Goal: Task Accomplishment & Management: Use online tool/utility

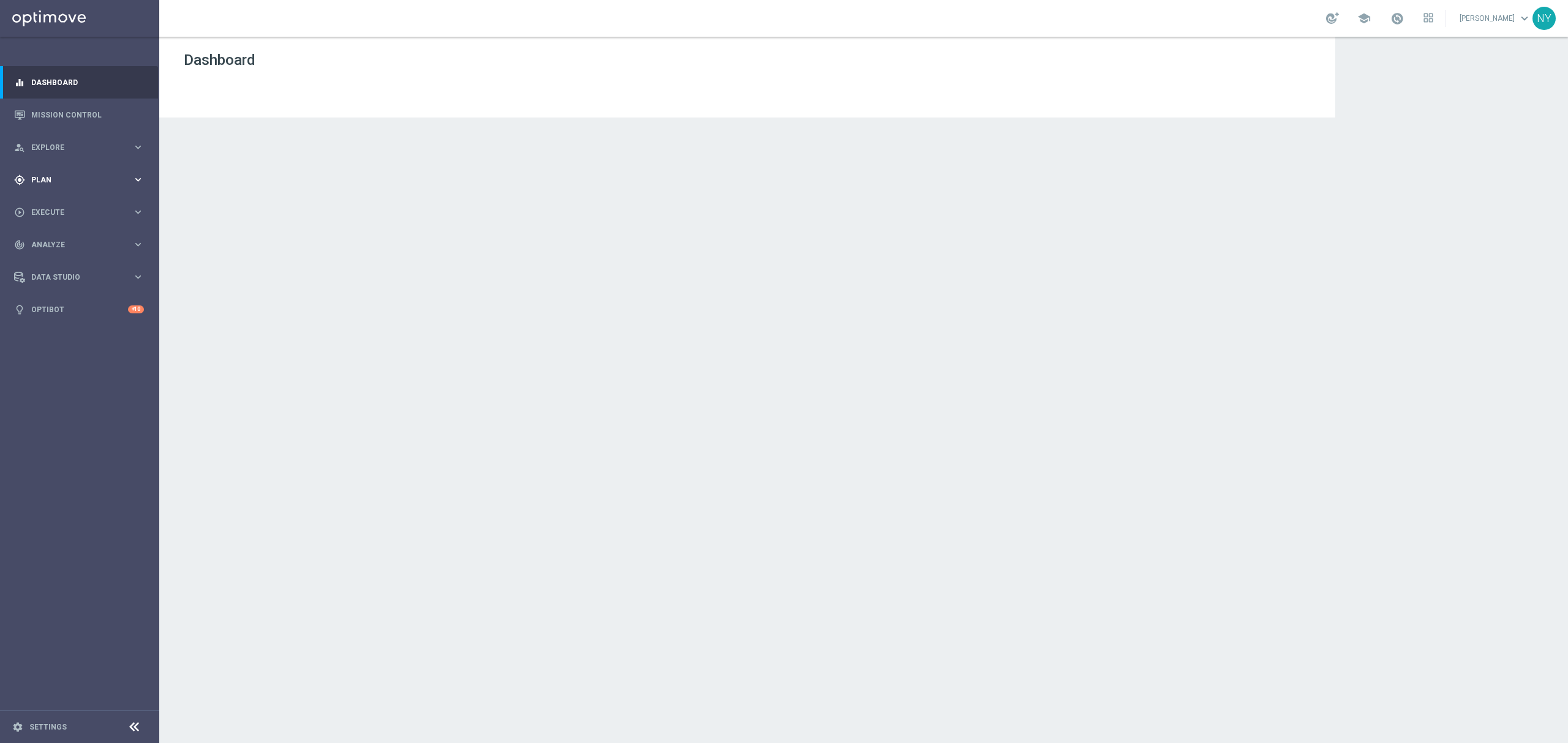
click at [37, 175] on div "gps_fixed Plan" at bounding box center [73, 180] width 118 height 11
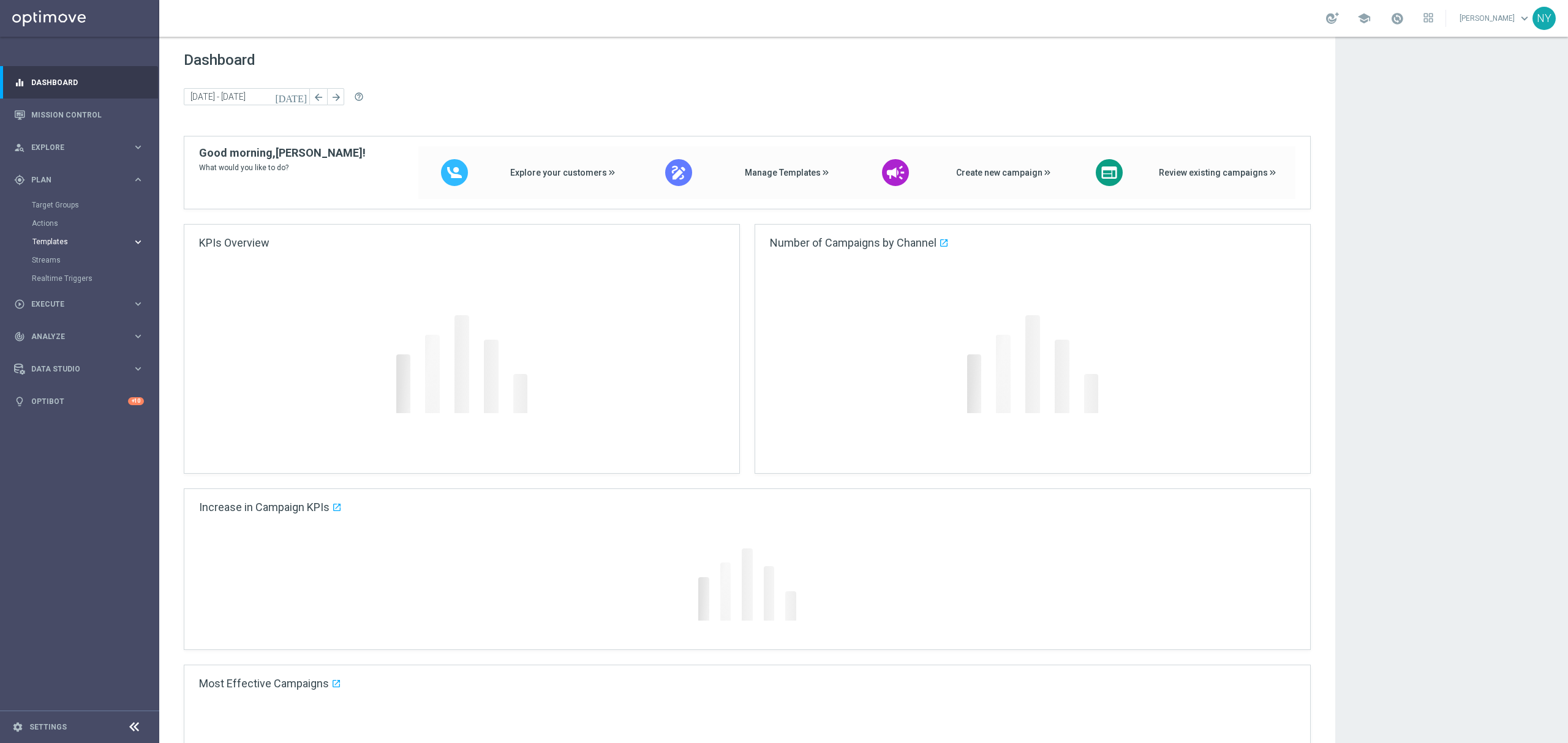
click at [47, 244] on span "Templates" at bounding box center [76, 242] width 87 height 7
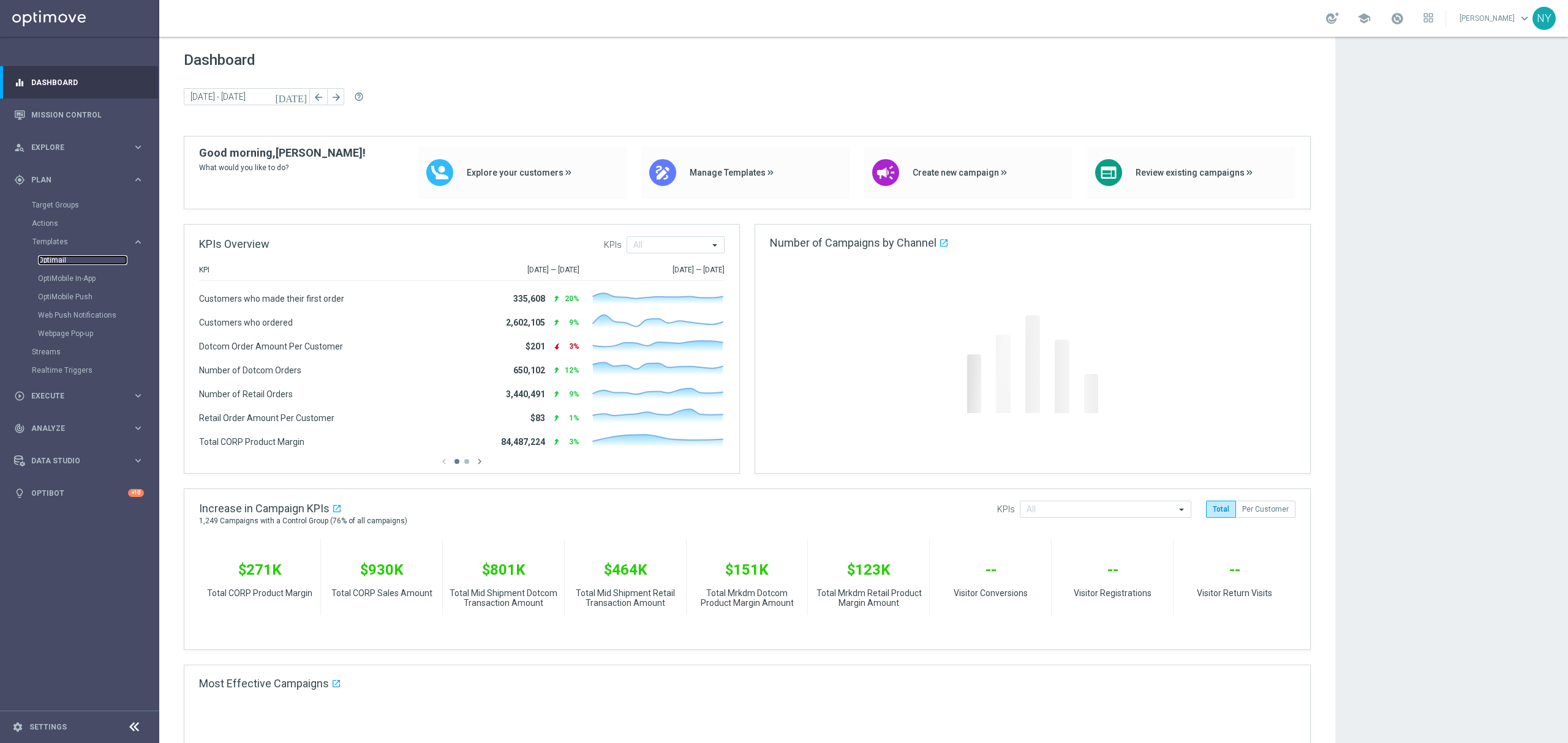
click at [50, 257] on link "Optimail" at bounding box center [83, 260] width 90 height 10
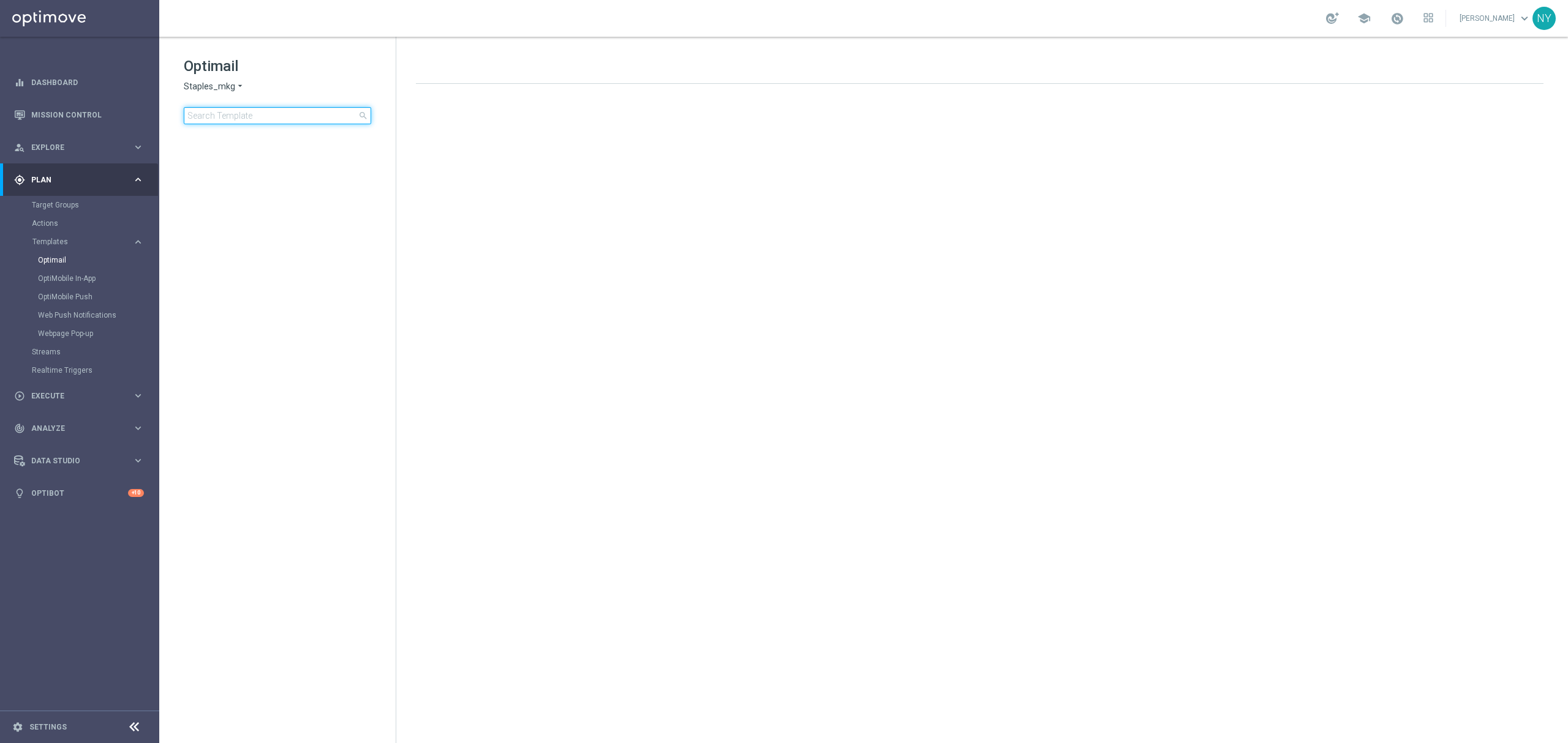
click at [250, 116] on input at bounding box center [277, 116] width 187 height 17
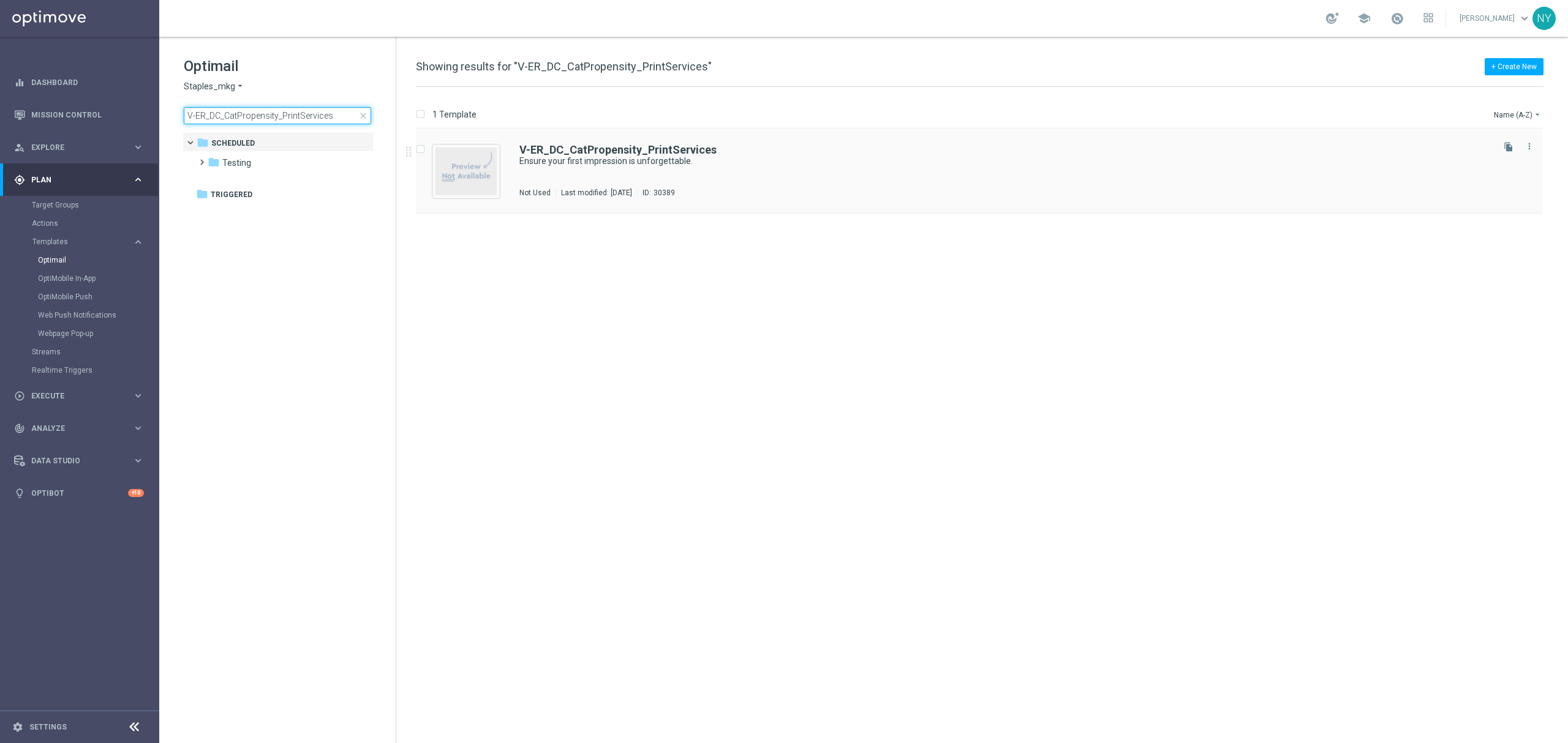
type input "V-ER_DC_CatPropensity_PrintServices"
click at [600, 148] on b "V-ER_DC_CatPropensity_PrintServices" at bounding box center [618, 149] width 197 height 12
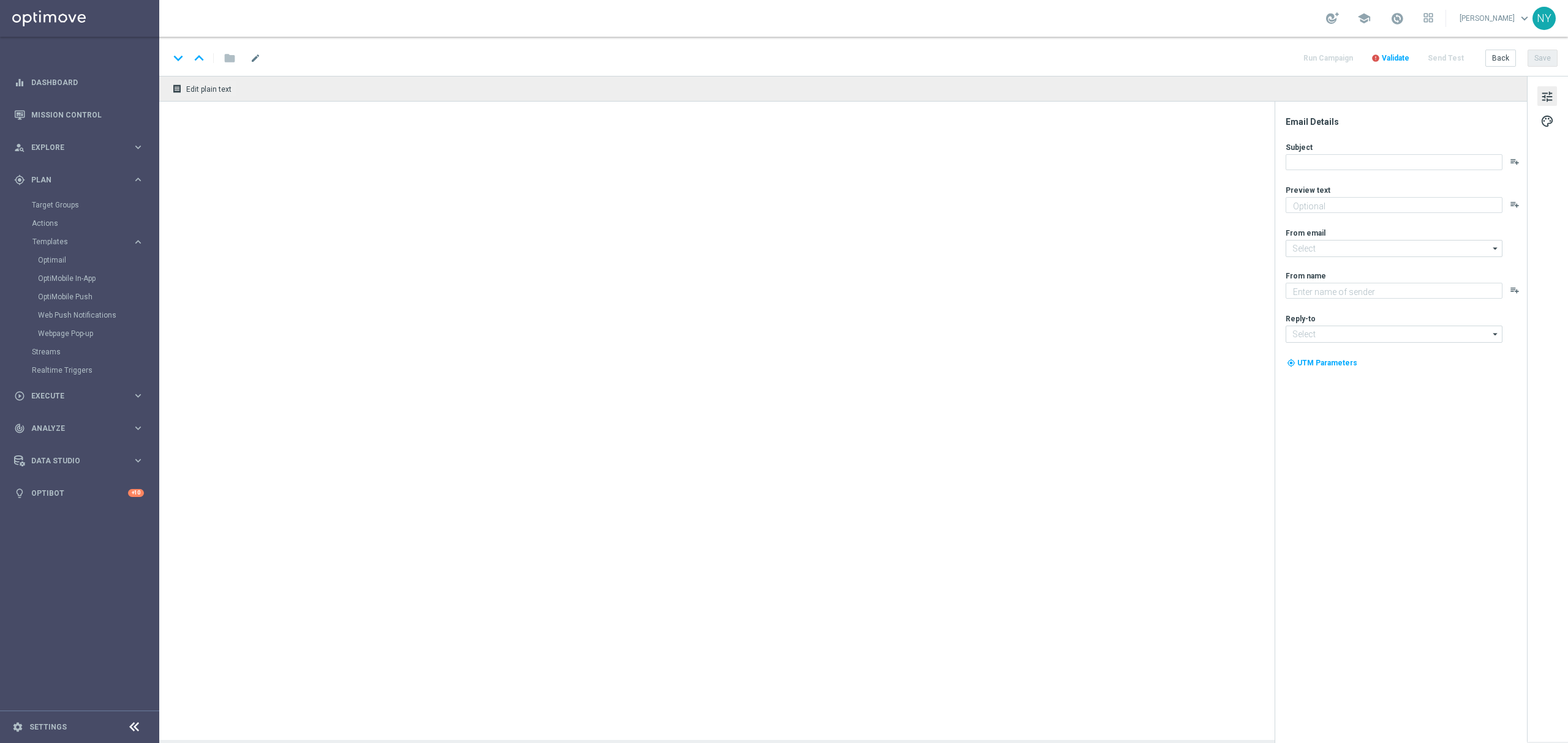
type textarea "We're offering you our Print Perfect Guarantee."
type input "[EMAIL_ADDRESS][DOMAIN_NAME]"
type textarea "Staples"
type input "[EMAIL_ADDRESS][DOMAIN_NAME]"
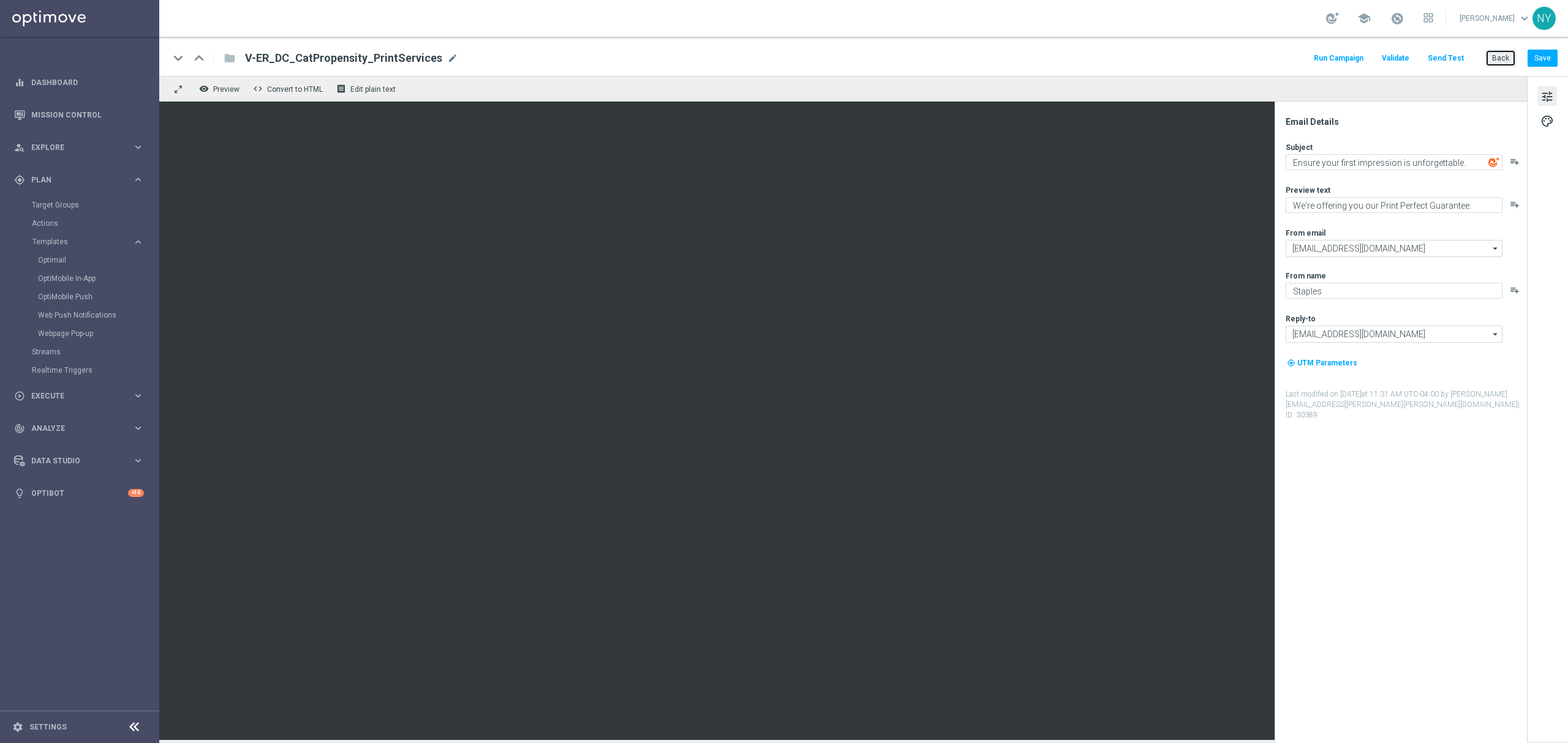
click at [1501, 52] on button "Back" at bounding box center [1501, 58] width 31 height 17
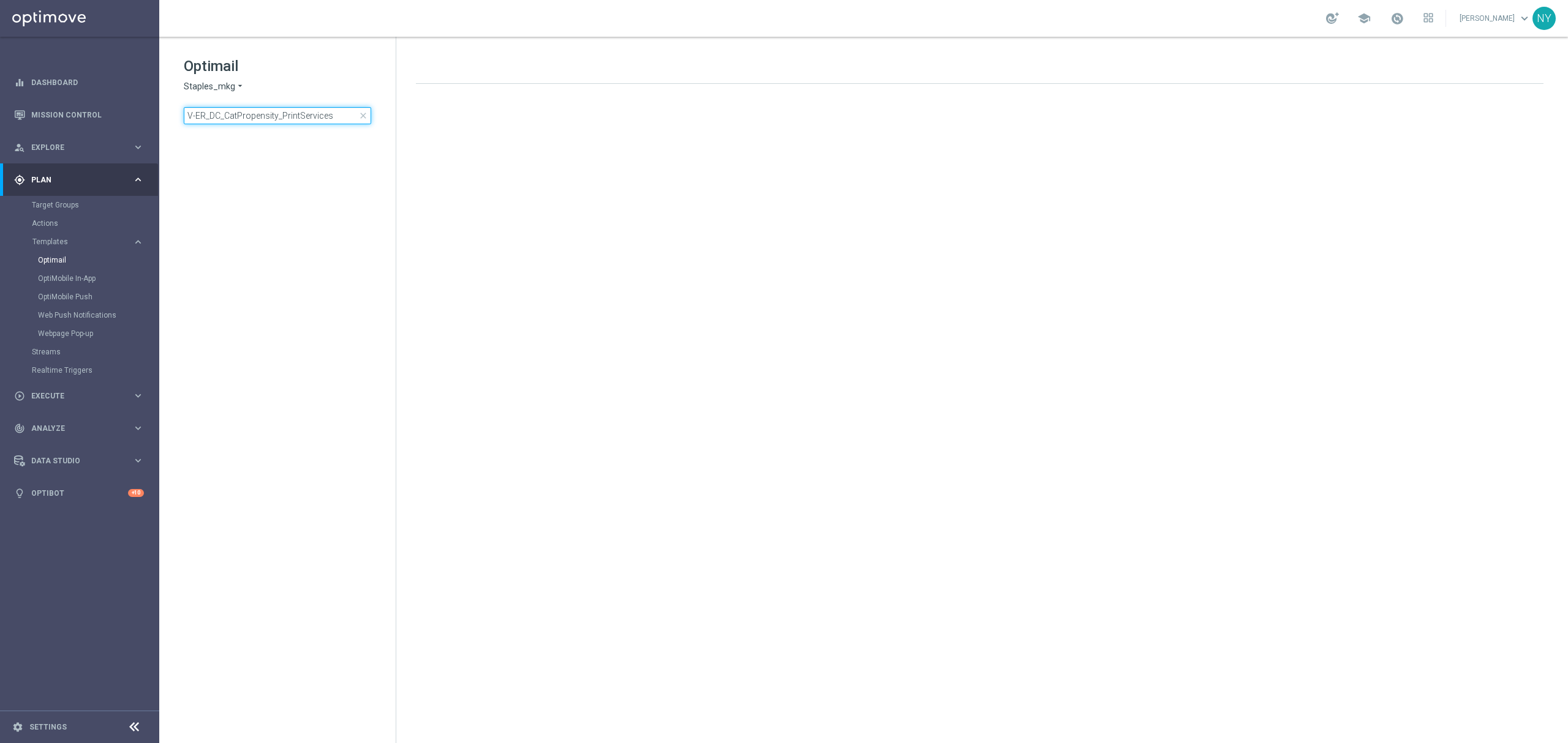
click at [341, 111] on input "V-ER_DC_CatPropensity_PrintServices" at bounding box center [277, 116] width 187 height 17
drag, startPoint x: 348, startPoint y: 113, endPoint x: 72, endPoint y: 116, distance: 276.0
click at [72, 116] on main "equalizer Dashboard Mission Control" at bounding box center [784, 372] width 1568 height 743
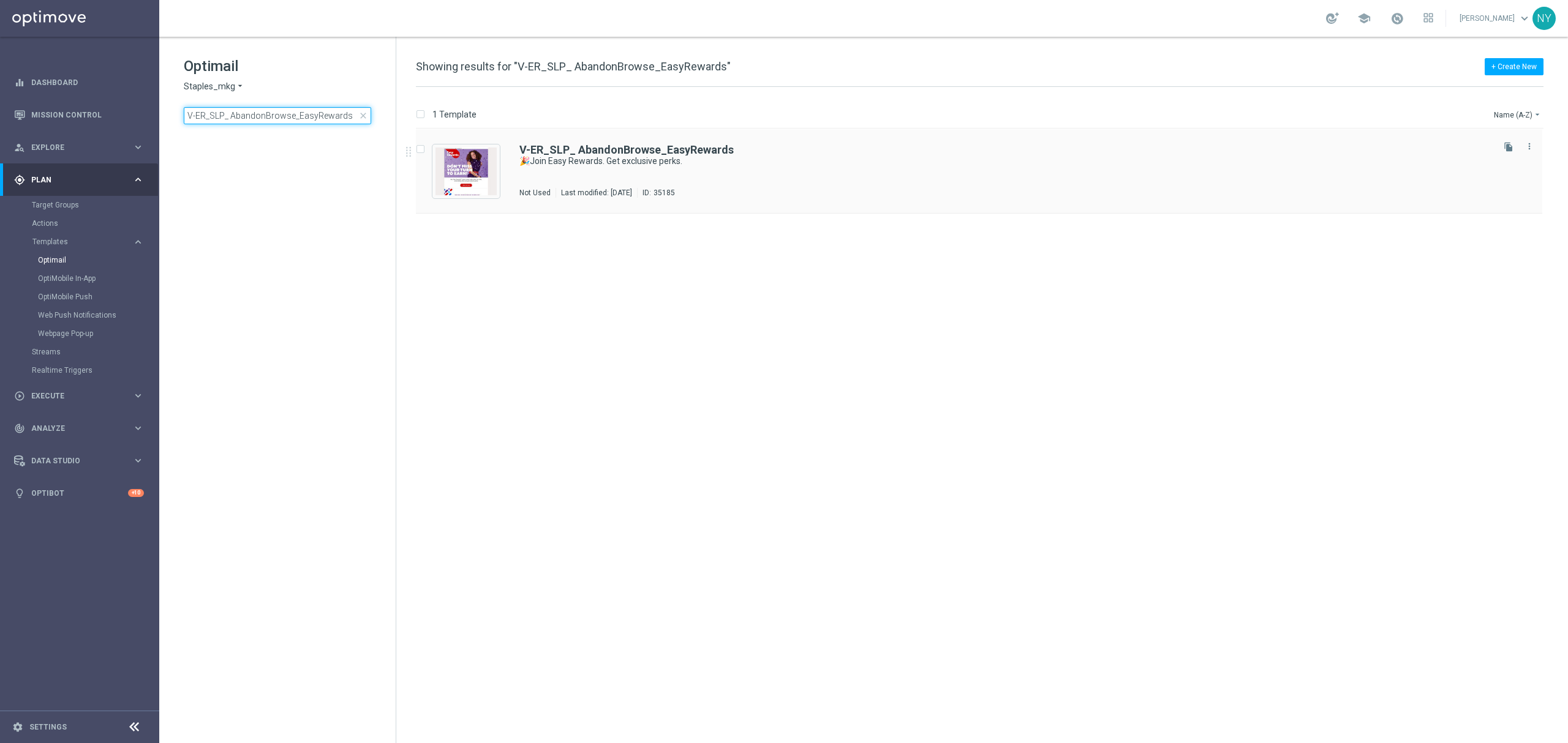
type input "V-ER_SLP_ AbandonBrowse_EasyRewards"
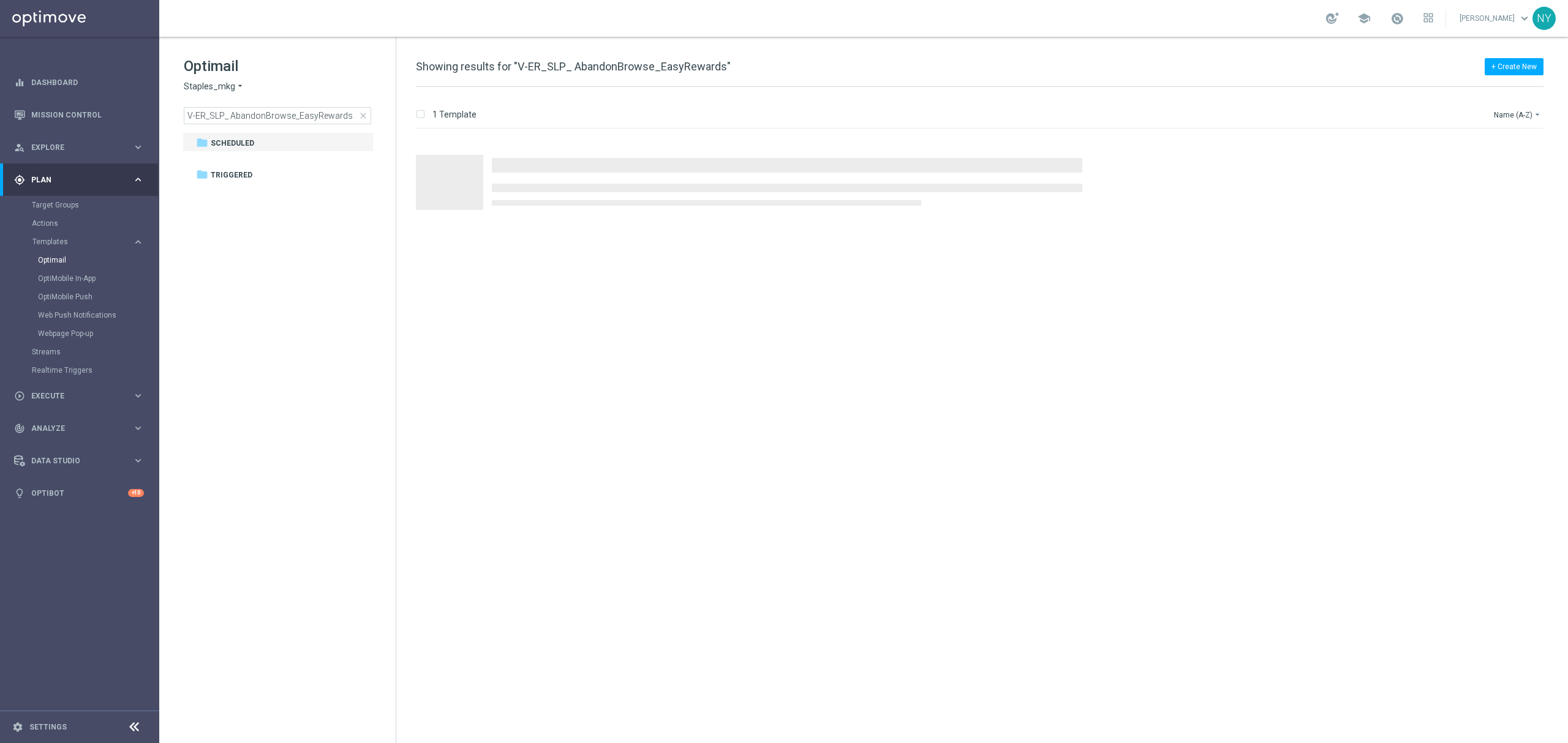
click at [569, 148] on div "Press SPACE to select this row." at bounding box center [985, 171] width 1162 height 85
click at [611, 147] on b "V-ER_SLP_ AbandonBrowse_EasyRewards" at bounding box center [627, 149] width 214 height 12
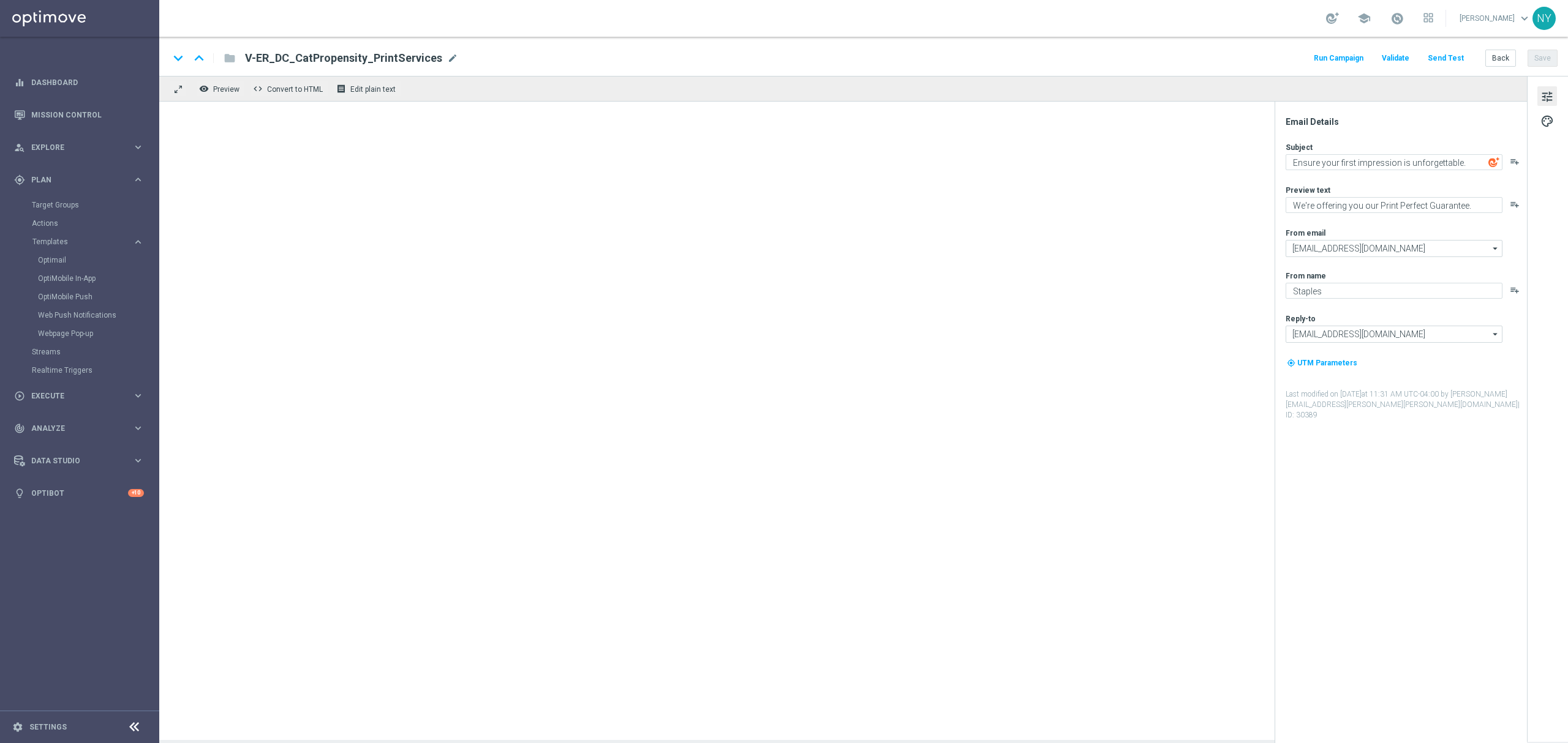
type textarea "🎉Join Easy Rewards. Get exclusive perks."
type textarea "Yup, it really is that easy."
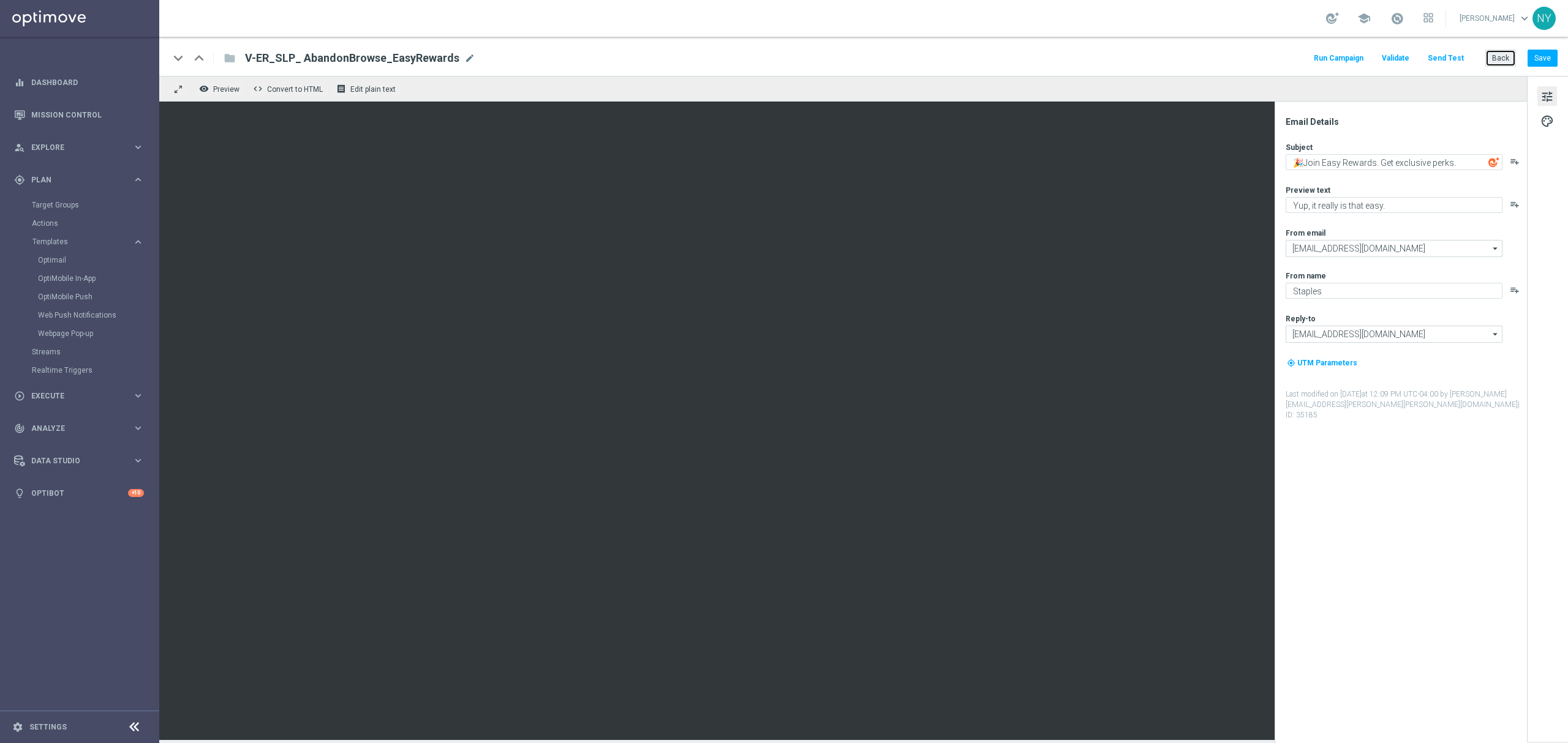
click at [1500, 54] on button "Back" at bounding box center [1501, 58] width 31 height 17
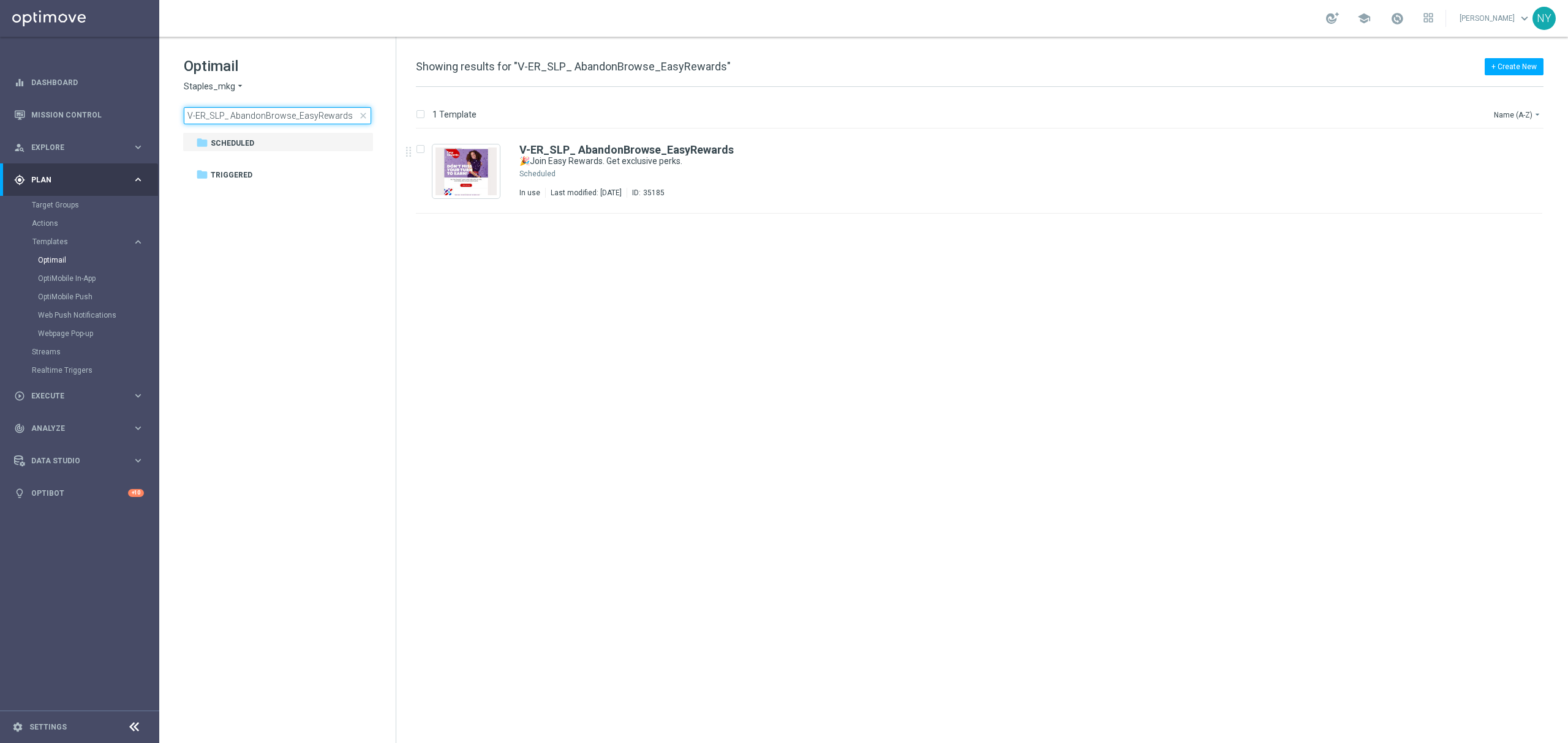
click at [356, 111] on input "V-ER_SLP_ AbandonBrowse_EasyRewards" at bounding box center [277, 116] width 187 height 17
click at [363, 116] on span "close" at bounding box center [363, 116] width 10 height 10
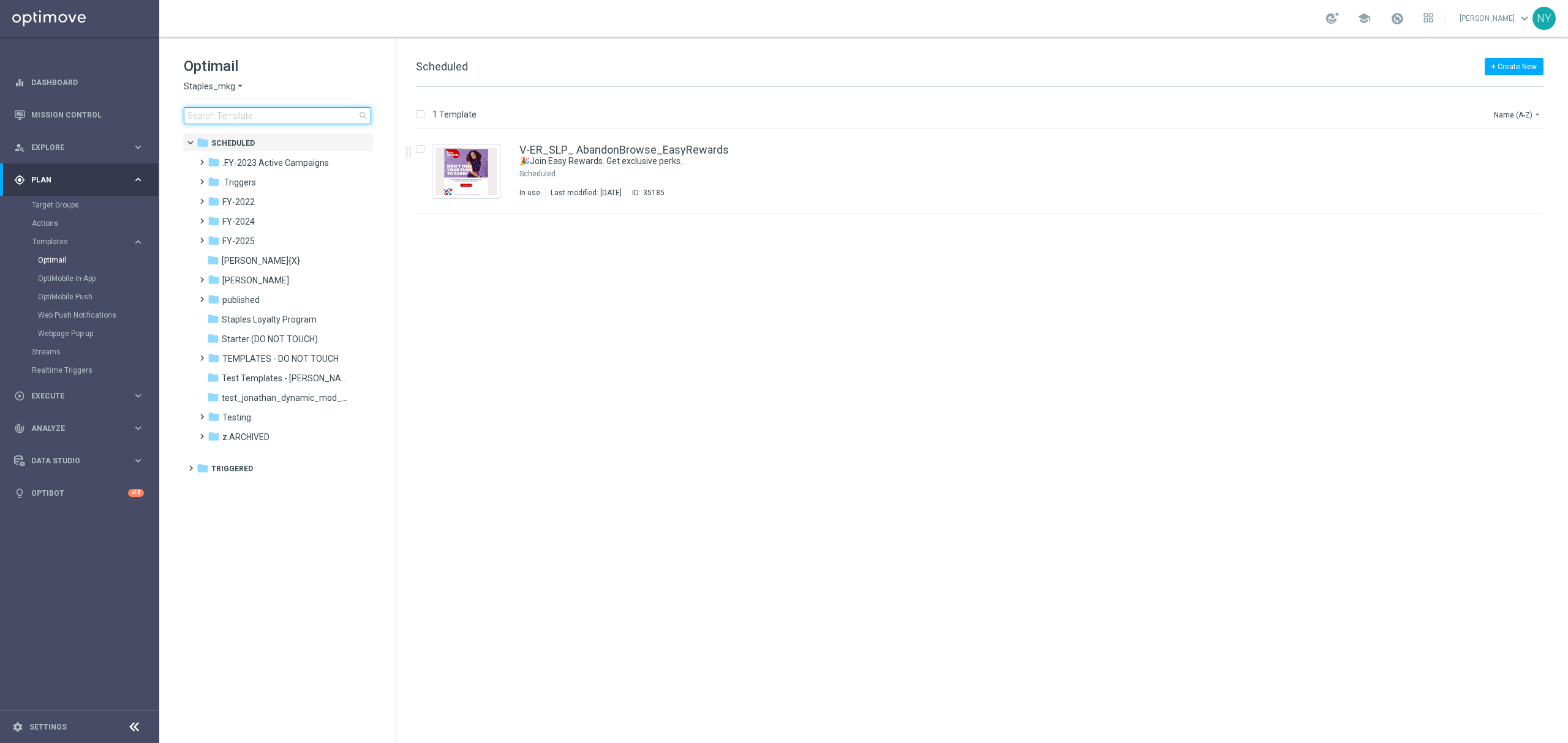
click at [276, 118] on input at bounding box center [277, 116] width 187 height 17
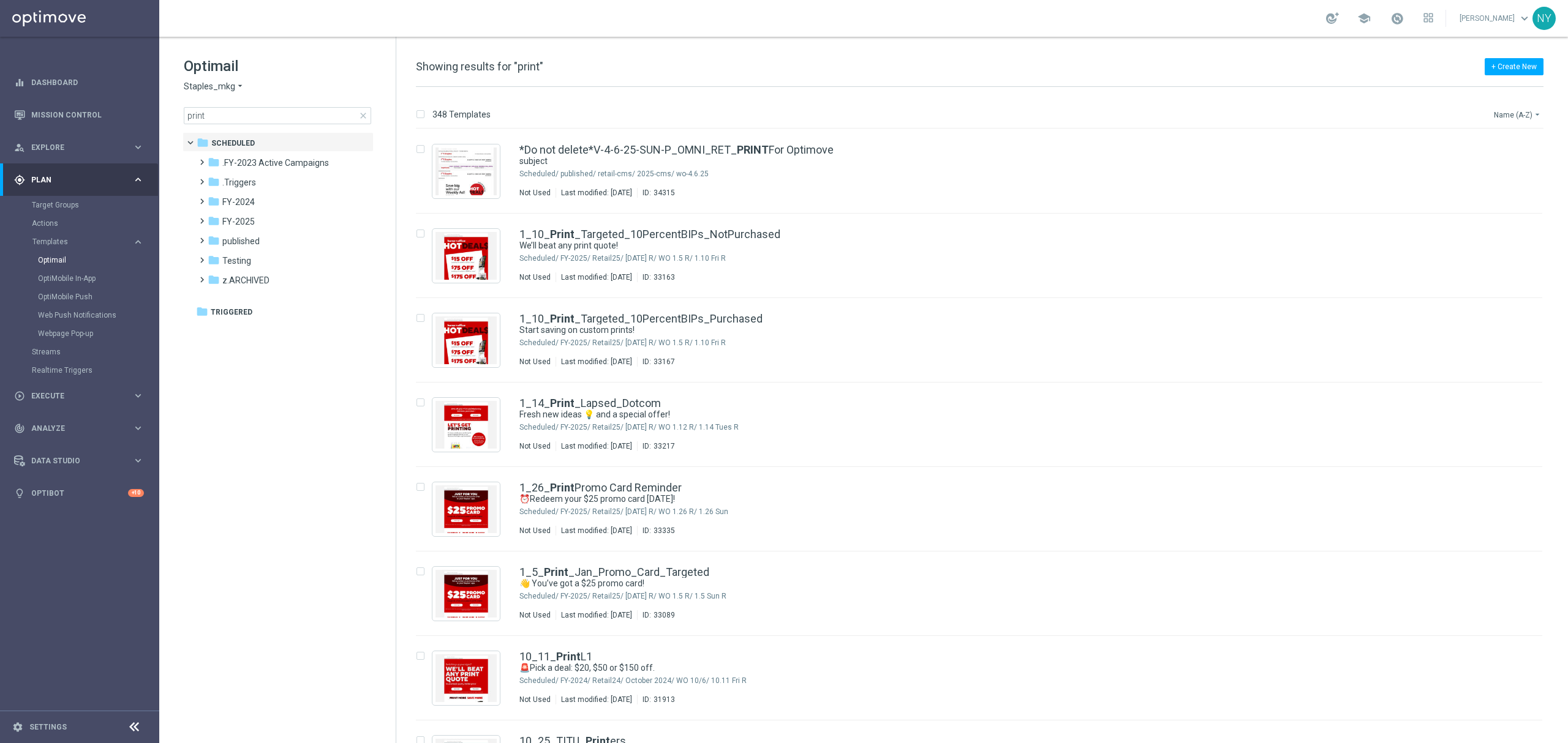
click at [1512, 113] on button "Name (A-Z) arrow_drop_down" at bounding box center [1518, 115] width 51 height 15
click at [1488, 171] on span "Date Modified (Newest)" at bounding box center [1497, 170] width 82 height 8
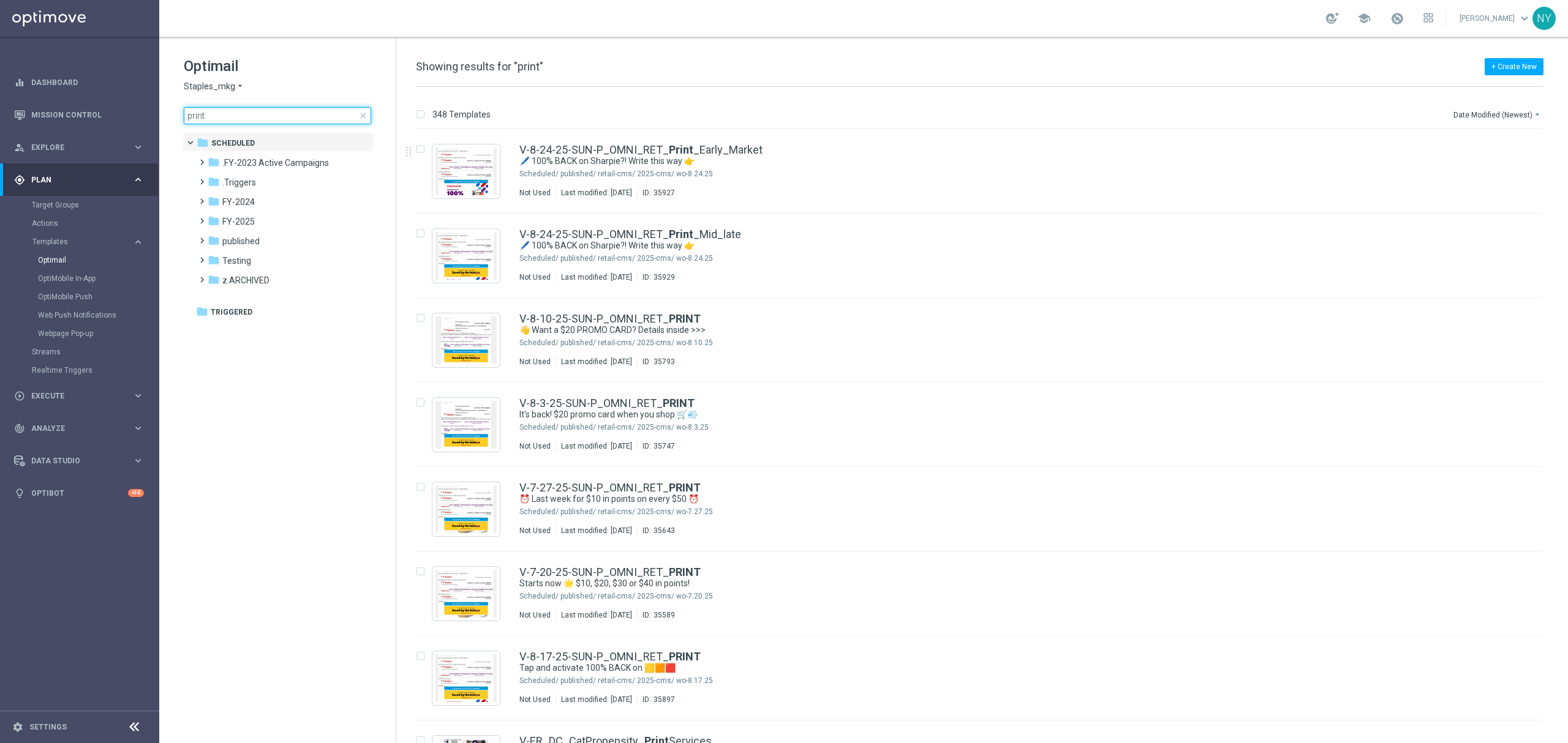
click at [224, 111] on input "print" at bounding box center [277, 116] width 187 height 17
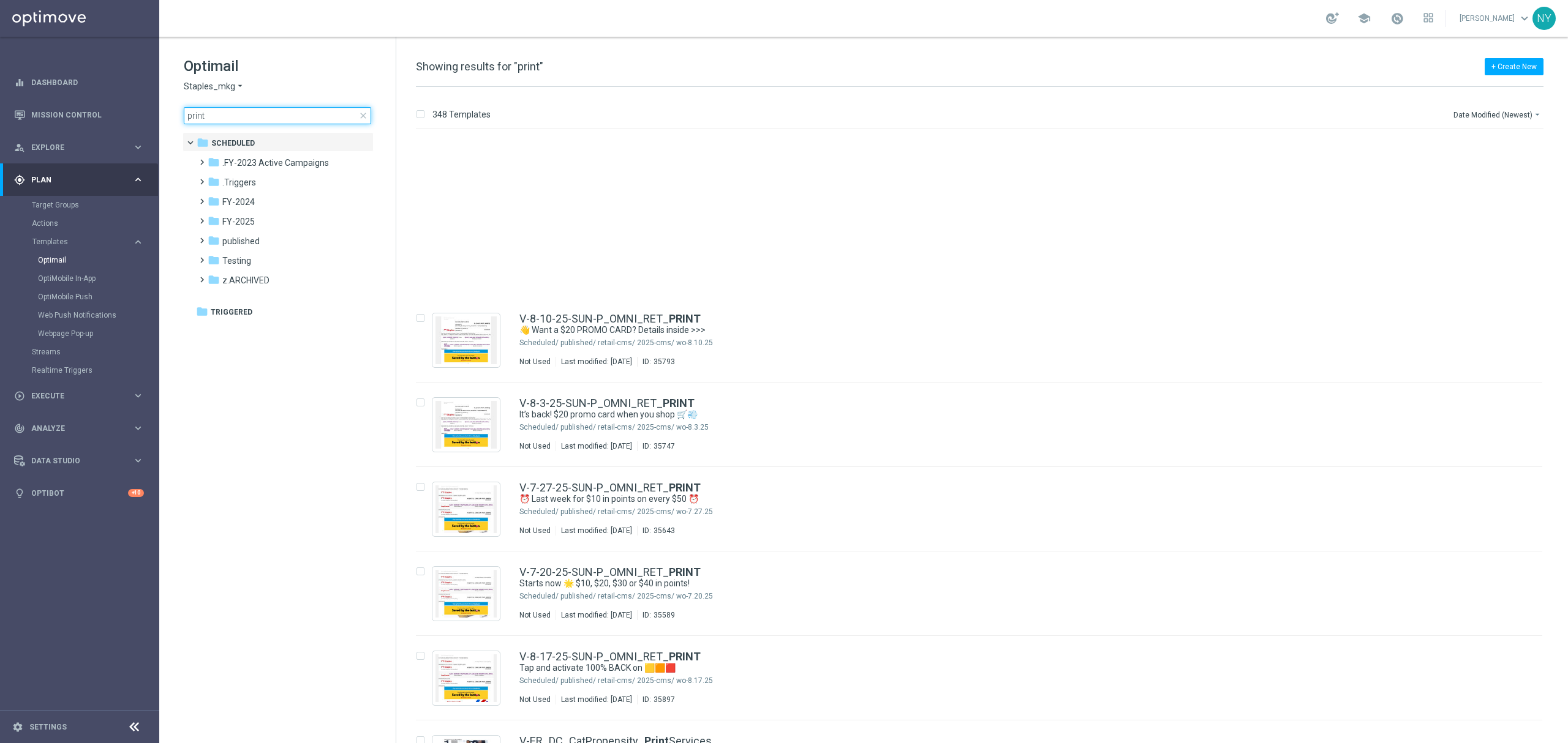
drag, startPoint x: 210, startPoint y: 114, endPoint x: 201, endPoint y: 116, distance: 9.2
click at [133, 104] on main "equalizer Dashboard Mission Control" at bounding box center [784, 372] width 1568 height 743
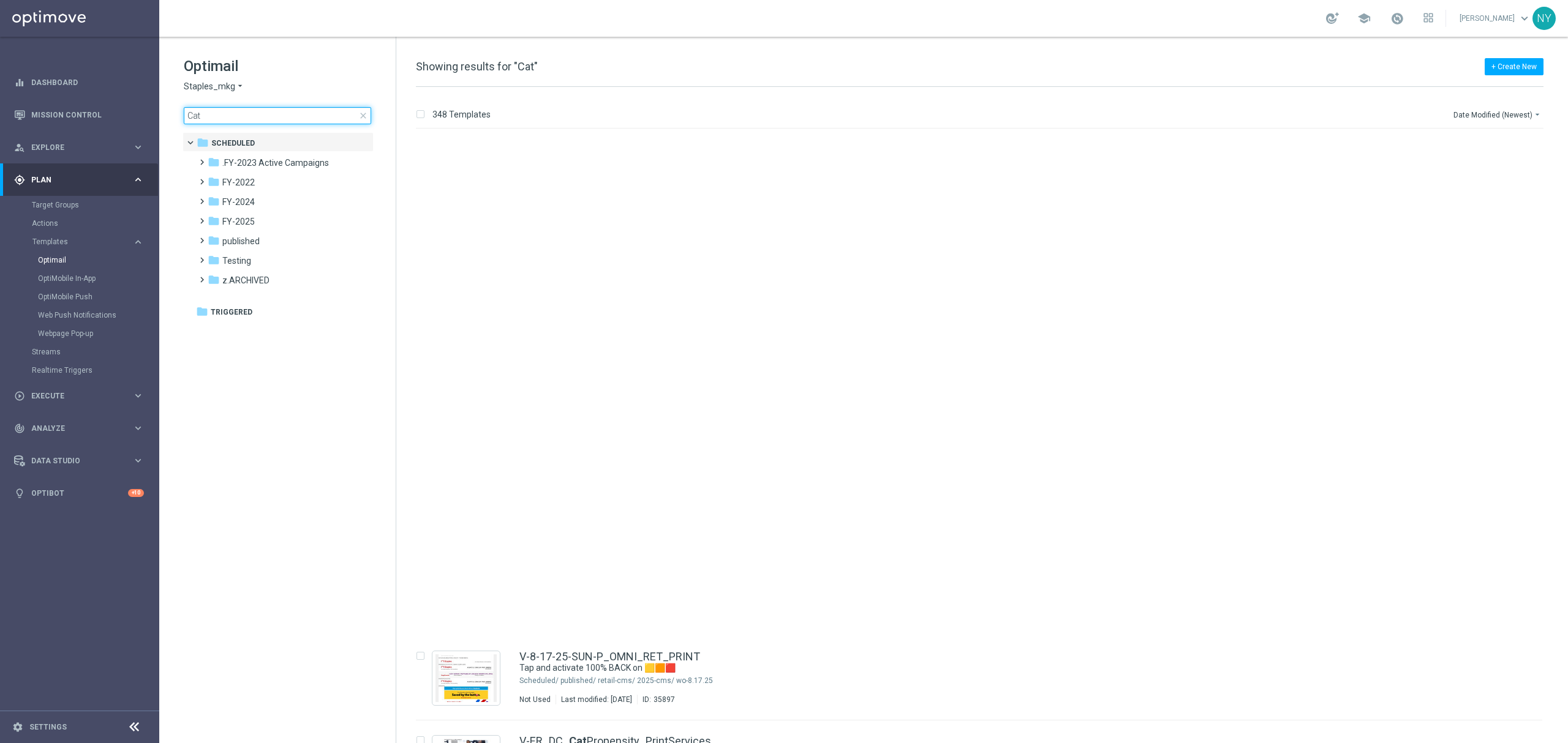
scroll to position [571, 0]
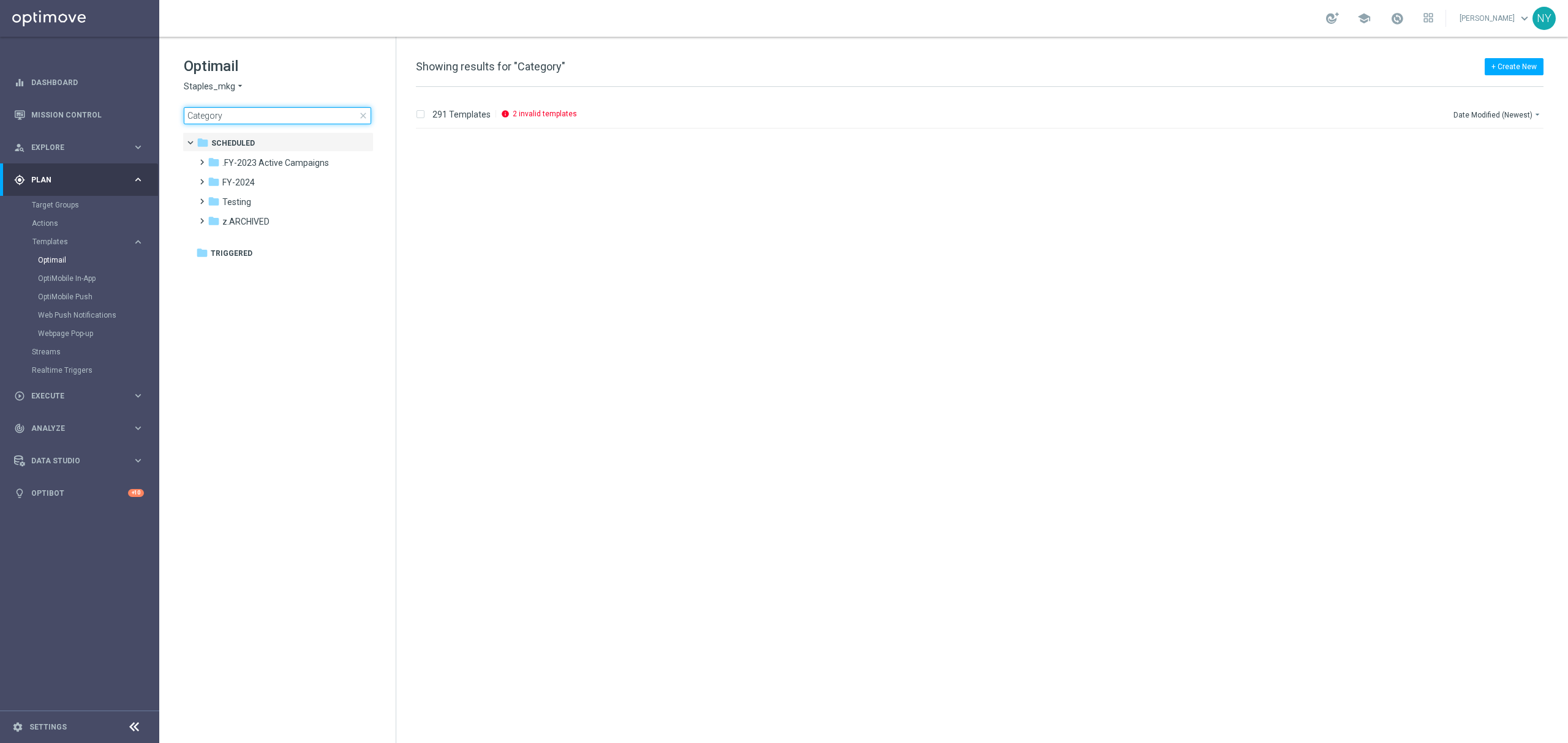
scroll to position [2477, 0]
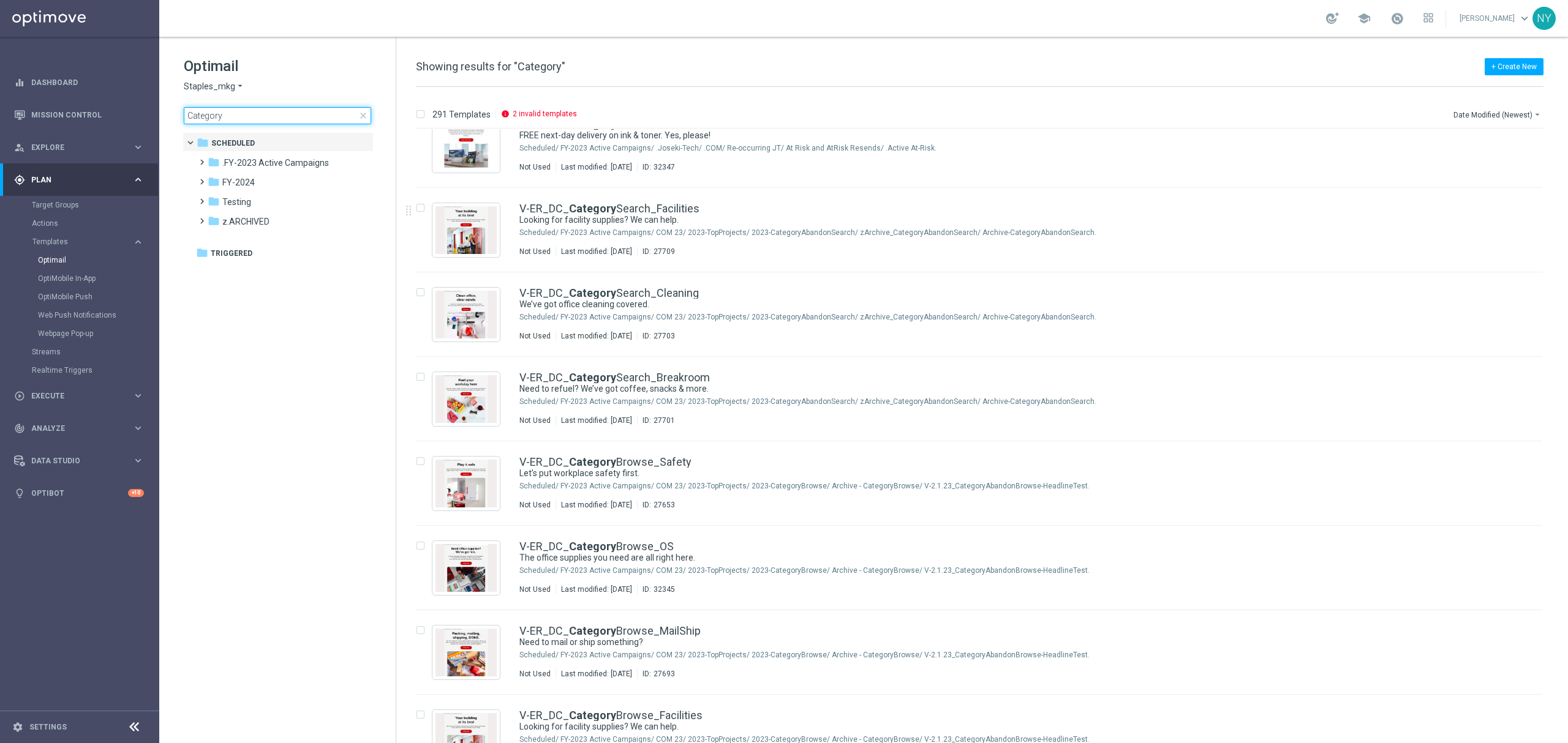
click at [209, 113] on input "Category" at bounding box center [277, 116] width 187 height 17
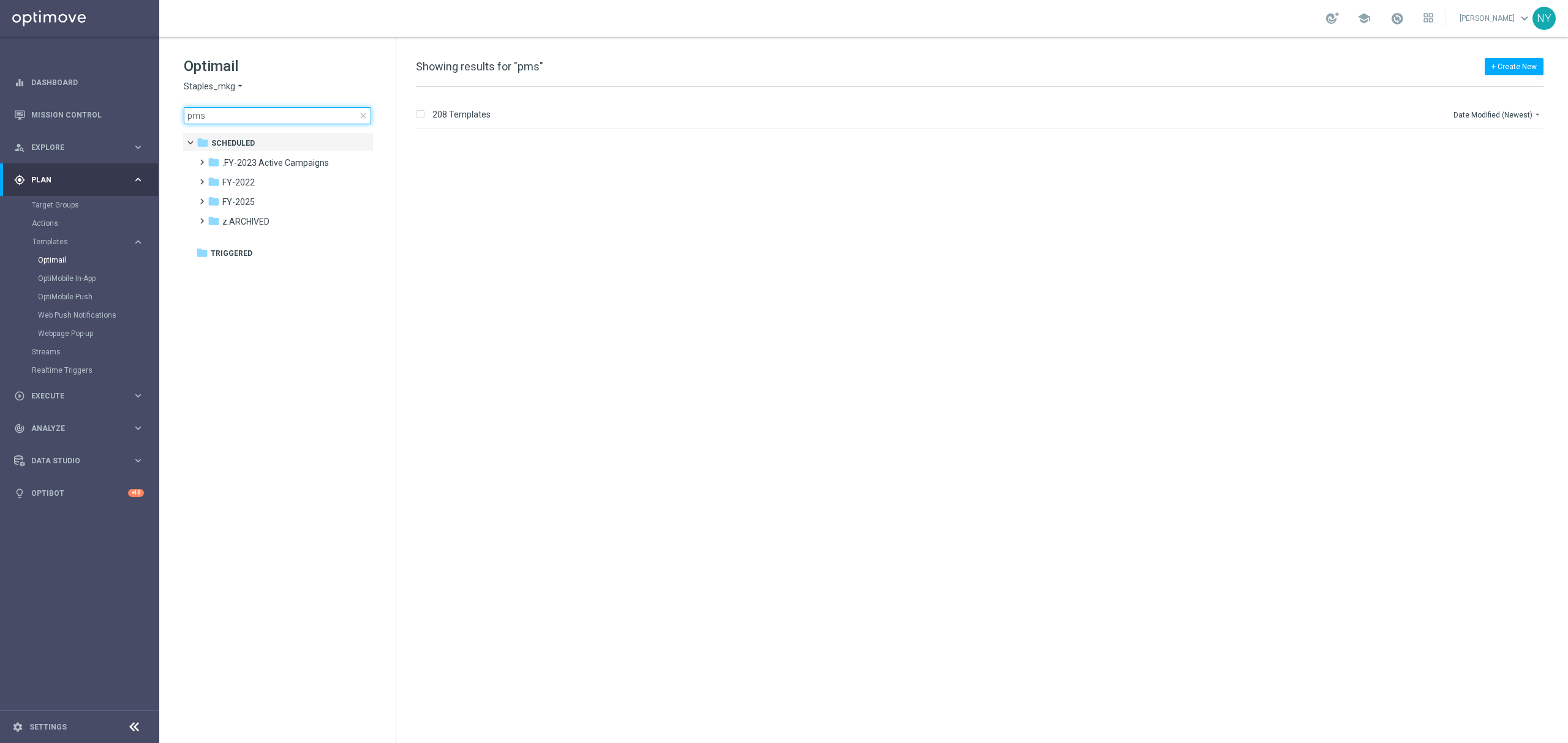
scroll to position [1143, 0]
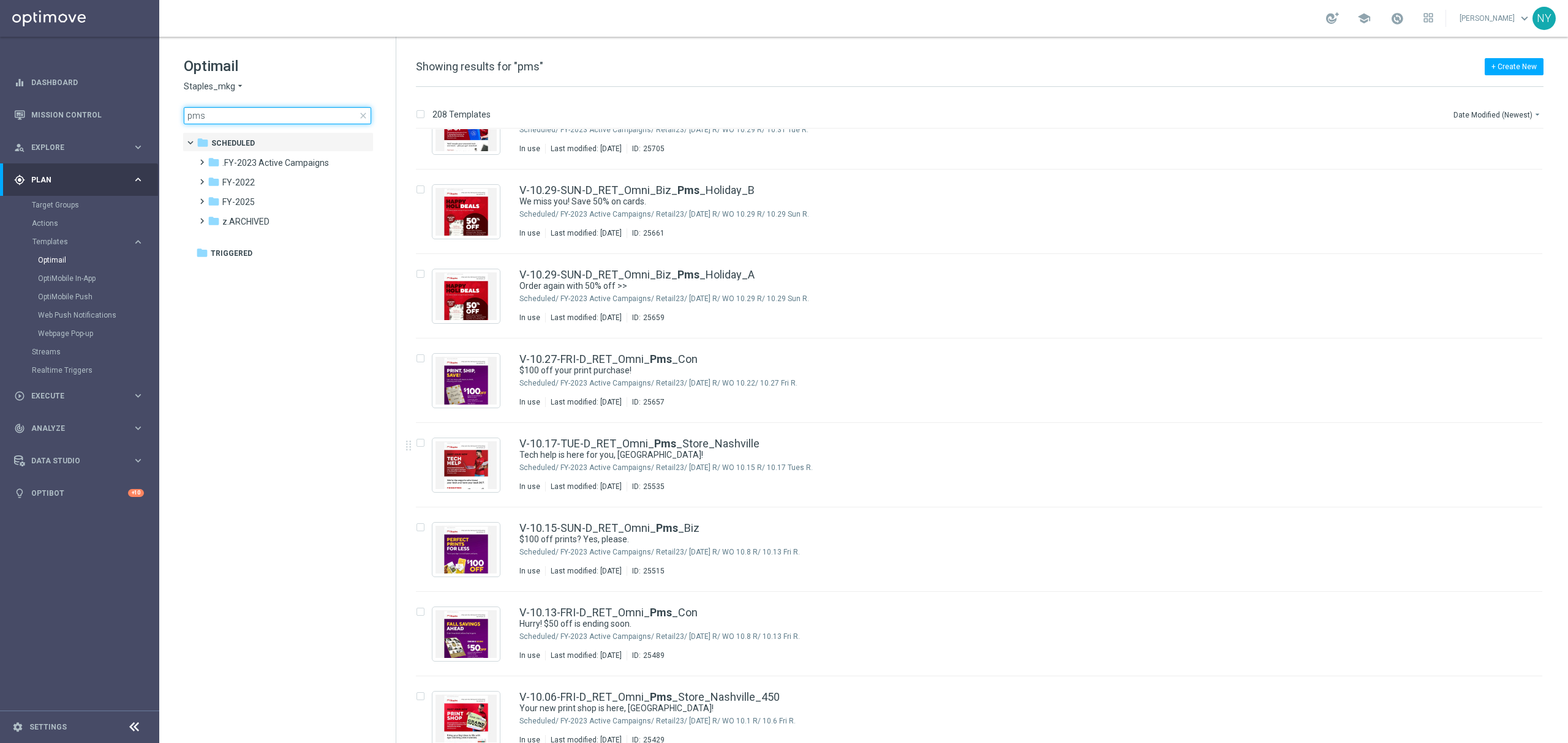
type input "pms"
click at [375, 240] on tree-viewport "folder Scheduled more_vert folder .FY-2023 Active Campaigns more_vert" at bounding box center [288, 436] width 212 height 608
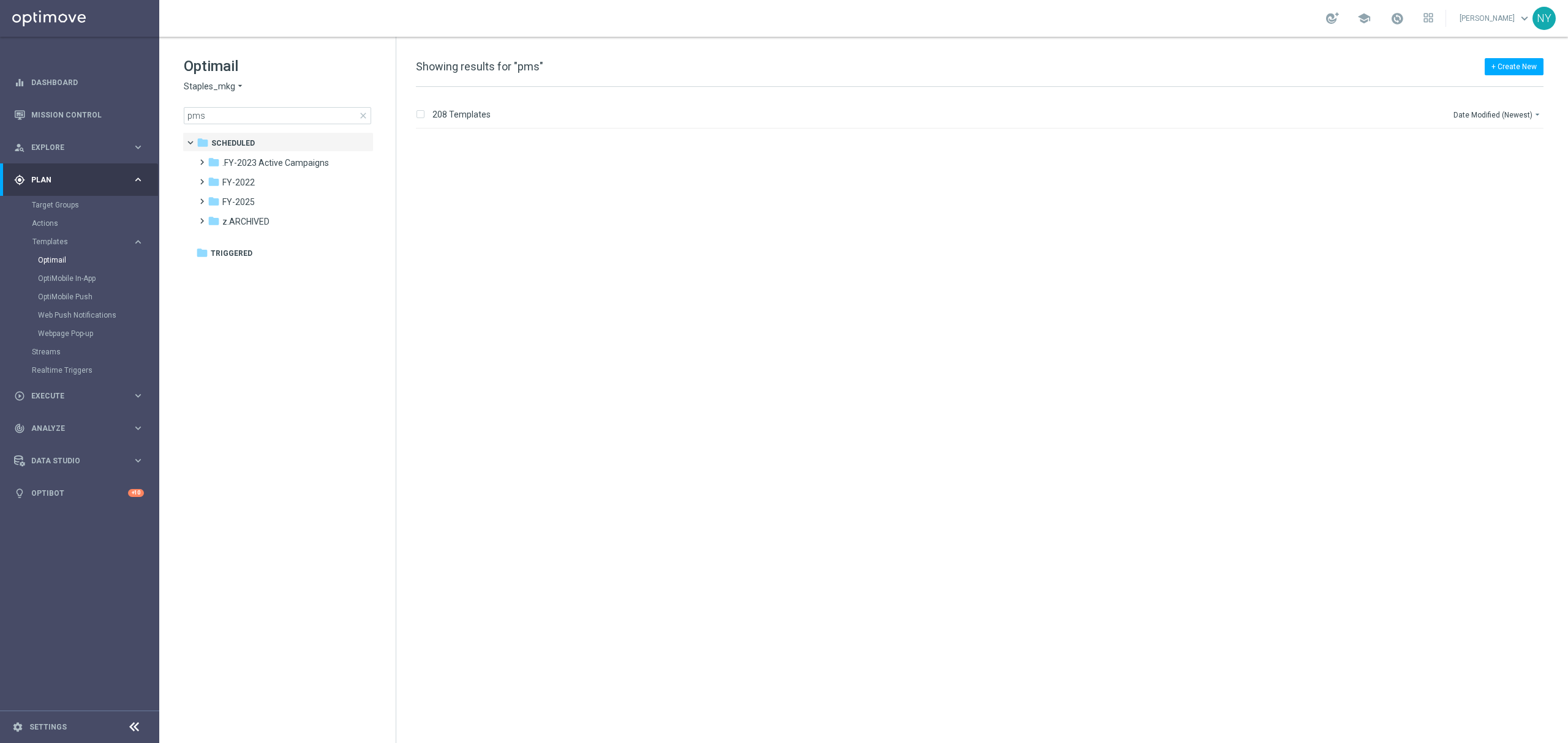
scroll to position [680, 0]
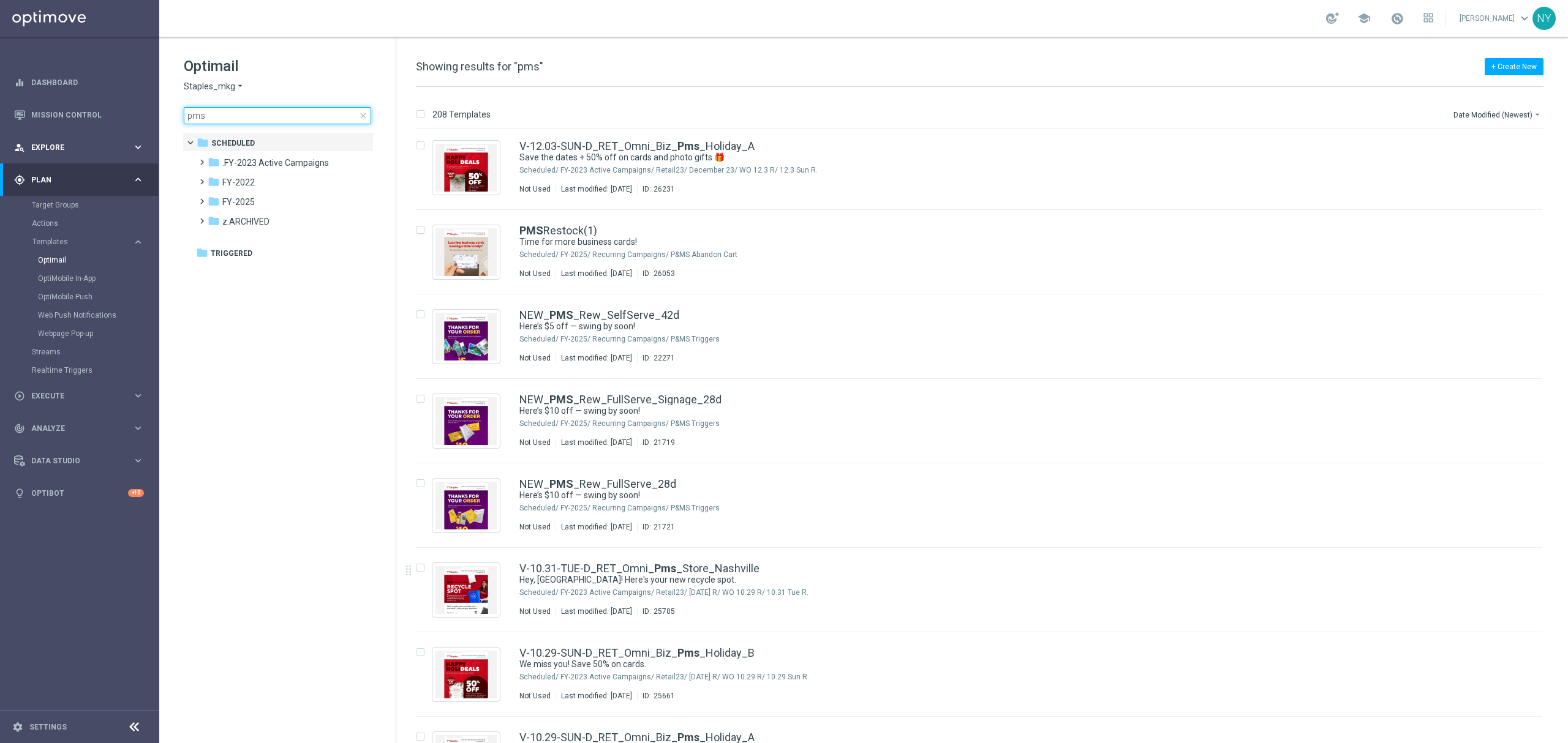
click at [232, 116] on input "pms" at bounding box center [277, 116] width 187 height 17
click at [230, 108] on input "pms" at bounding box center [277, 116] width 187 height 17
click at [206, 113] on input "pms" at bounding box center [277, 116] width 187 height 17
click at [195, 114] on input "pms" at bounding box center [277, 116] width 187 height 17
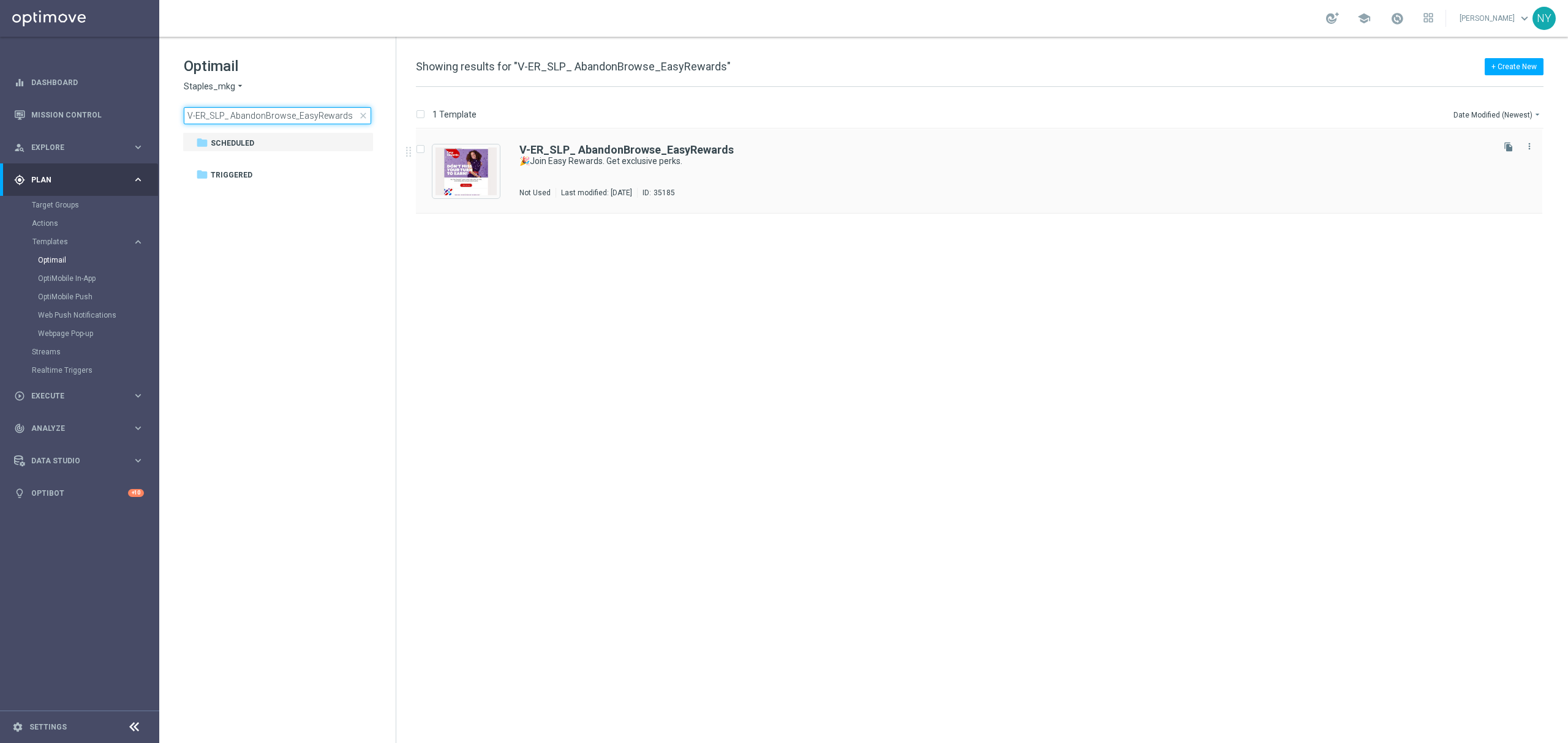
type input "V-ER_SLP_ AbandonBrowse_EasyRewards"
click at [621, 150] on b "V-ER_SLP_ AbandonBrowse_EasyRewards" at bounding box center [627, 149] width 214 height 12
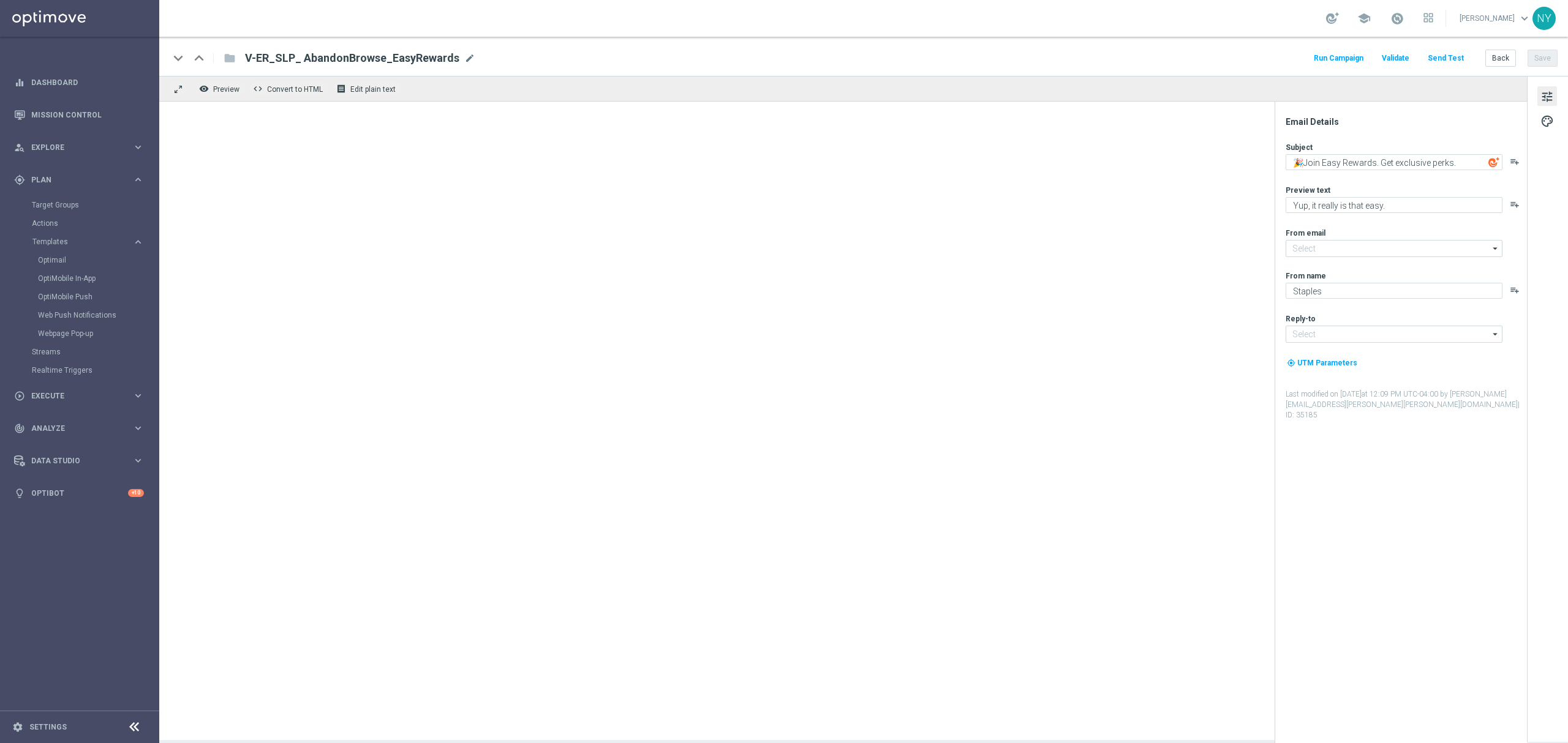
type input "[EMAIL_ADDRESS][DOMAIN_NAME]"
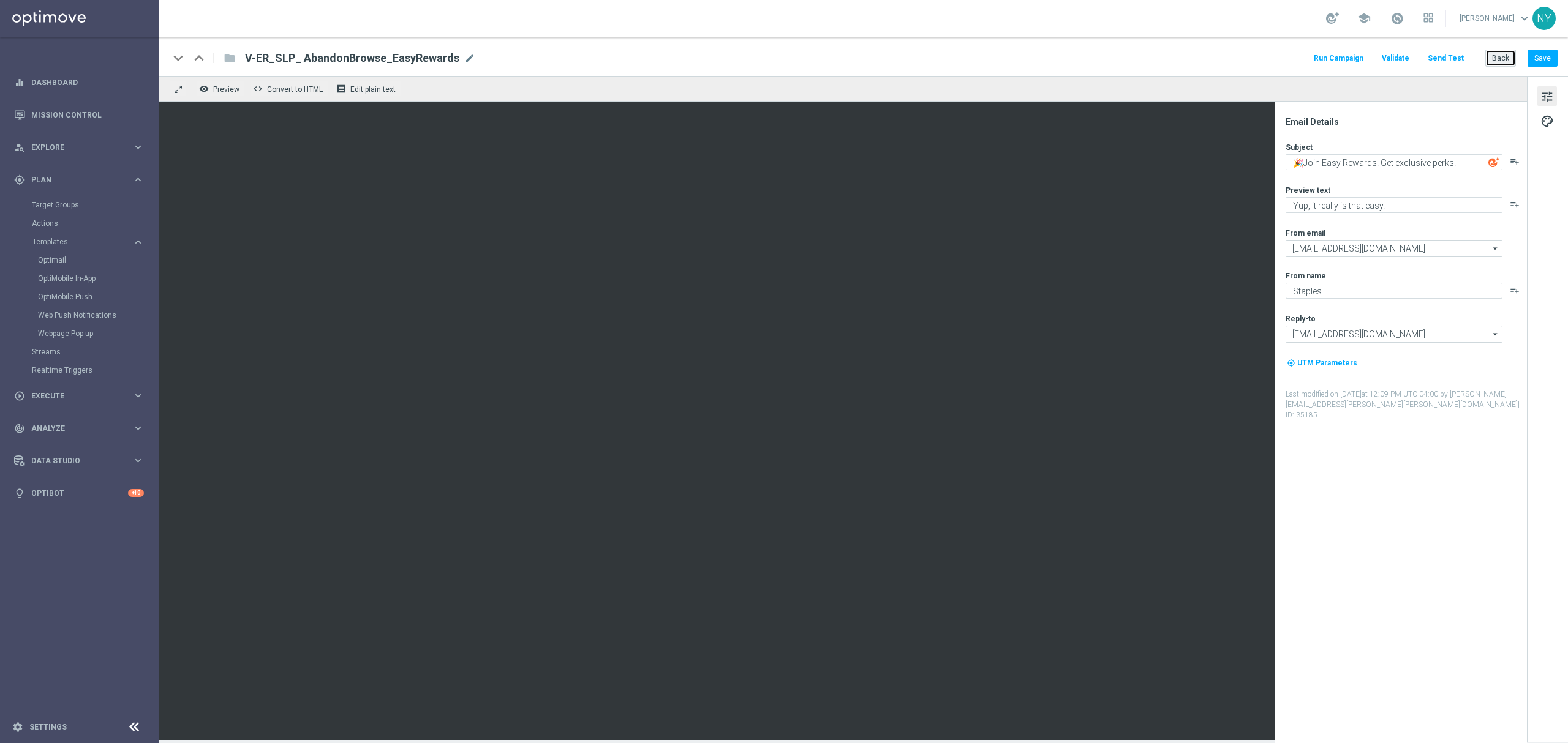
drag, startPoint x: 1505, startPoint y: 59, endPoint x: 1067, endPoint y: 28, distance: 439.1
click at [1505, 59] on button "Back" at bounding box center [1501, 58] width 31 height 17
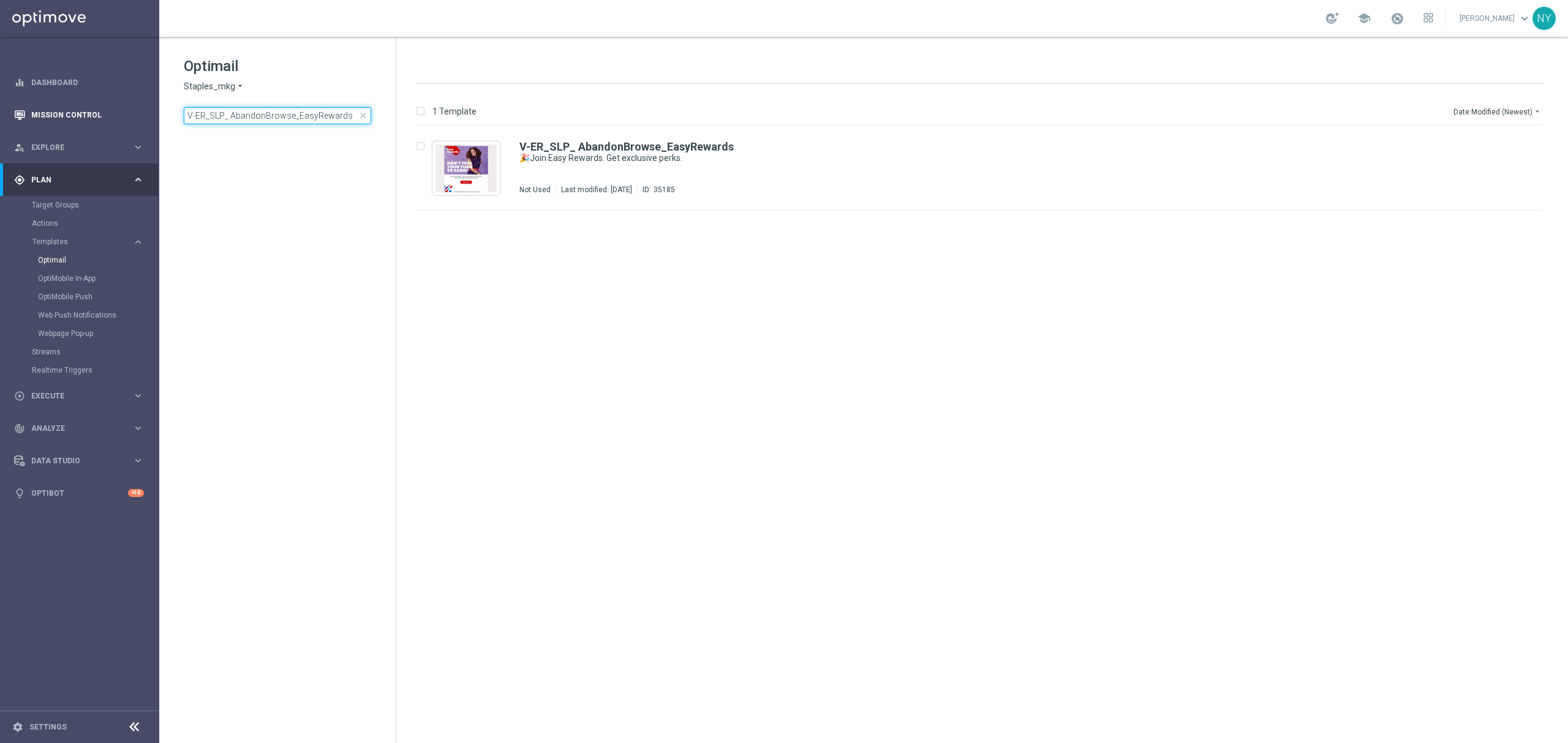
drag, startPoint x: 309, startPoint y: 118, endPoint x: 73, endPoint y: 121, distance: 236.0
click at [77, 121] on main "equalizer Dashboard Mission Control" at bounding box center [784, 372] width 1568 height 743
type input "AbandonBrowse"
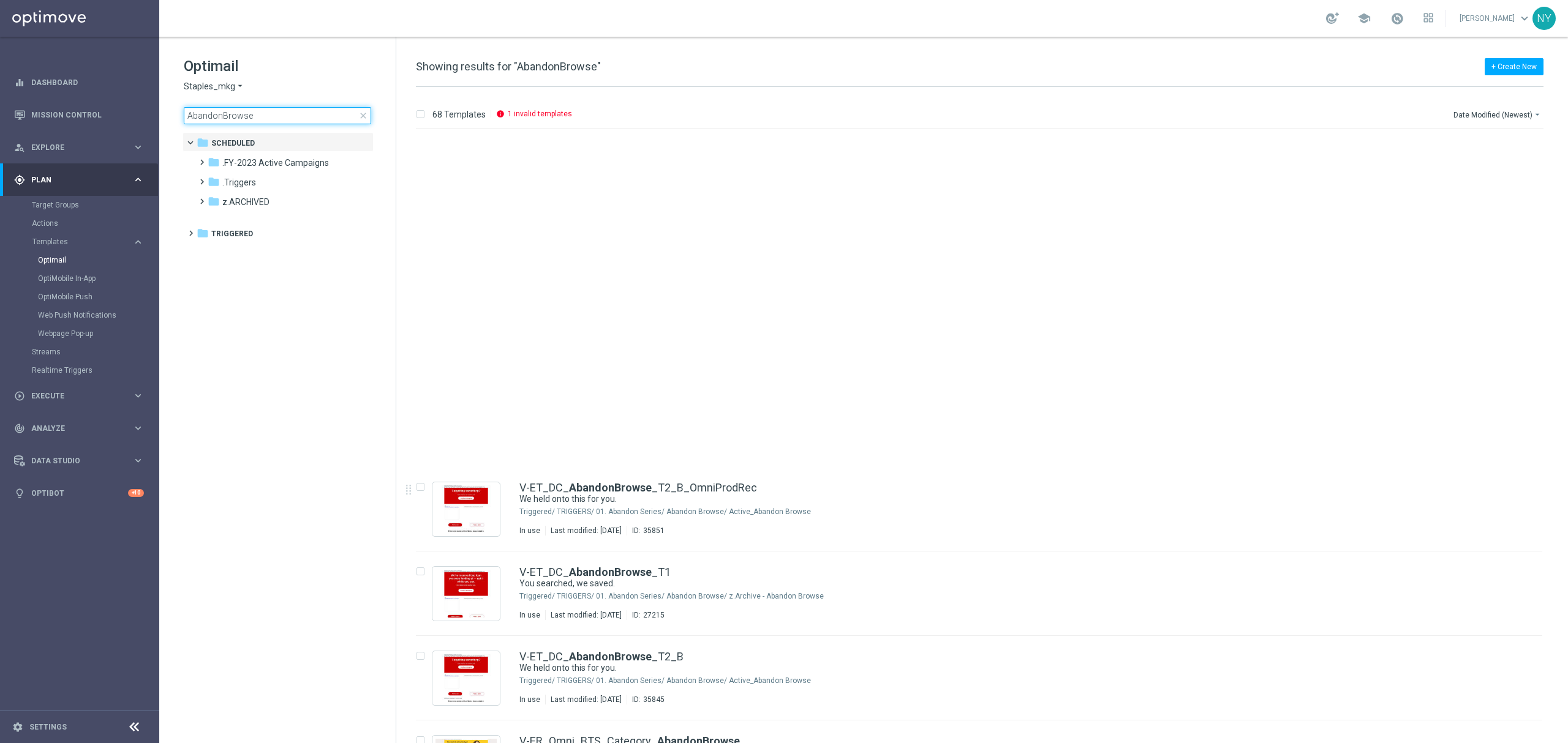
scroll to position [381, 0]
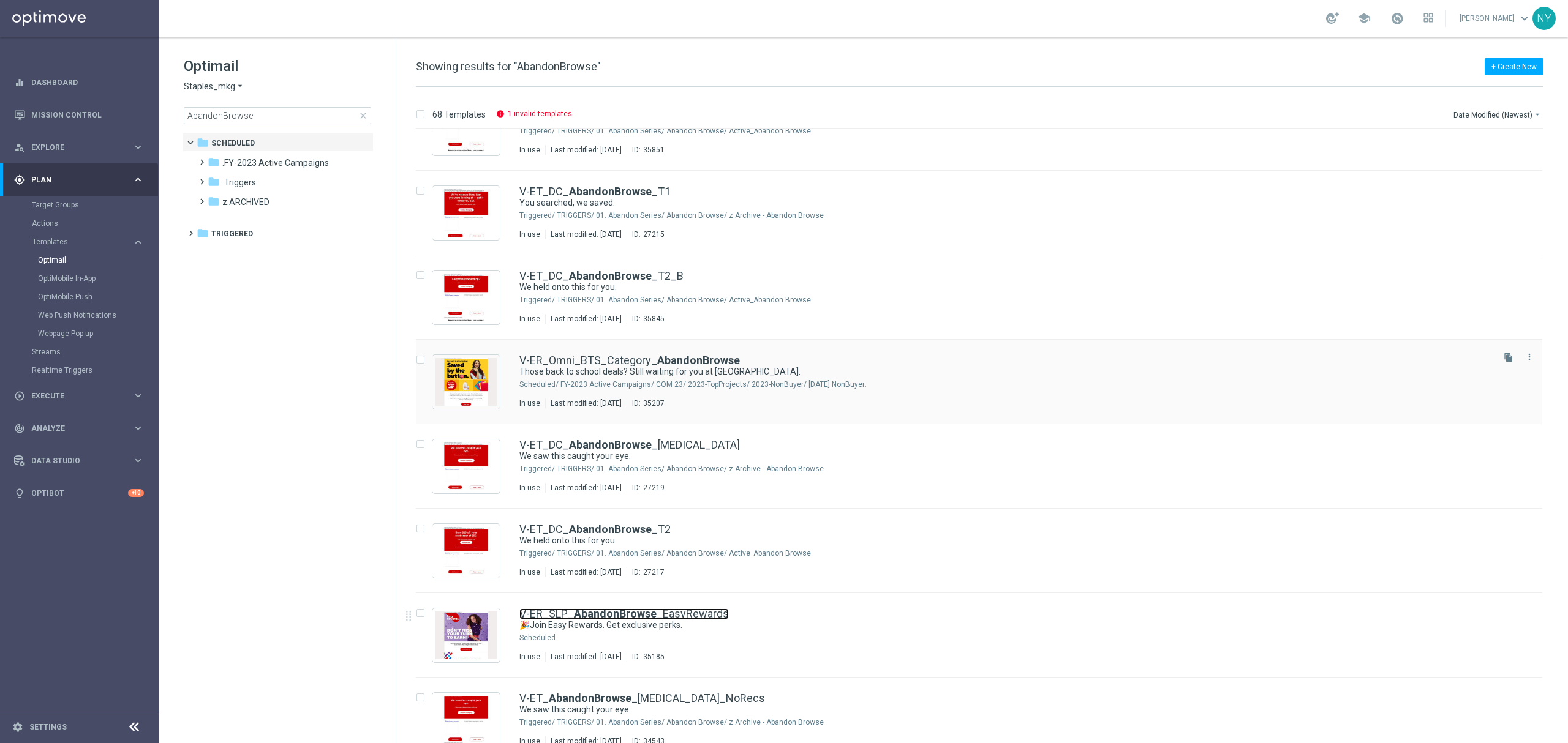
drag, startPoint x: 620, startPoint y: 610, endPoint x: 917, endPoint y: 396, distance: 366.1
click at [620, 610] on b "AbandonBrowse" at bounding box center [614, 613] width 82 height 12
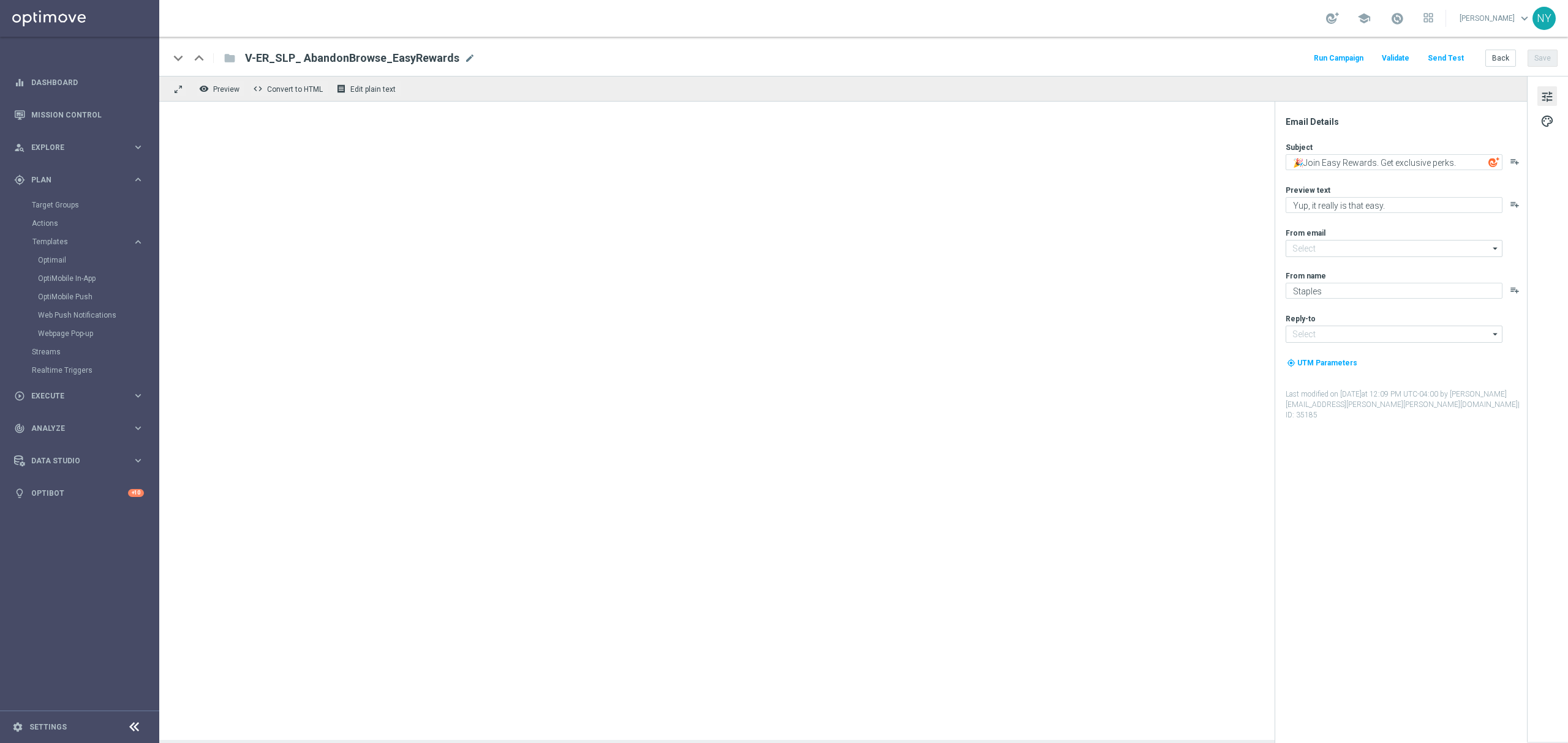
type input "[EMAIL_ADDRESS][DOMAIN_NAME]"
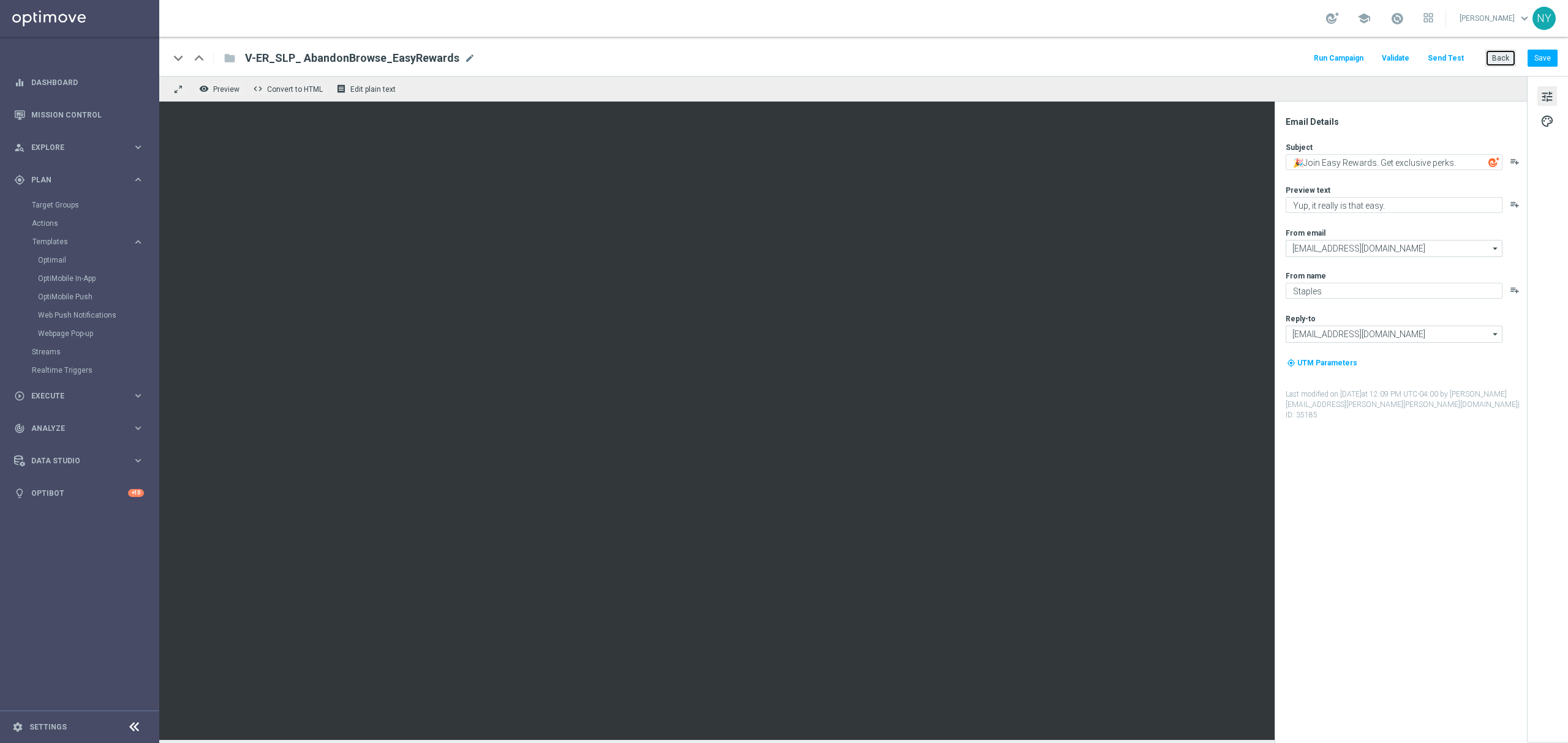
click at [1501, 59] on button "Back" at bounding box center [1501, 58] width 31 height 17
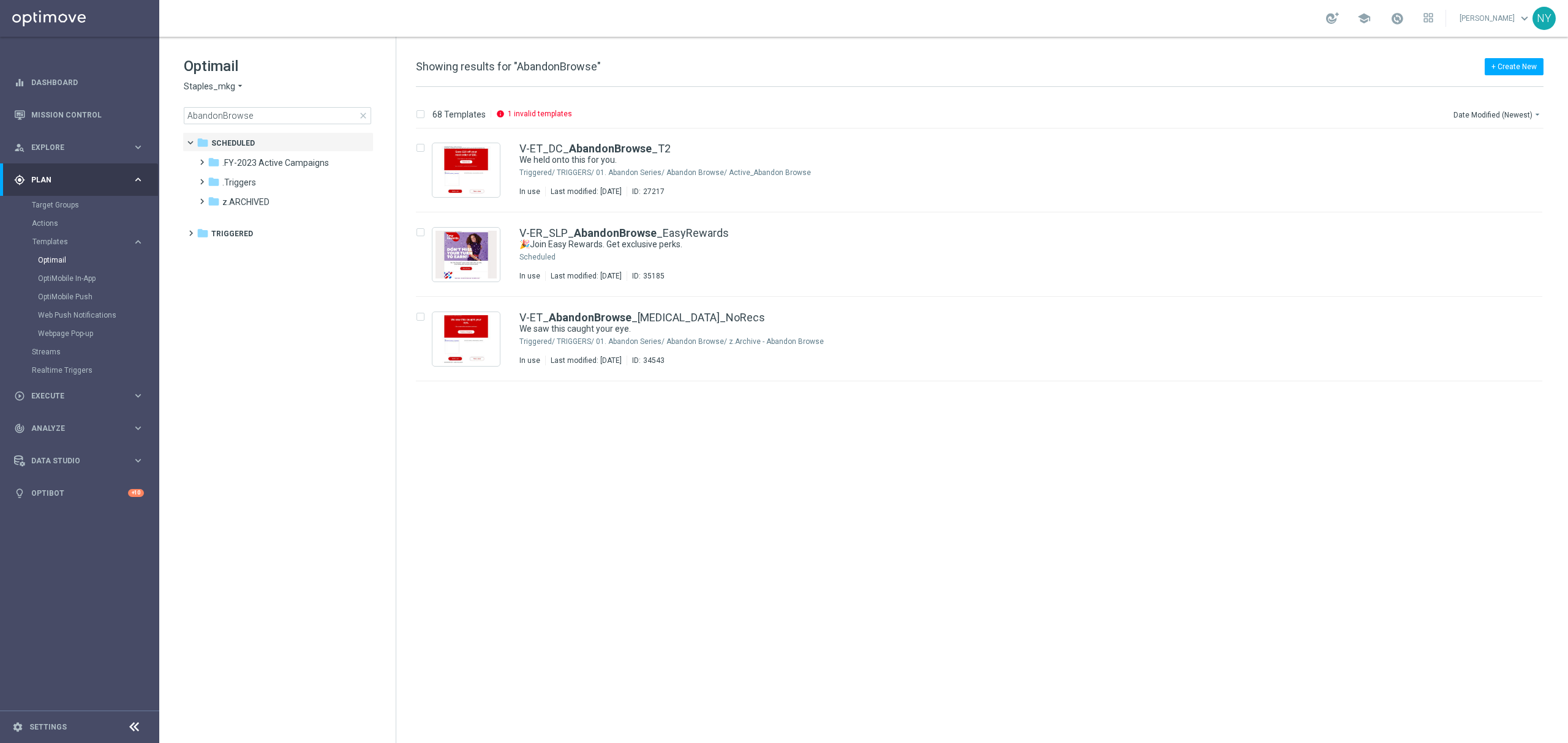
scroll to position [381, 0]
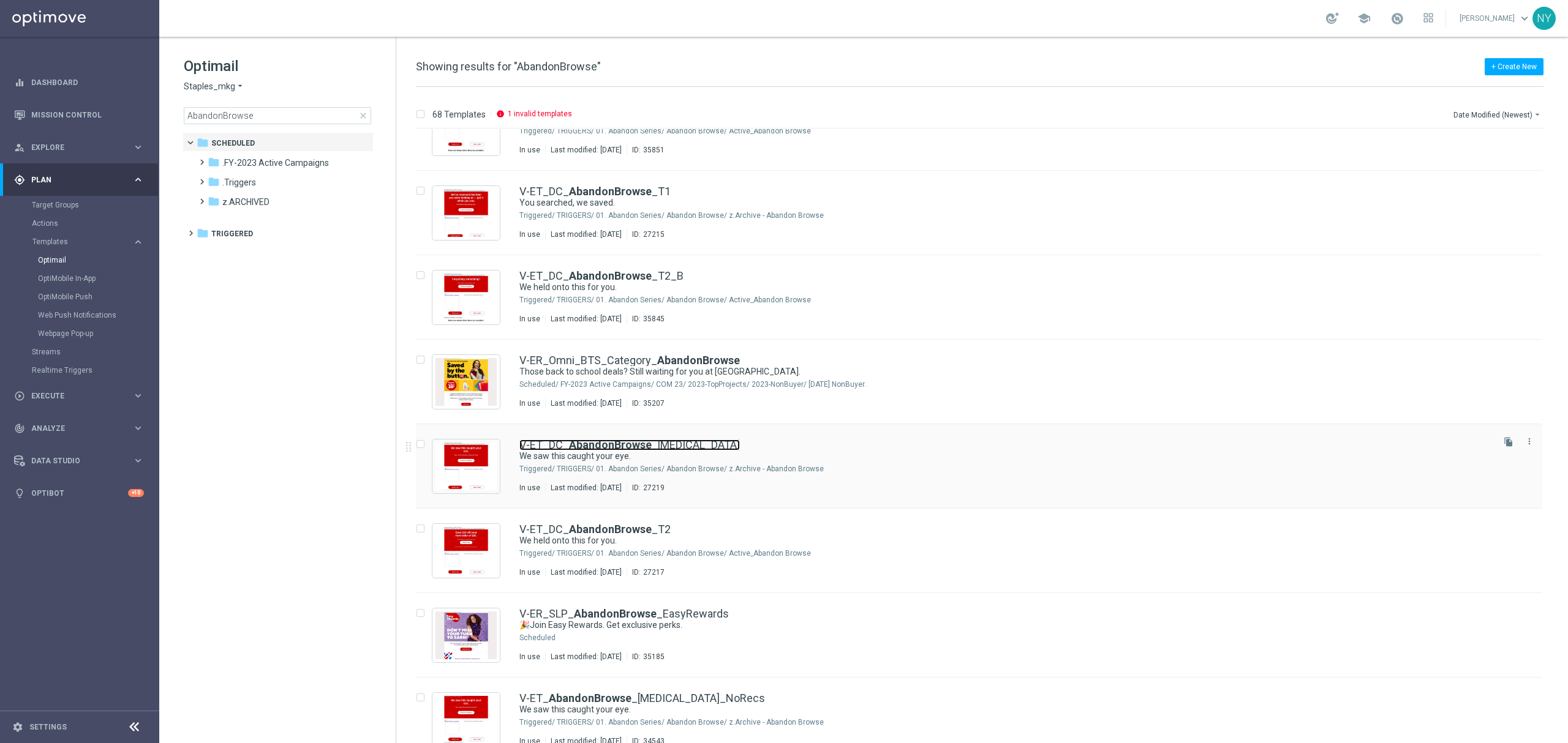
click at [632, 444] on b "AbandonBrowse" at bounding box center [609, 445] width 82 height 12
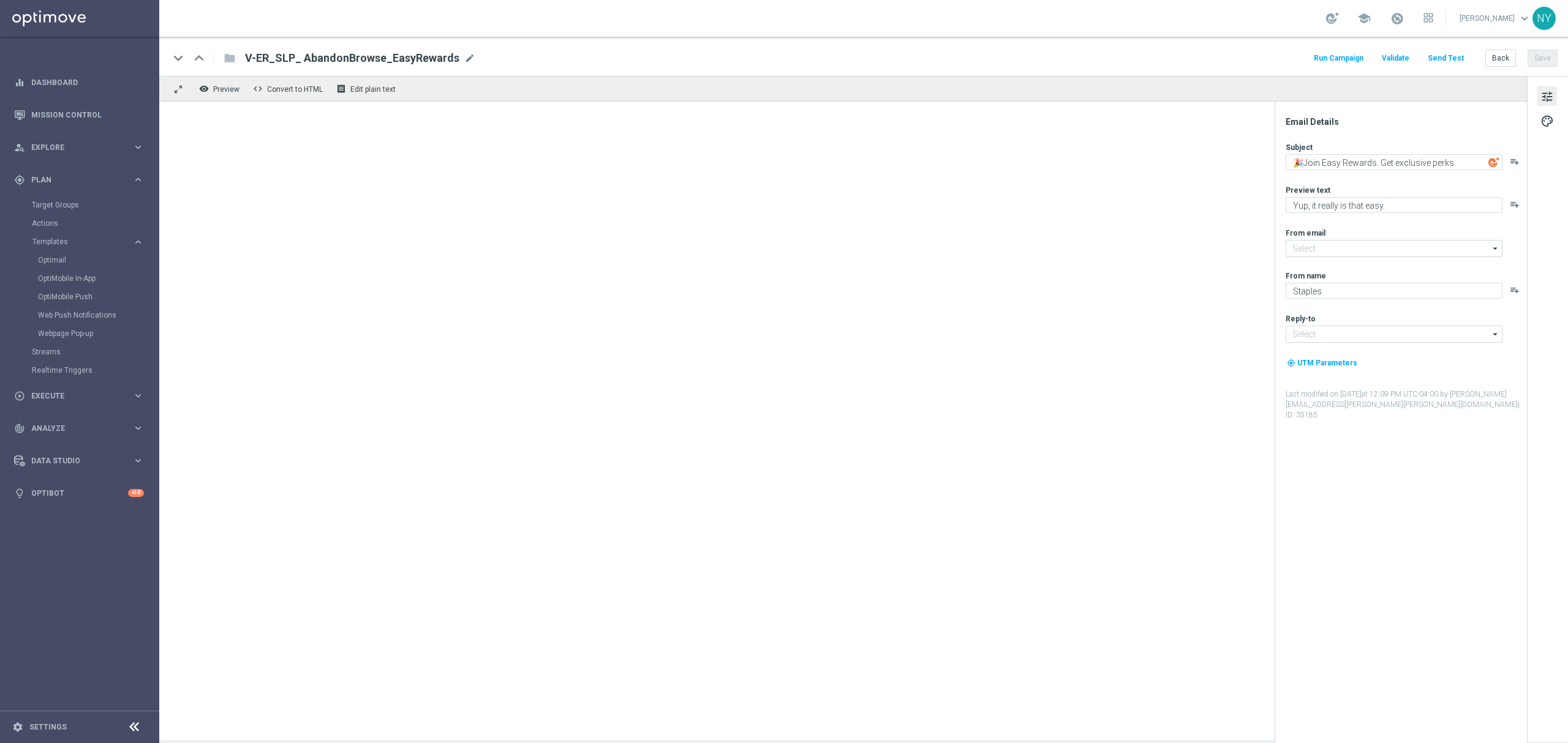
type input "[EMAIL_ADDRESS][DOMAIN_NAME]"
type textarea "We saw this caught your eye."
type textarea "Pick up shopping where you left off."
type input "[EMAIL_ADDRESS][DOMAIN_NAME]"
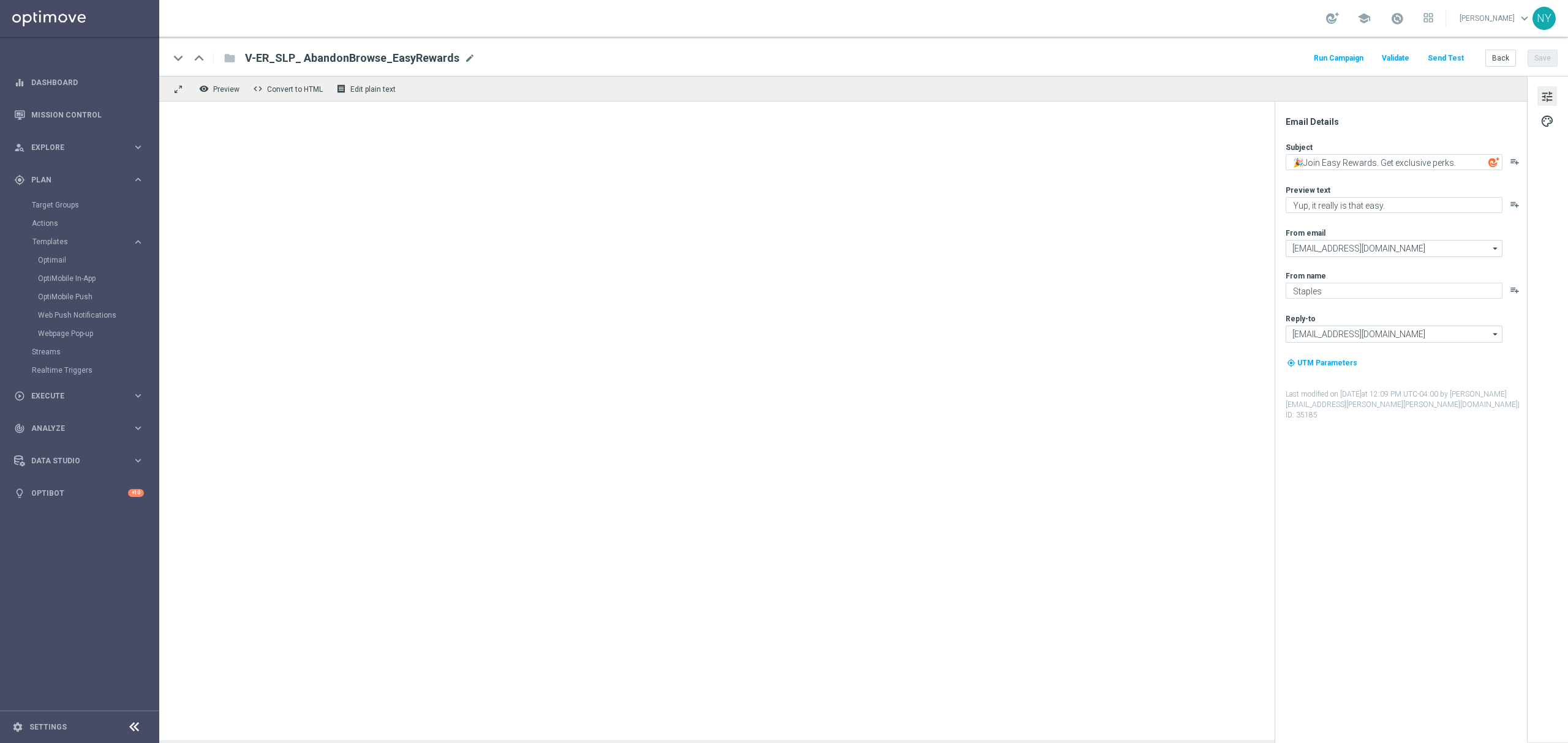
type input "[EMAIL_ADDRESS][DOMAIN_NAME]"
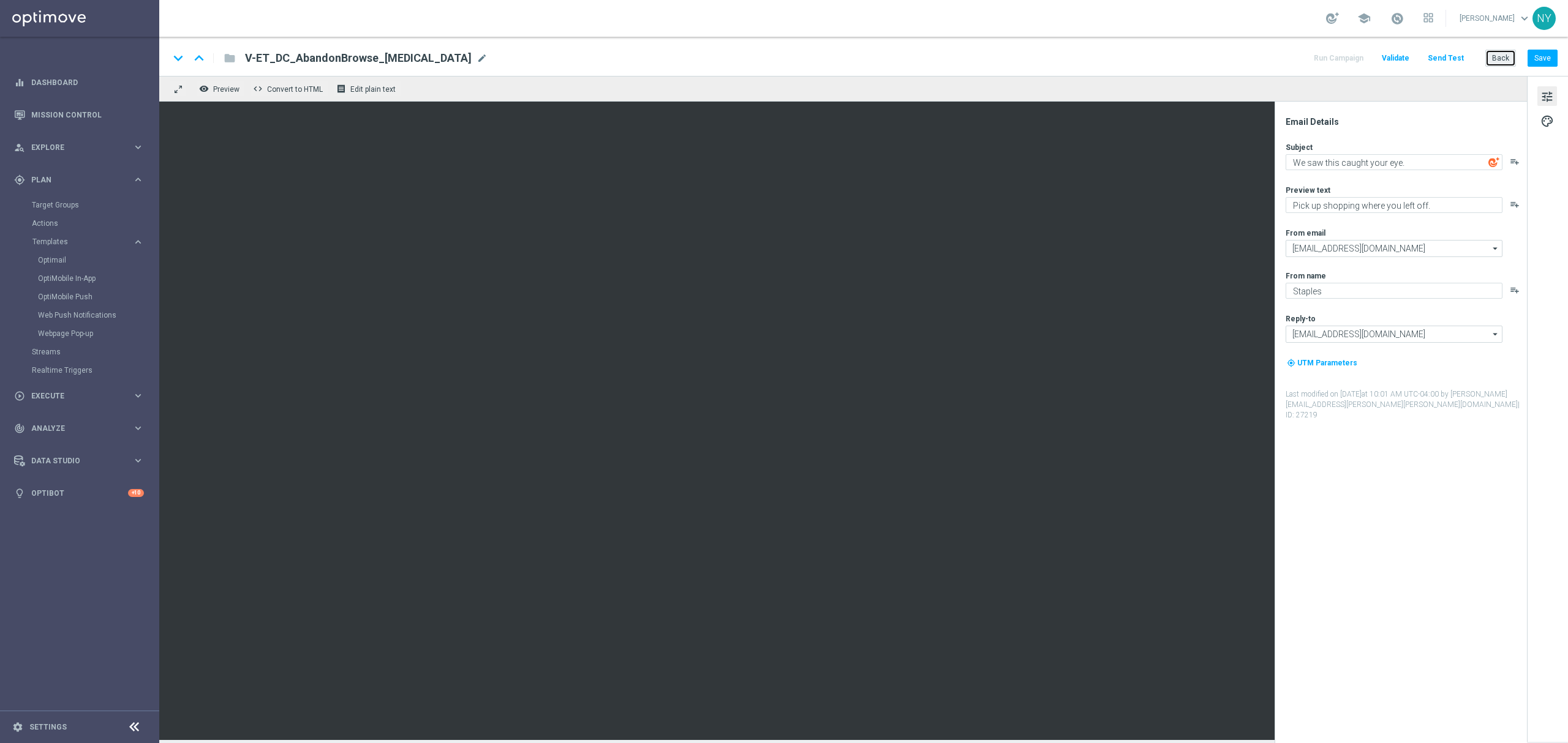
click at [1496, 57] on button "Back" at bounding box center [1501, 58] width 31 height 17
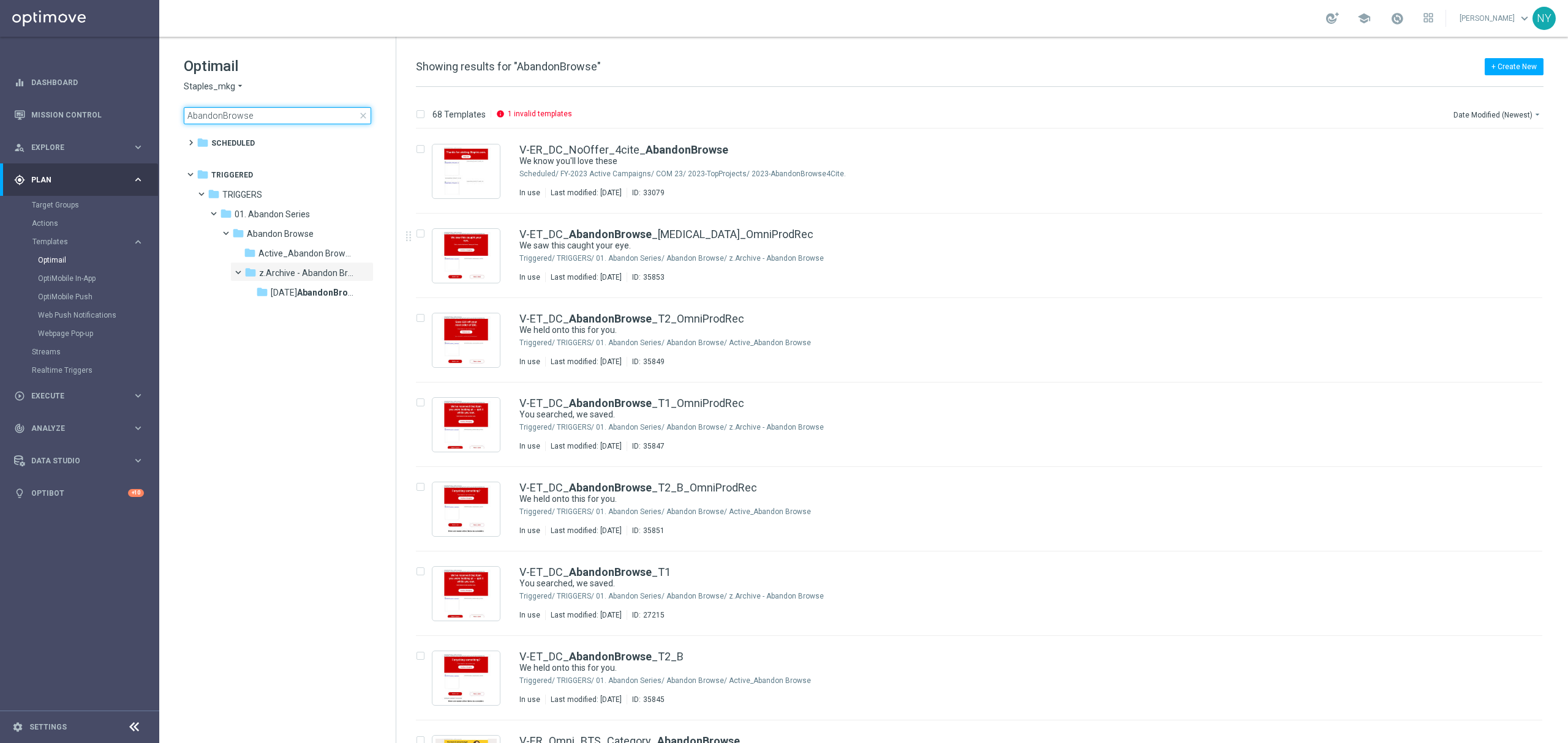
click at [231, 116] on input "AbandonBrowse" at bounding box center [277, 116] width 187 height 17
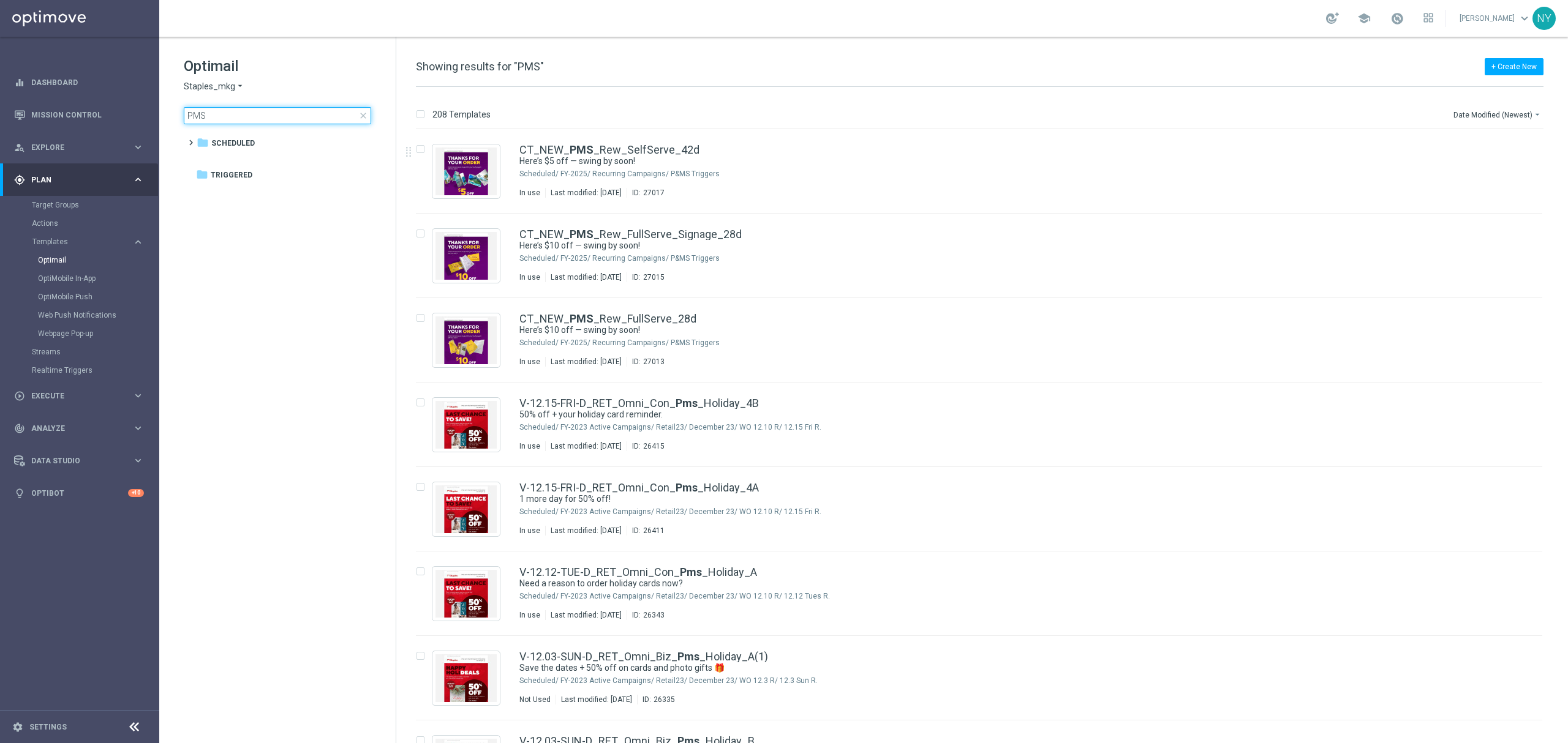
click at [211, 116] on input "PMS" at bounding box center [277, 116] width 187 height 17
click at [248, 111] on input "PMS" at bounding box center [277, 116] width 187 height 17
click at [134, 114] on main "equalizer Dashboard Mission Control" at bounding box center [784, 372] width 1568 height 743
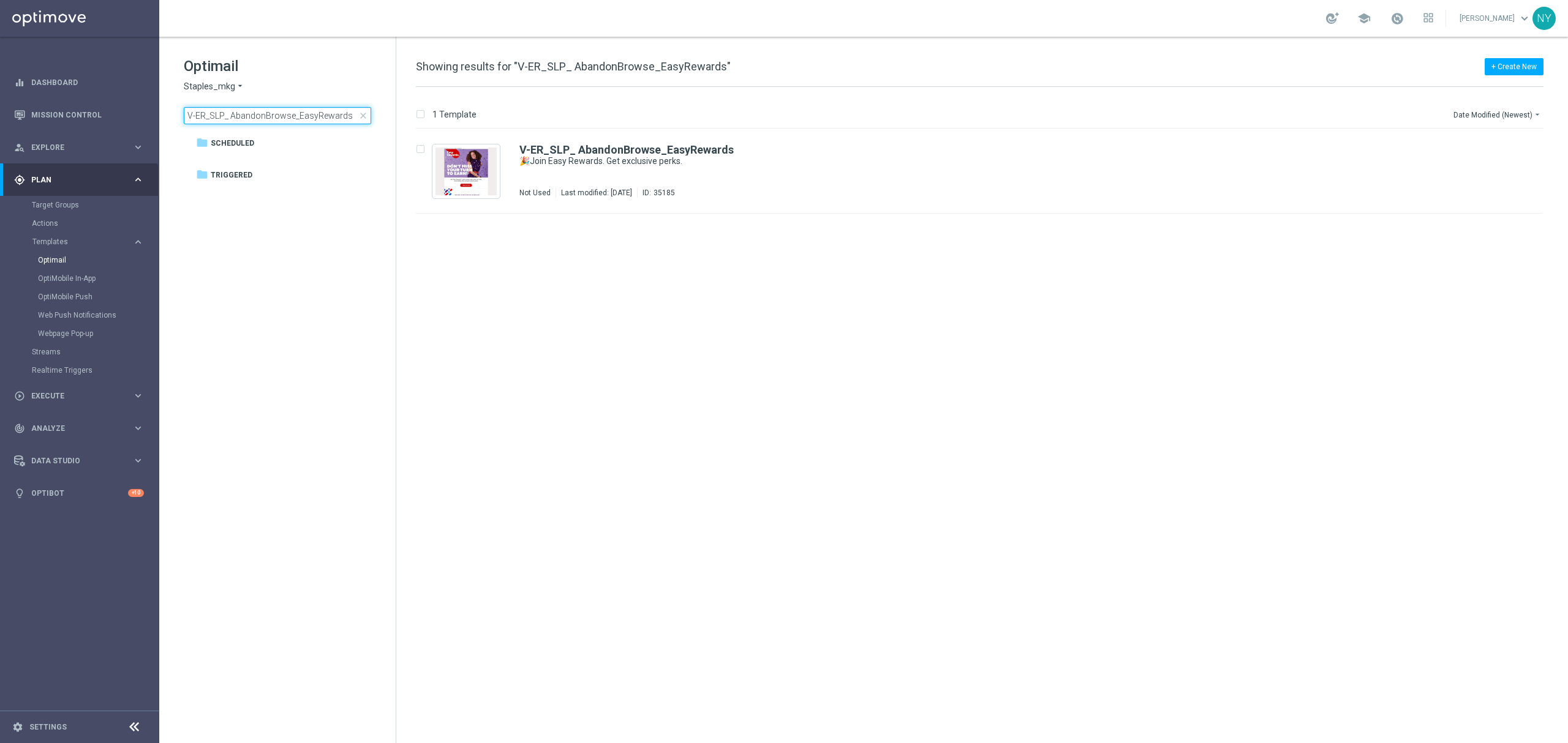
type input "V-ER_SLP_ AbandonBrowse_EasyRewards"
click at [574, 148] on b "V-ER_SLP_ AbandonBrowse_EasyRewards" at bounding box center [627, 149] width 214 height 12
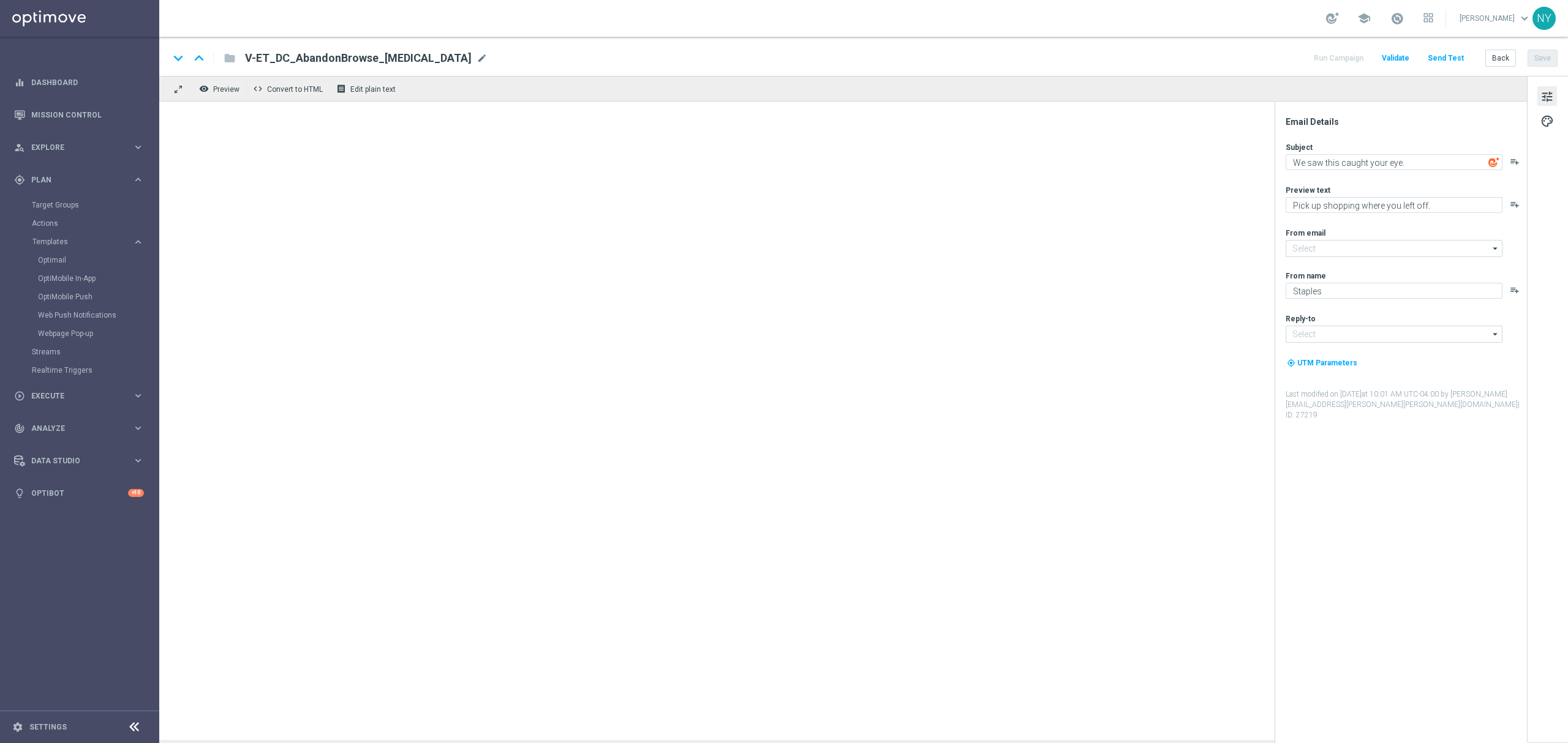
type input "[EMAIL_ADDRESS][DOMAIN_NAME]"
type textarea "🎉Join Easy Rewards. Get exclusive perks."
type textarea "Yup, it really is that easy."
type input "[EMAIL_ADDRESS][DOMAIN_NAME]"
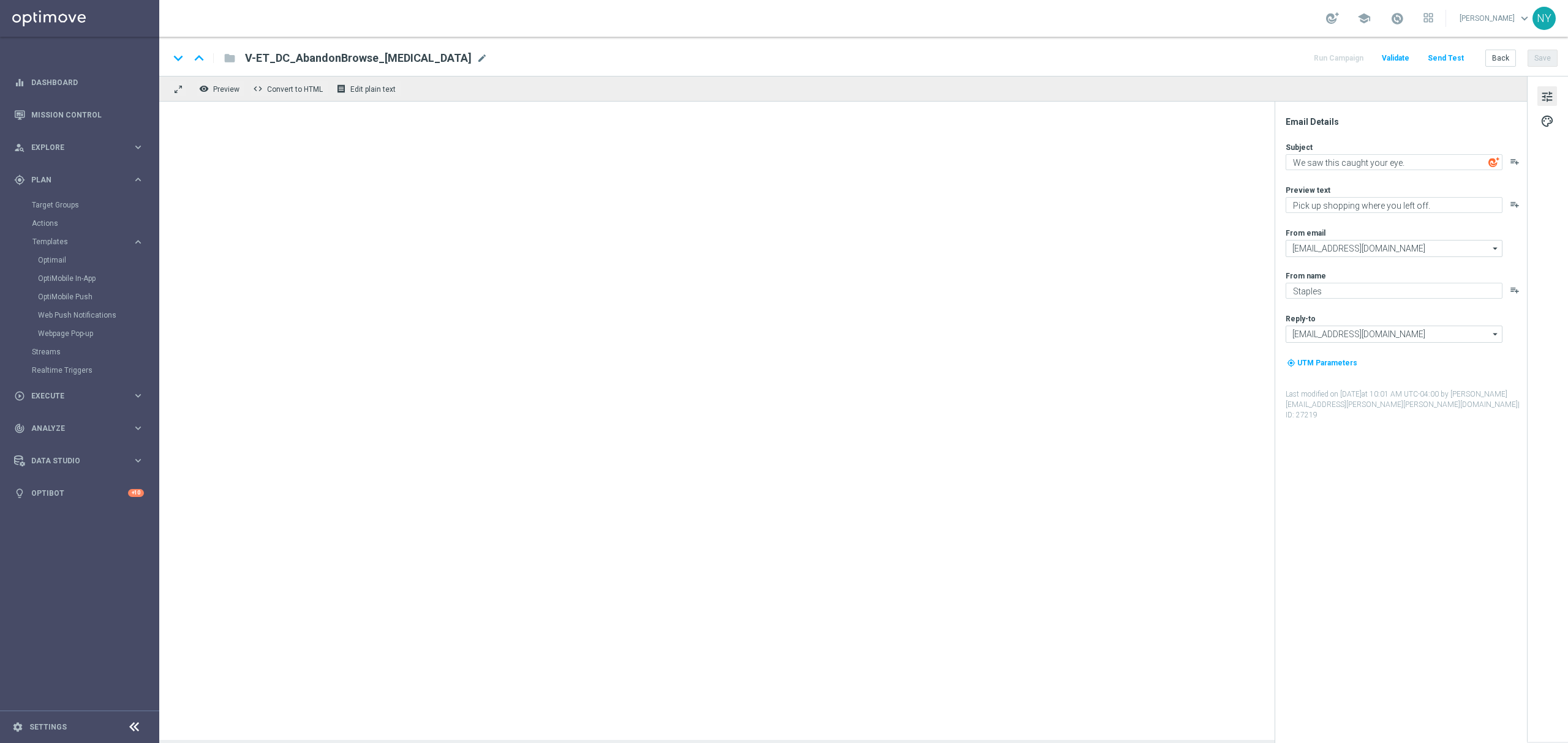
type input "[EMAIL_ADDRESS][DOMAIN_NAME]"
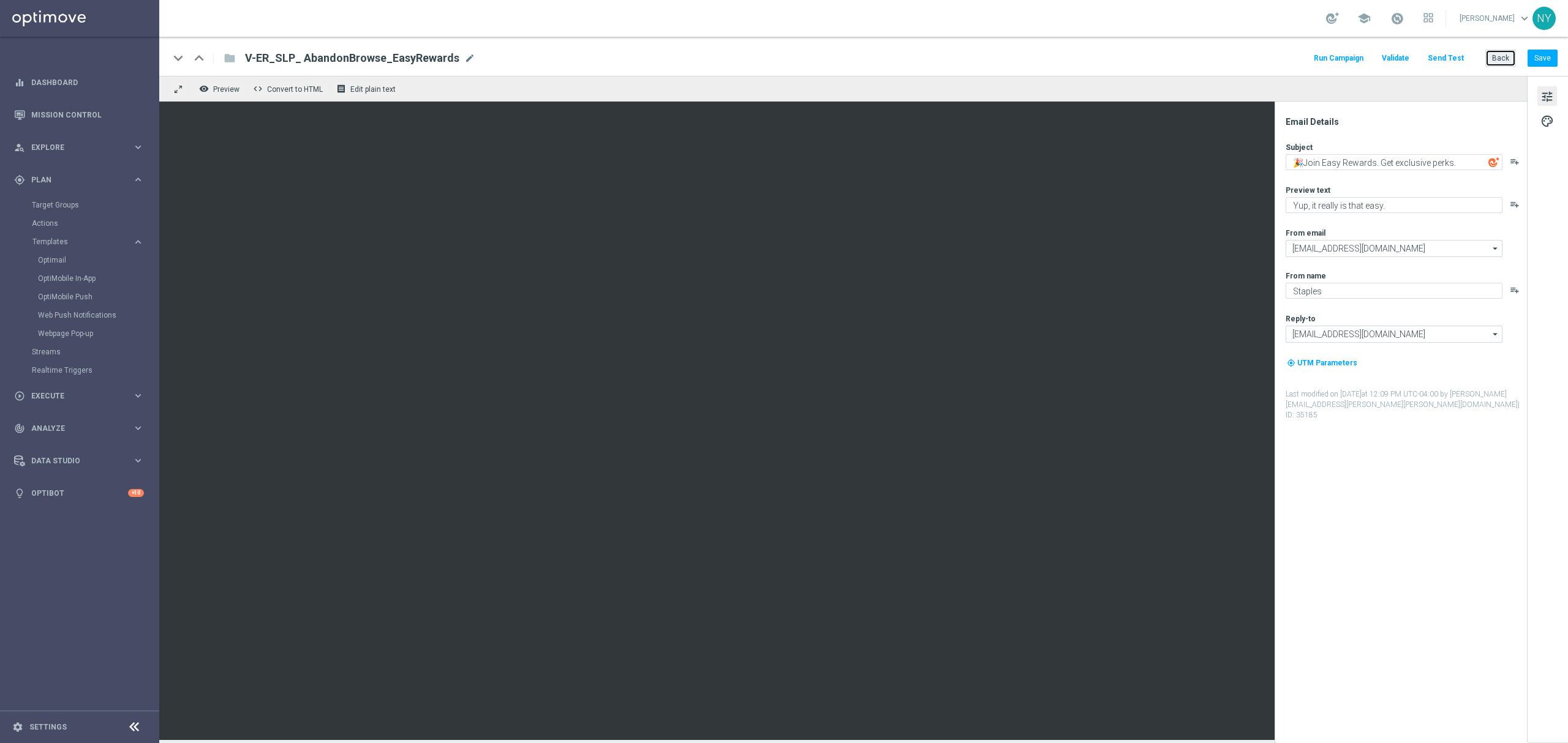
drag, startPoint x: 1493, startPoint y: 52, endPoint x: 836, endPoint y: 15, distance: 658.0
click at [1497, 57] on button "Back" at bounding box center [1501, 58] width 31 height 17
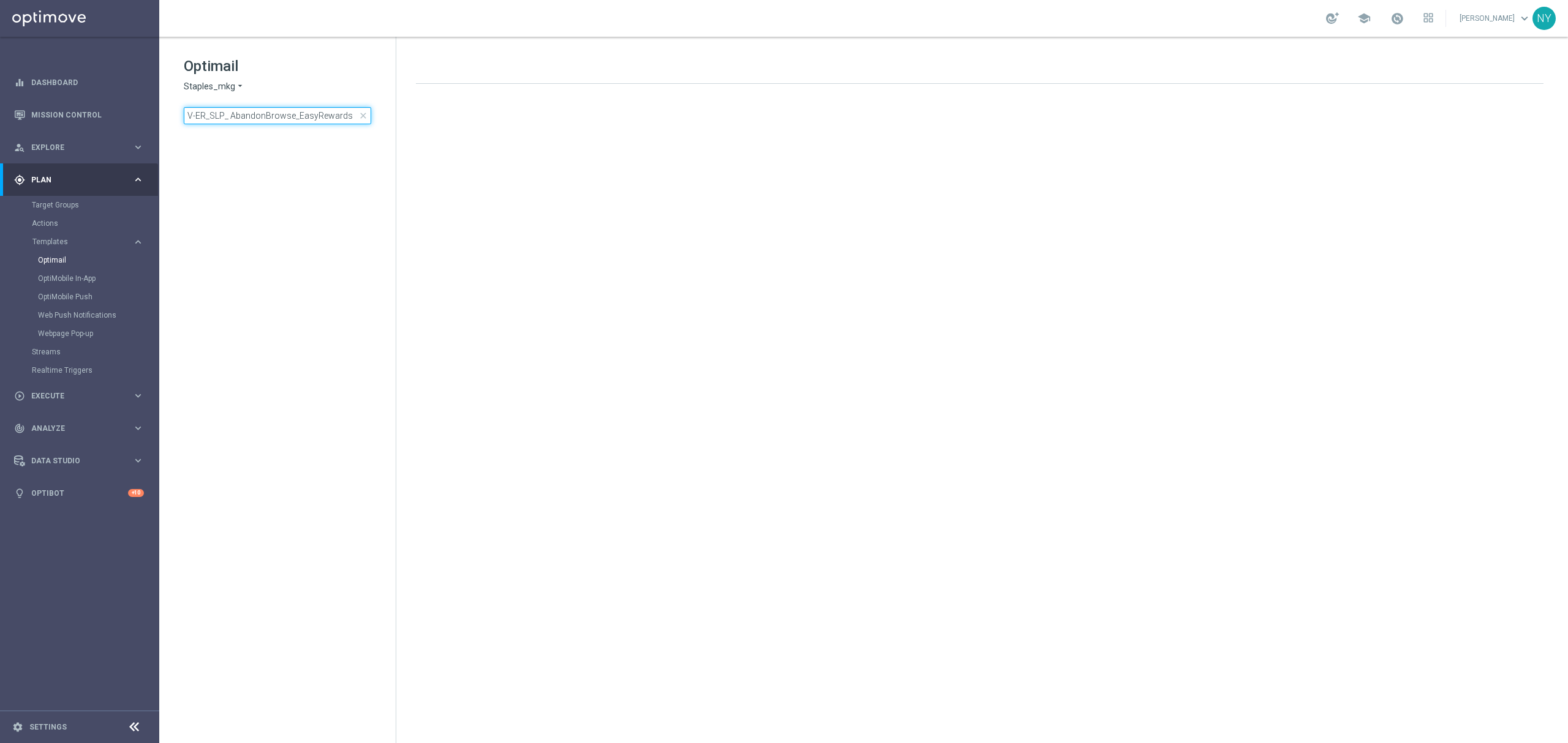
click at [352, 116] on input "V-ER_SLP_ AbandonBrowse_EasyRewards" at bounding box center [277, 116] width 187 height 17
drag, startPoint x: 318, startPoint y: 106, endPoint x: 152, endPoint y: 101, distance: 166.1
click at [152, 101] on main "equalizer Dashboard Mission Control" at bounding box center [784, 372] width 1568 height 743
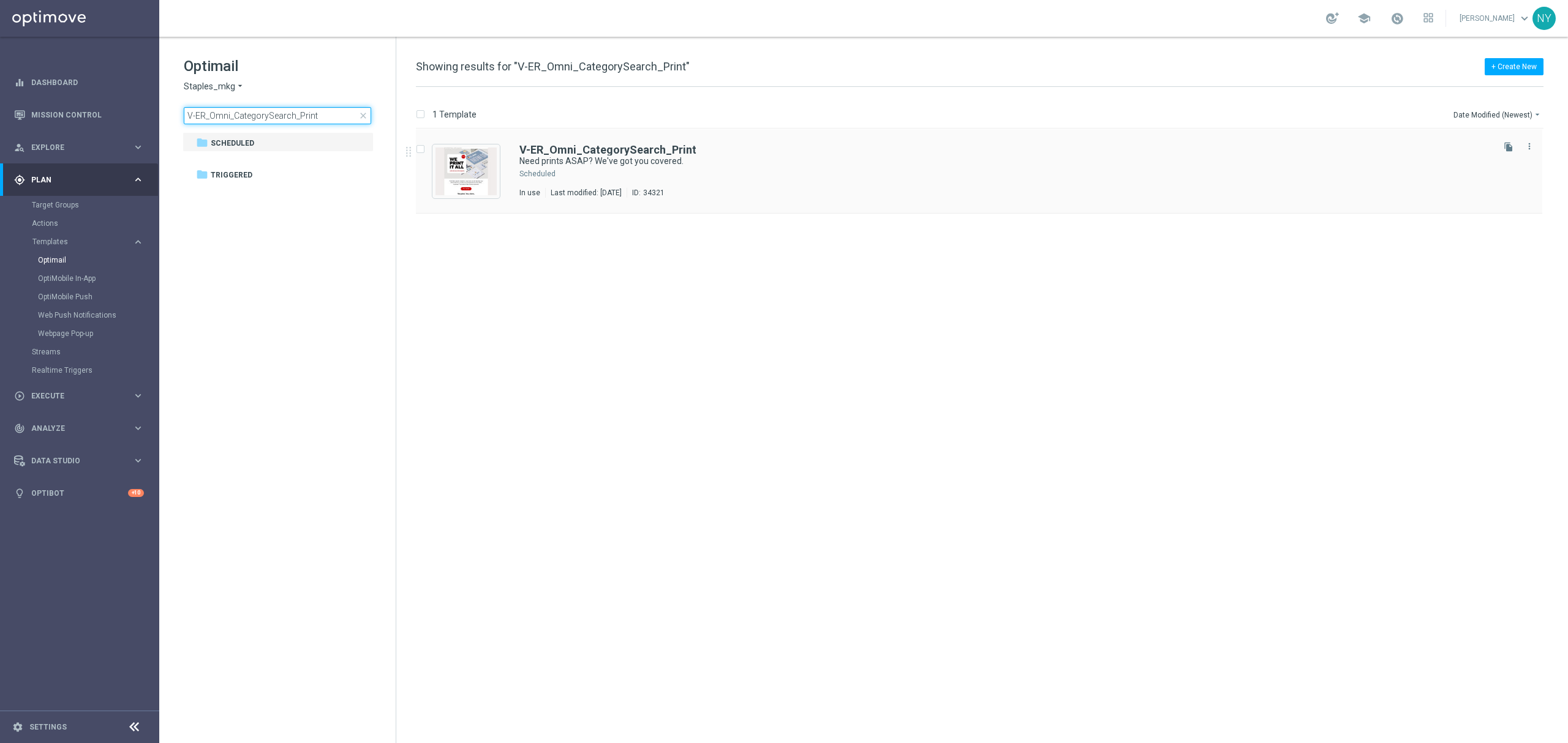
type input "V-ER_Omni_CategorySearch_Print"
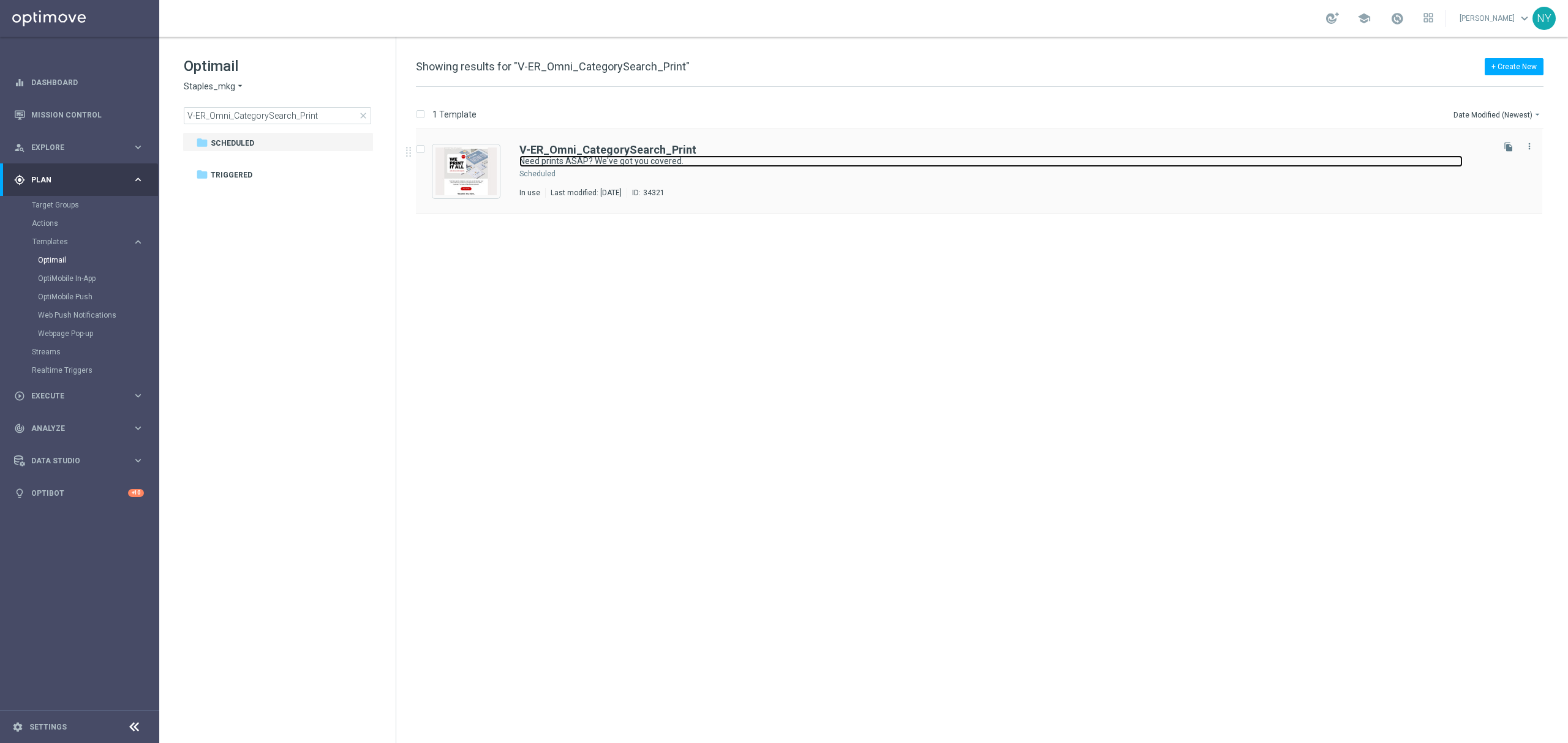
click at [601, 155] on link "Need prints ASAP? We've got you covered." at bounding box center [991, 161] width 944 height 12
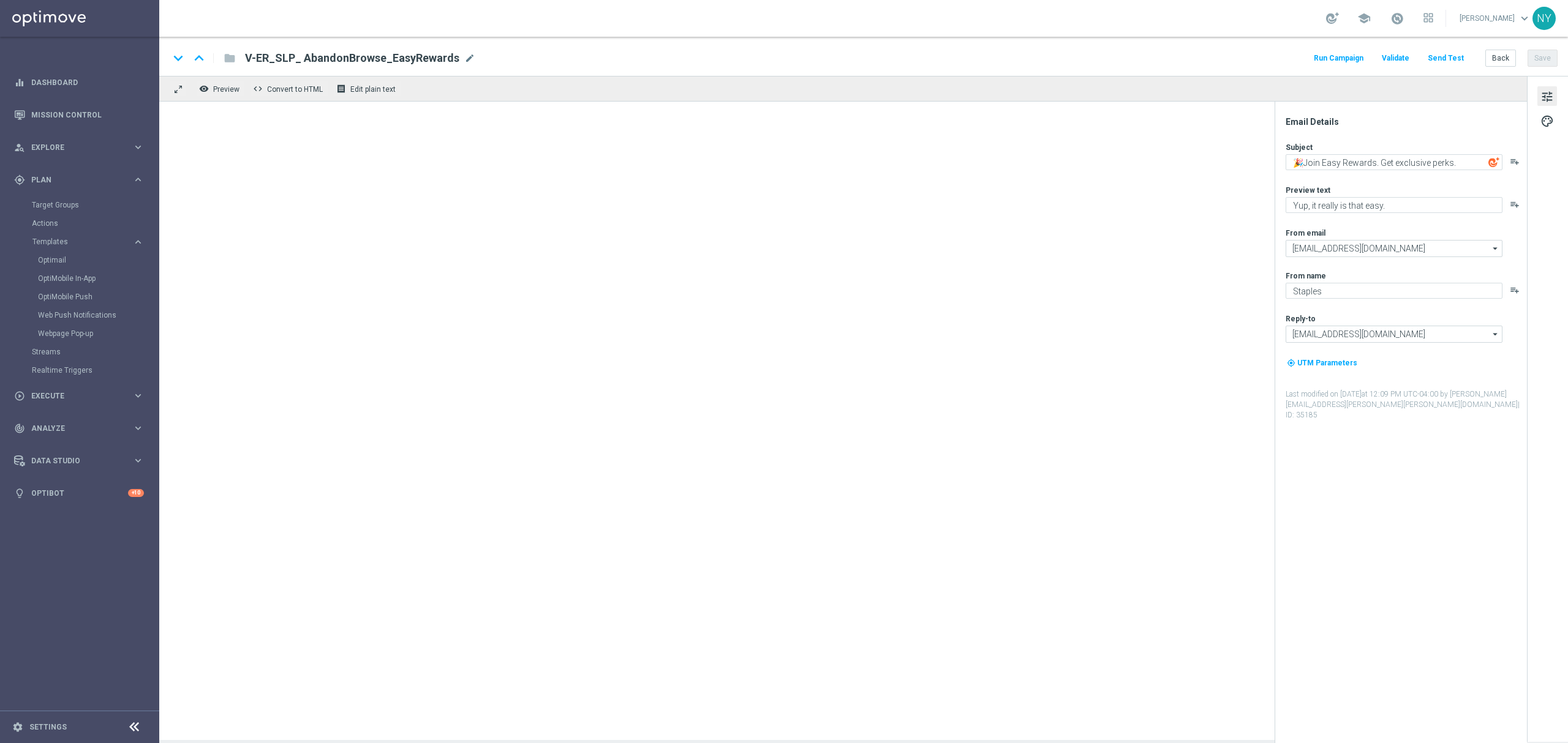
type textarea "Need prints ASAP? We've got you covered."
type textarea "No stress! Order by noon for same-day pickup."
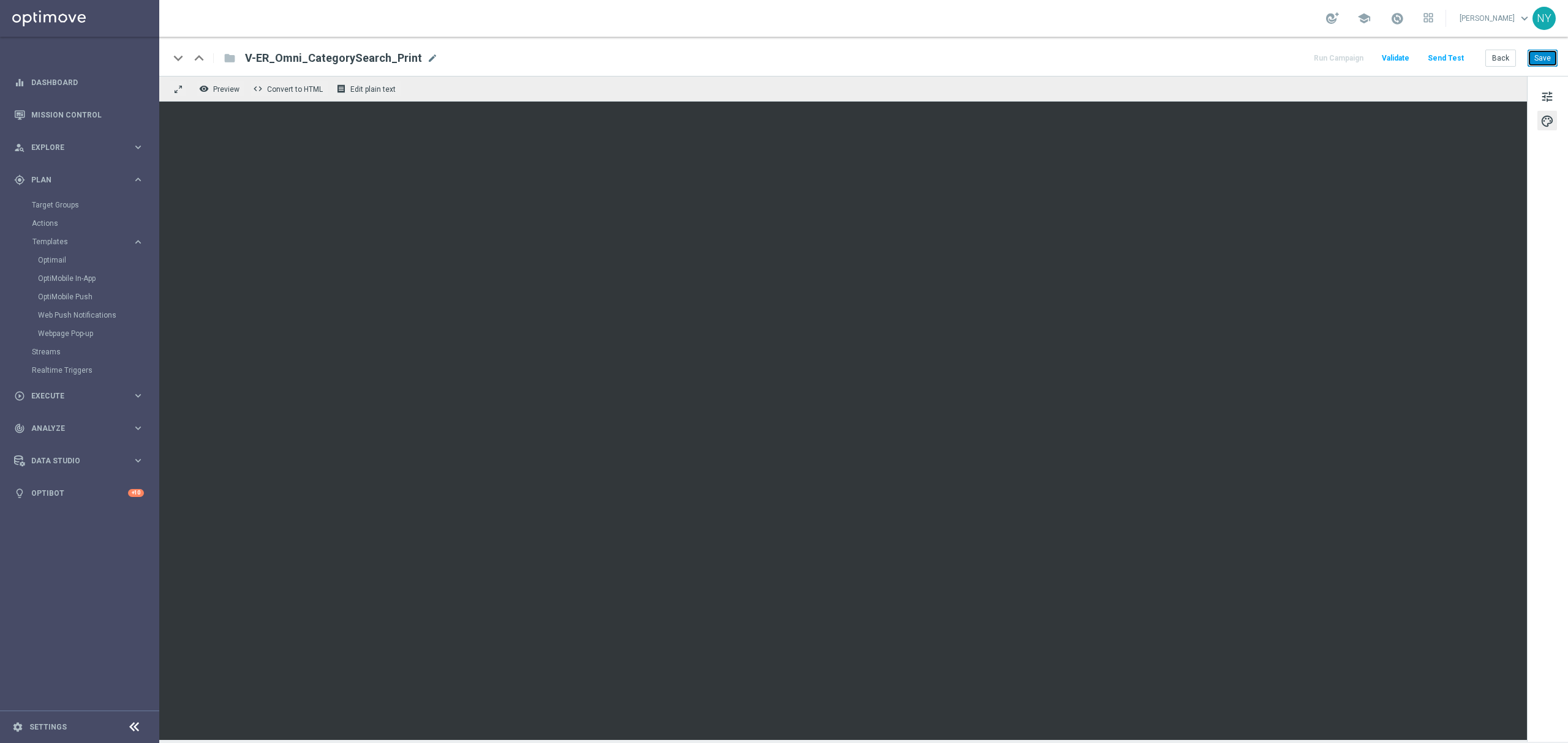
click at [1546, 57] on button "Save" at bounding box center [1543, 58] width 30 height 17
click at [1451, 55] on button "Send Test" at bounding box center [1446, 58] width 40 height 17
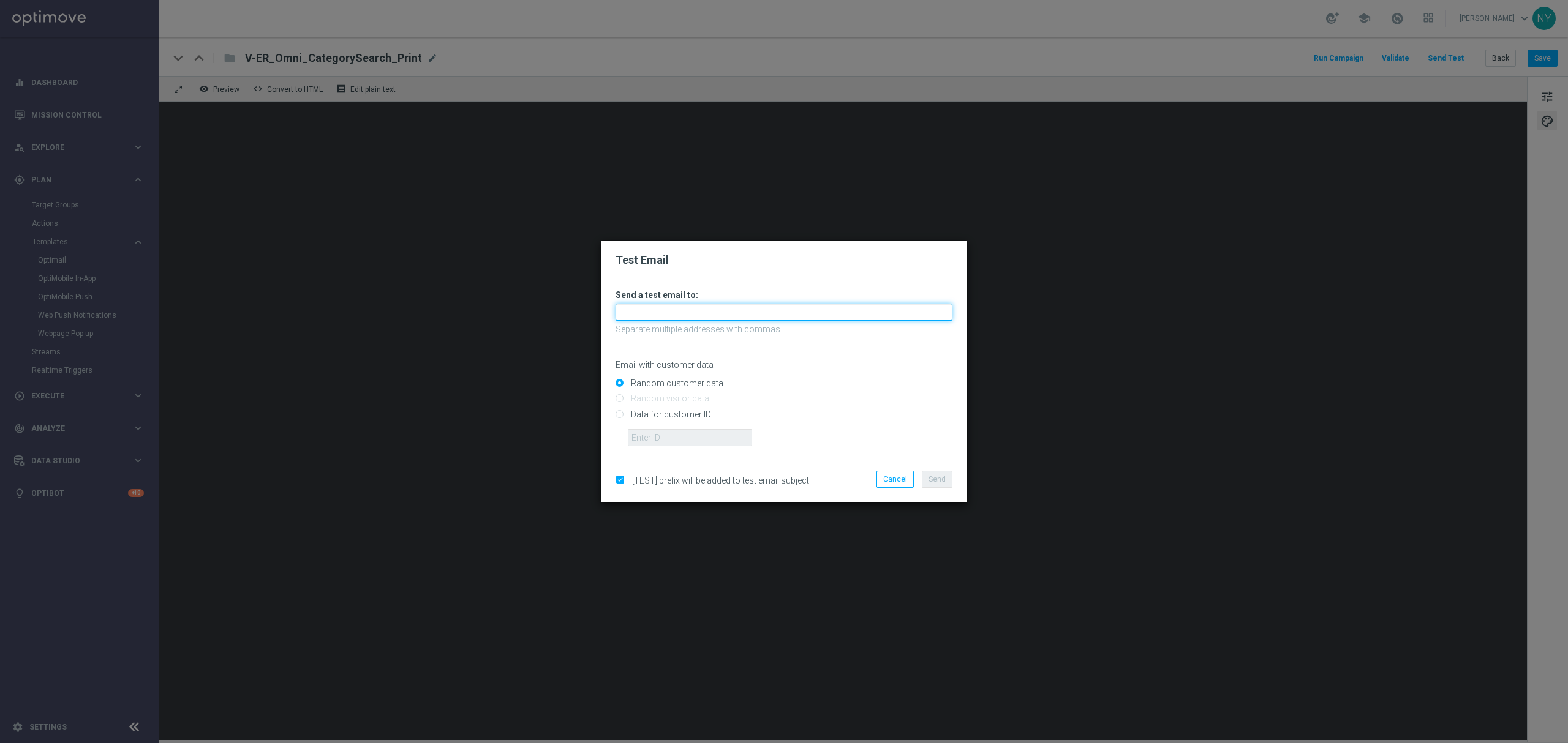
click at [667, 313] on input "text" at bounding box center [783, 312] width 337 height 17
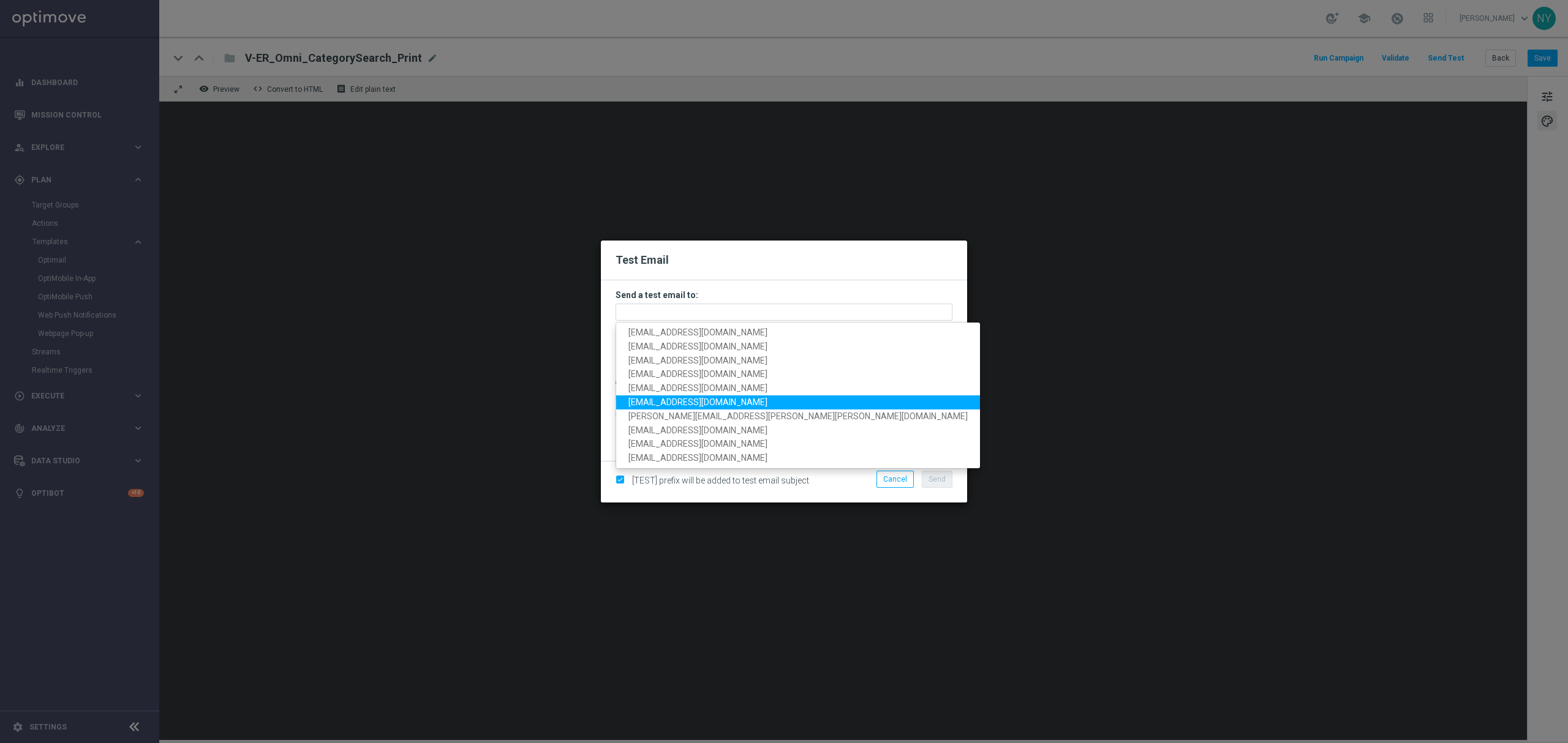
click at [699, 401] on span "[EMAIL_ADDRESS][DOMAIN_NAME]" at bounding box center [698, 402] width 139 height 10
type input "[EMAIL_ADDRESS][DOMAIN_NAME]"
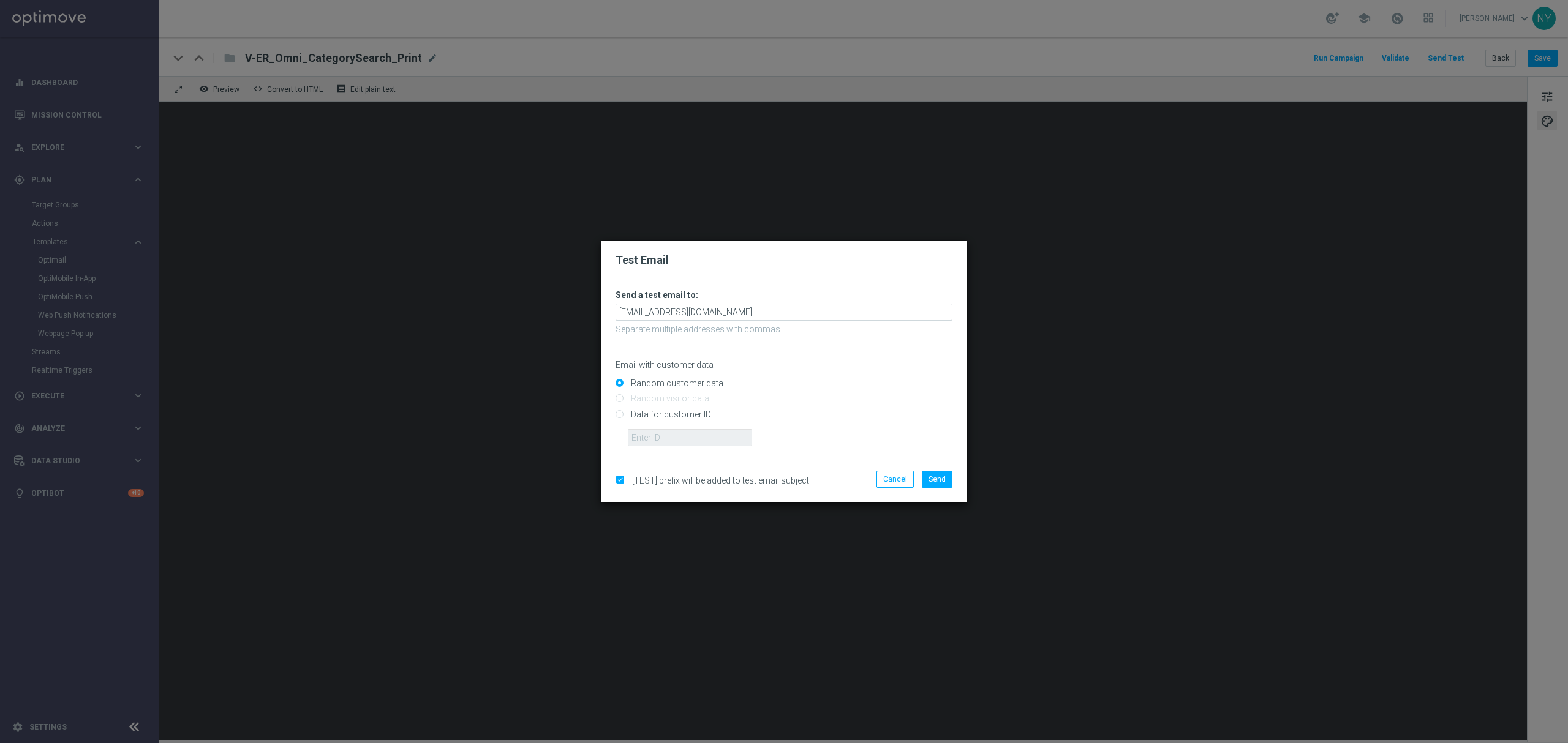
click at [620, 415] on input "Data for customer ID:" at bounding box center [783, 419] width 337 height 17
radio input "true"
click at [648, 441] on input "text" at bounding box center [690, 437] width 125 height 17
paste input "10000020539"
type input "10000020539"
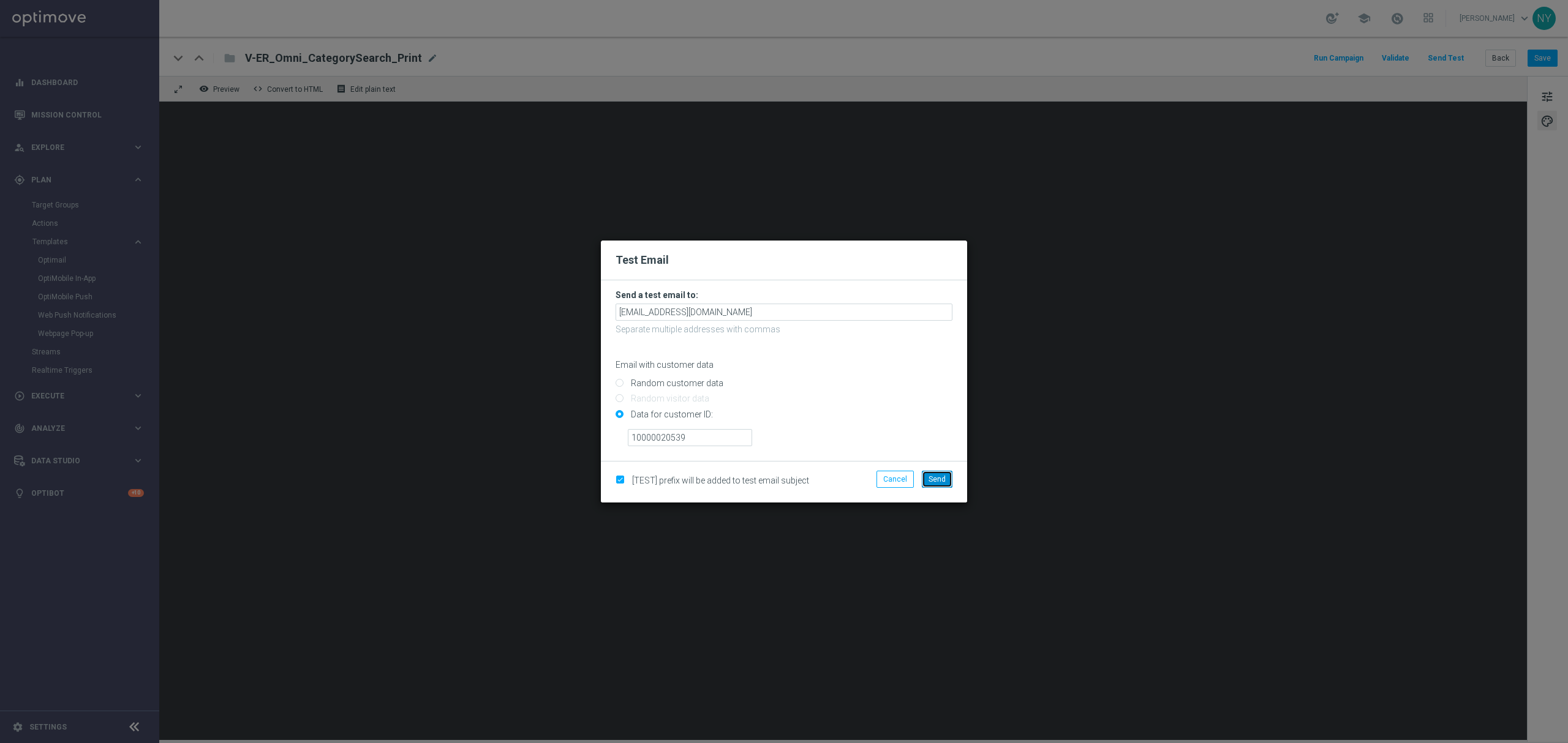
click at [944, 475] on span "Send" at bounding box center [937, 480] width 17 height 8
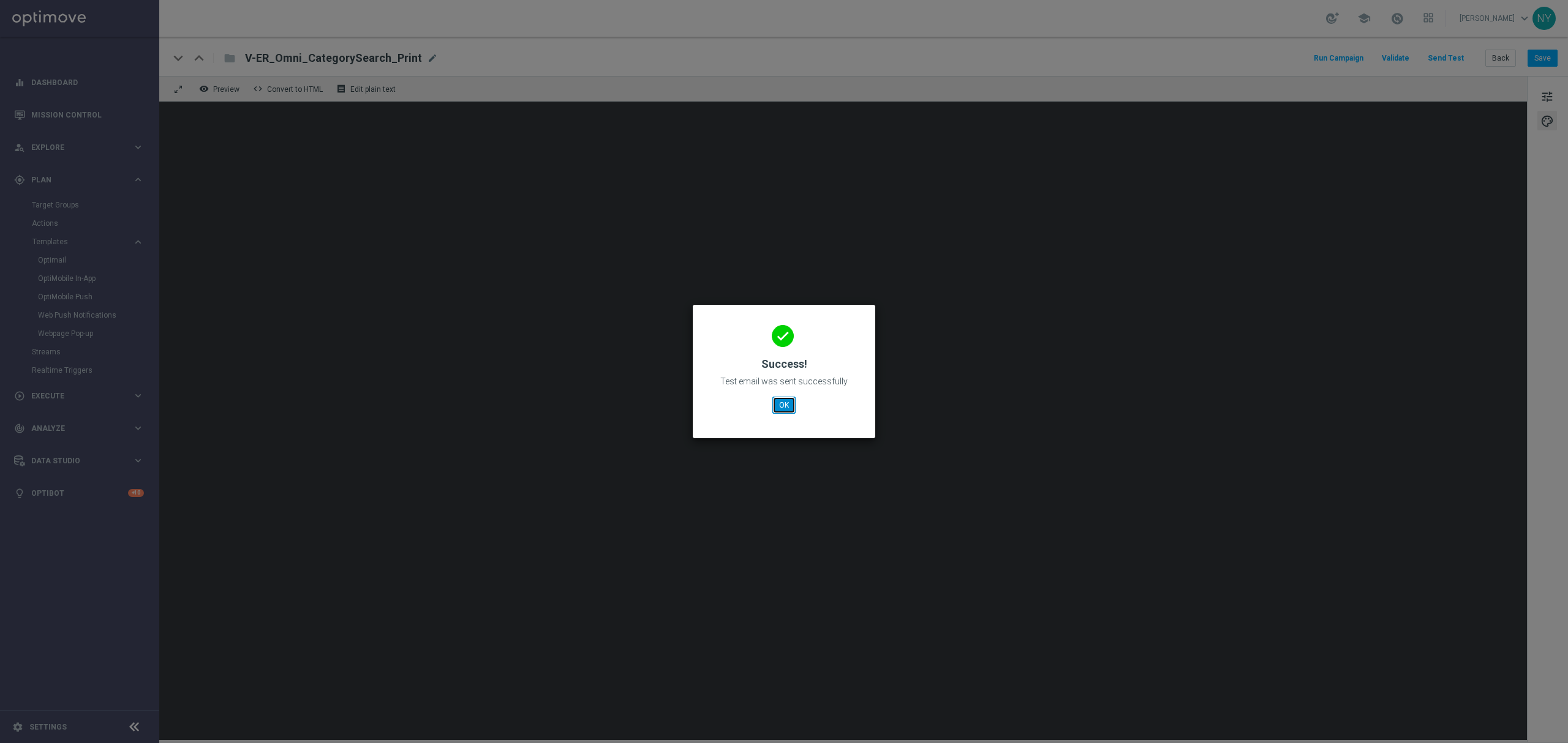
click at [785, 404] on button "OK" at bounding box center [784, 405] width 23 height 17
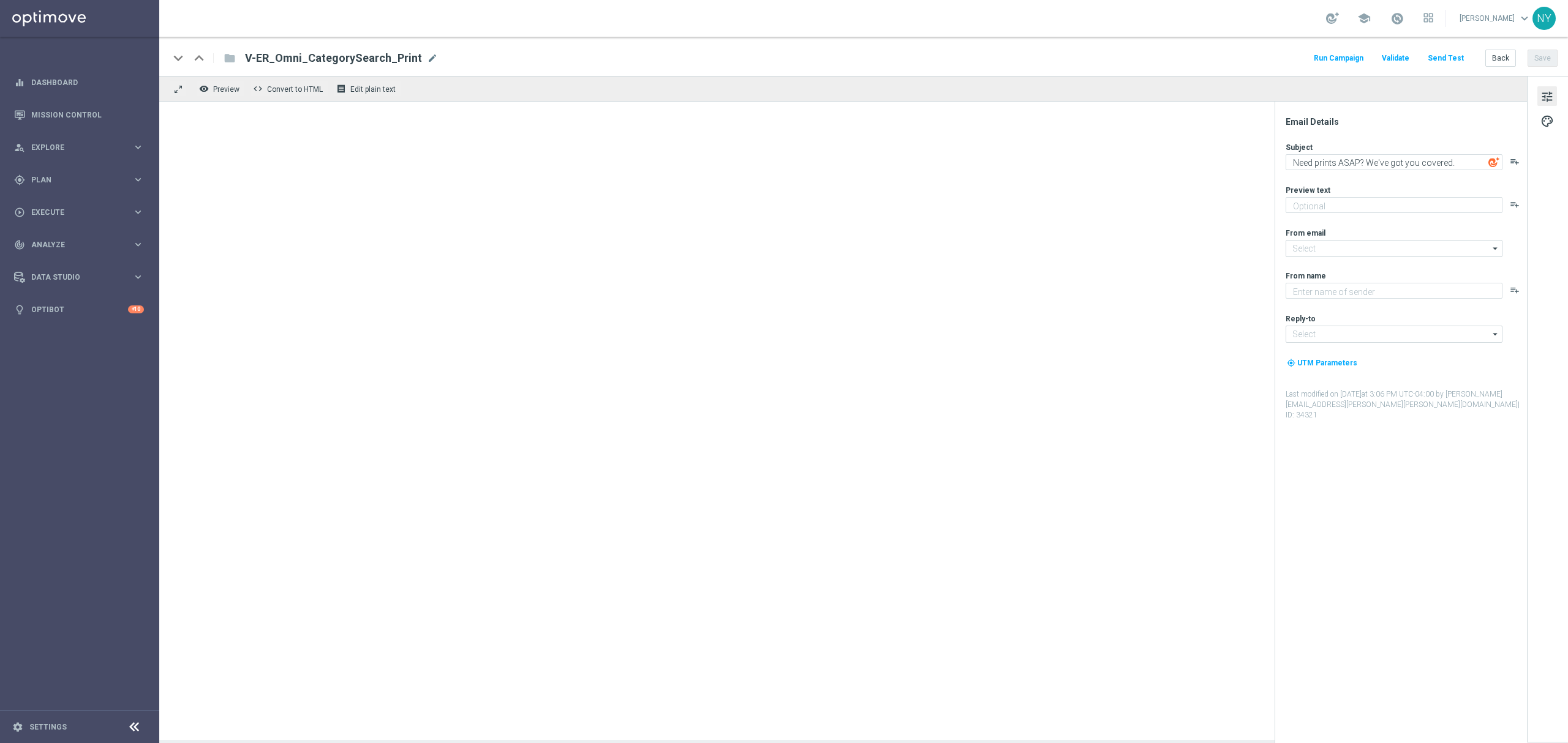
type textarea "No stress! Order by noon for same-day pickup."
type input "[EMAIL_ADDRESS][DOMAIN_NAME]"
type textarea "Staples"
type input "[EMAIL_ADDRESS][DOMAIN_NAME]"
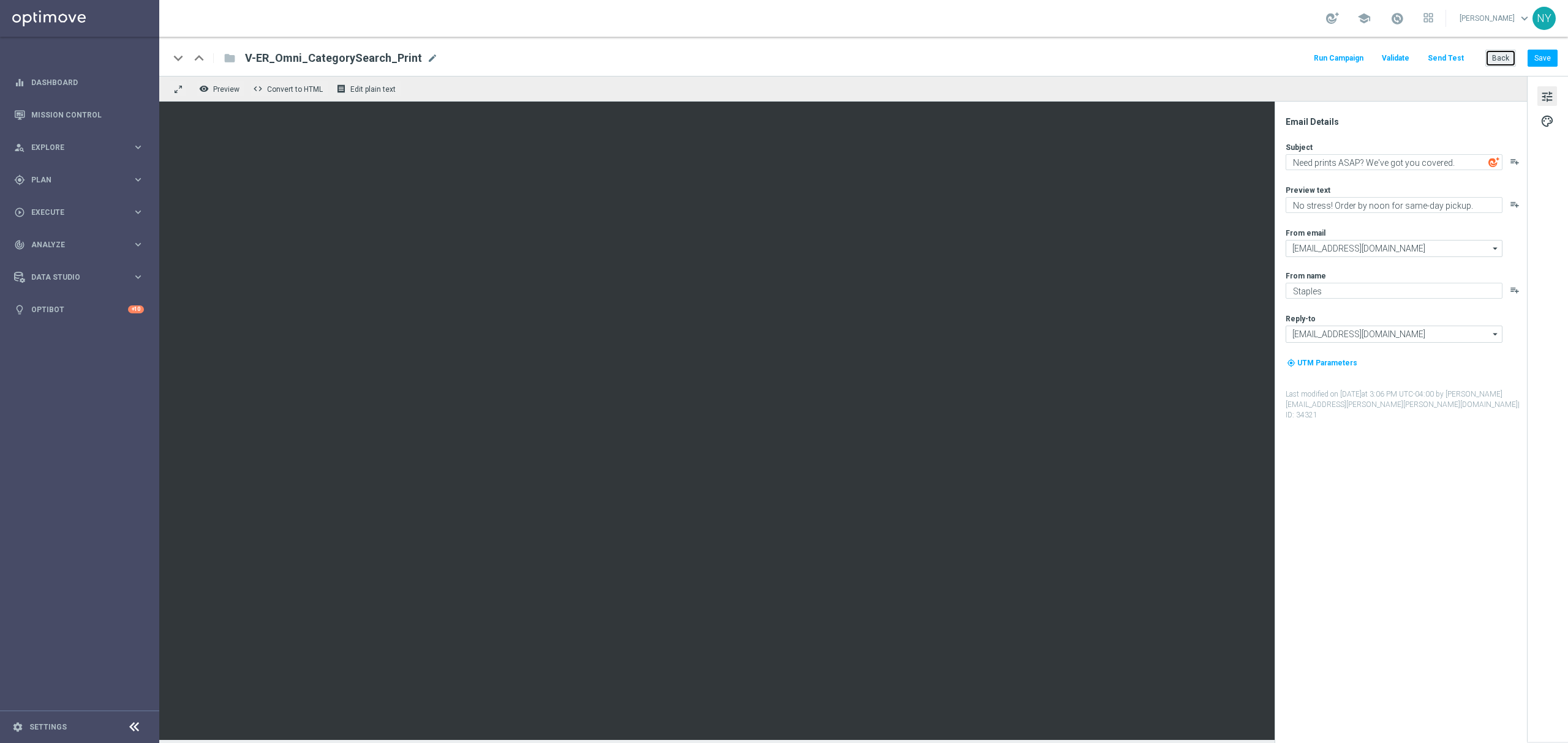
click at [1501, 57] on button "Back" at bounding box center [1501, 58] width 31 height 17
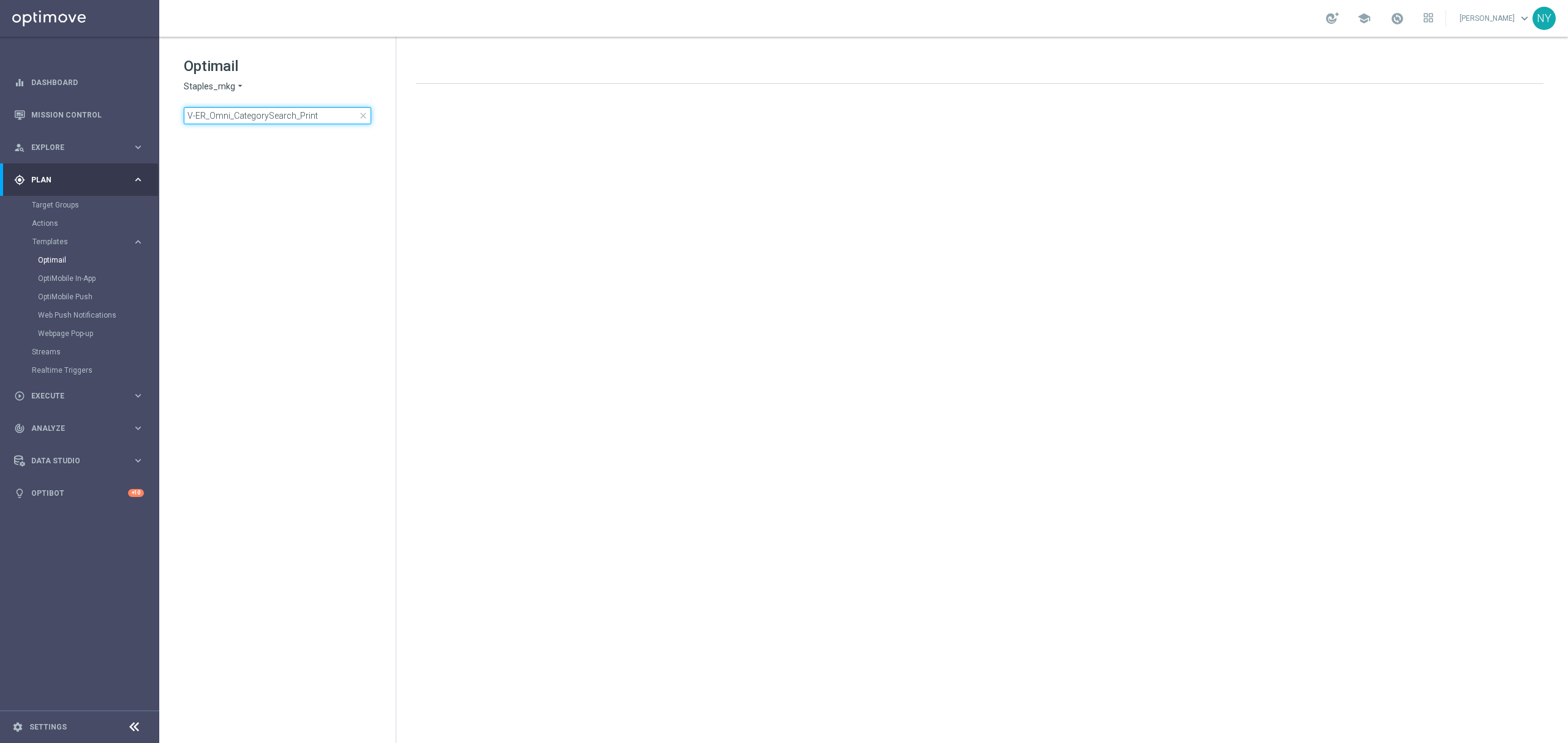
click at [318, 120] on input "V-ER_Omni_CategorySearch_Print" at bounding box center [277, 116] width 187 height 17
drag, startPoint x: 321, startPoint y: 116, endPoint x: 118, endPoint y: 117, distance: 203.0
click at [129, 116] on main "equalizer Dashboard Mission Control" at bounding box center [784, 372] width 1568 height 743
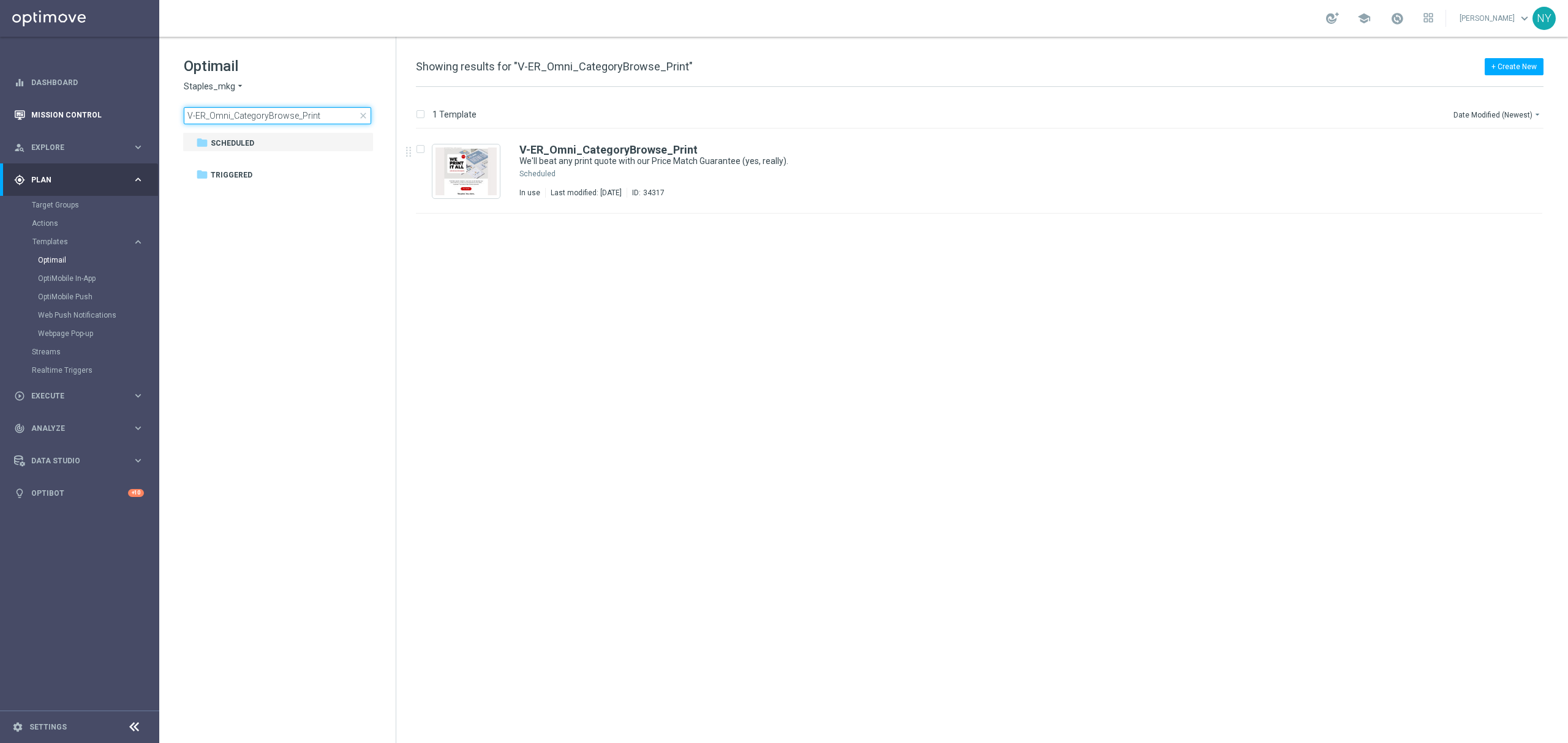
type input "V-ER_Omni_CategoryBrowse_Print"
drag, startPoint x: 635, startPoint y: 150, endPoint x: 585, endPoint y: 140, distance: 51.0
click at [635, 150] on b "V-ER_Omni_CategoryBrowse_Print" at bounding box center [609, 149] width 178 height 12
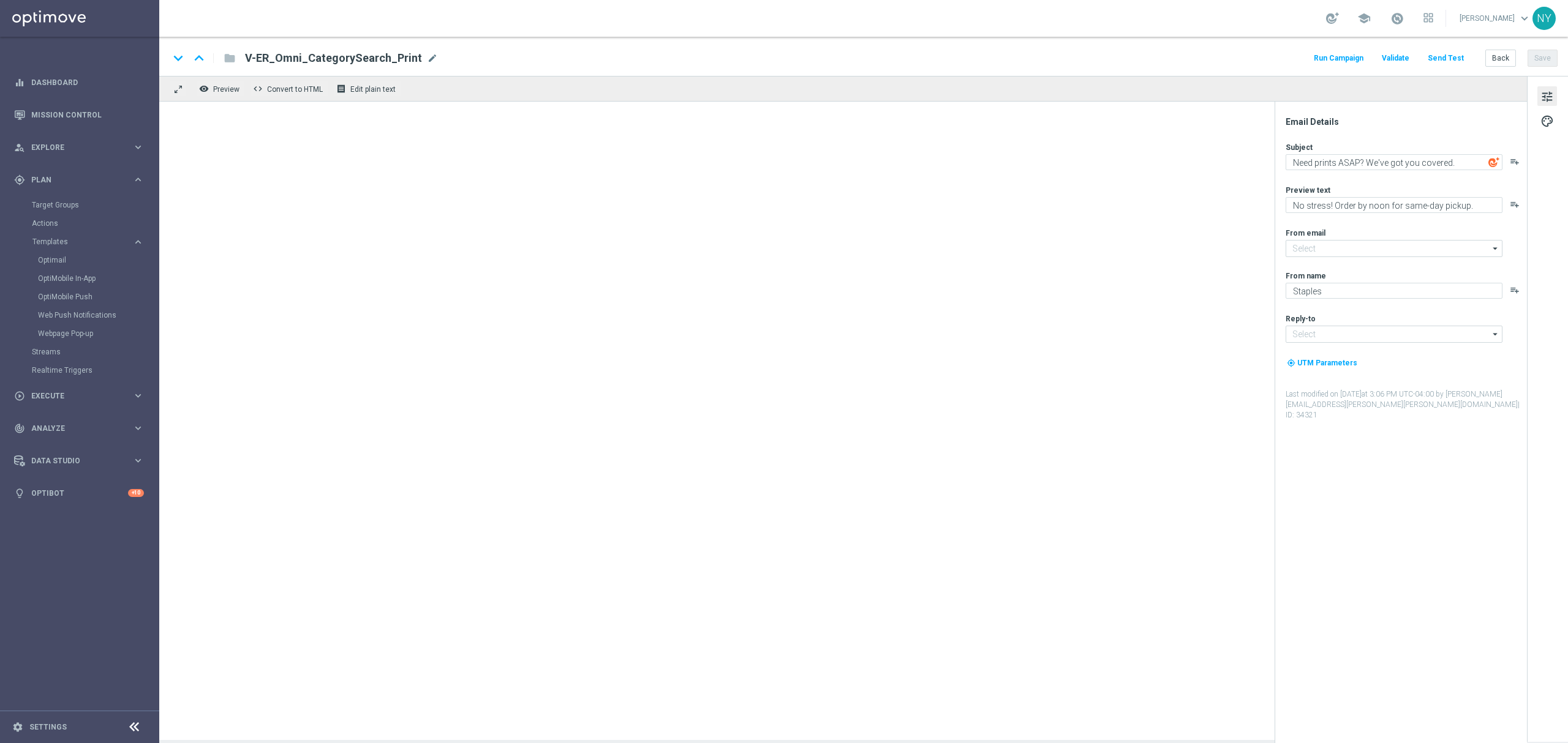
type input "[EMAIL_ADDRESS][DOMAIN_NAME]"
type textarea "We'll beat any print quote with our Price Match Guarantee (yes, really)."
type textarea "You've heard right — we print it all."
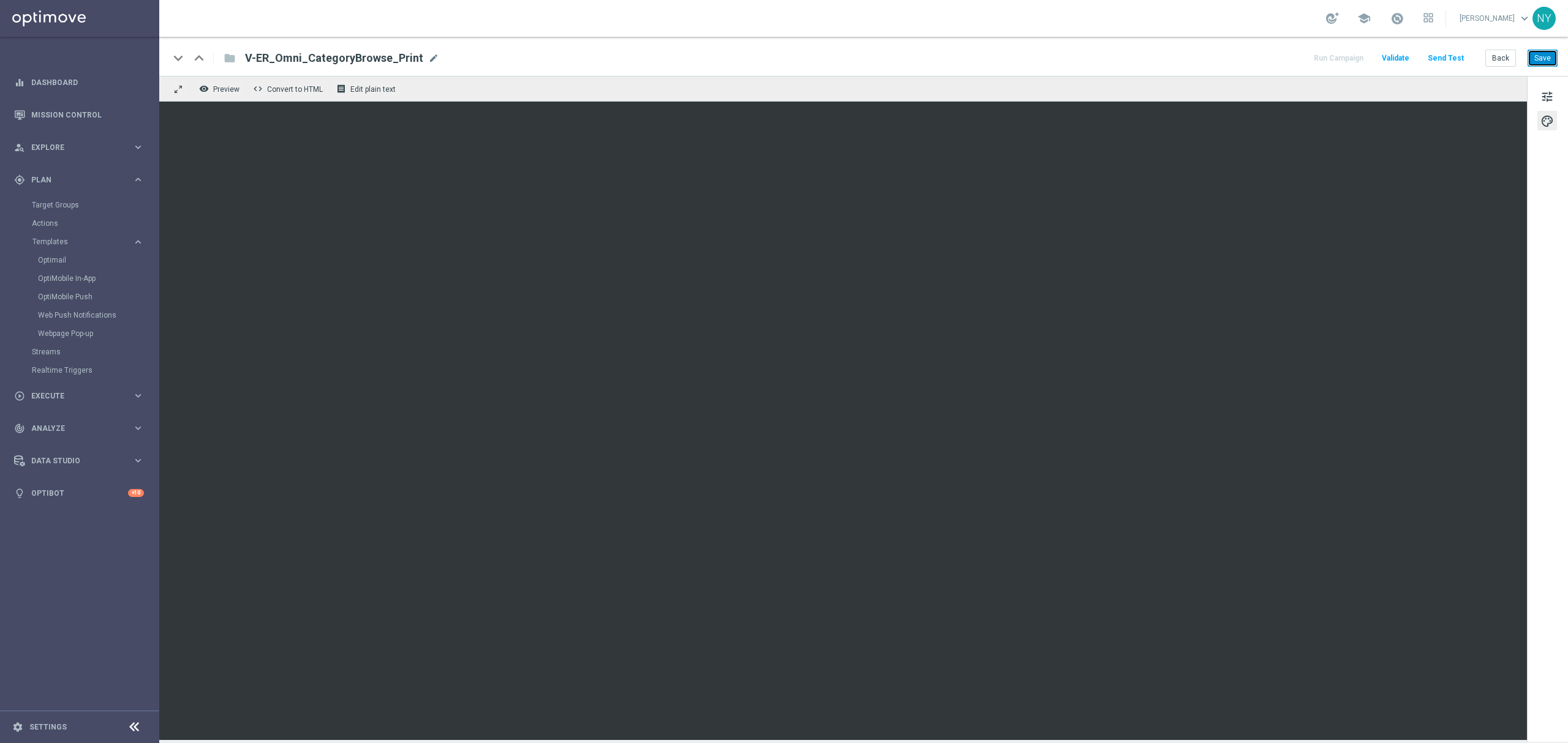
drag, startPoint x: 1535, startPoint y: 55, endPoint x: 1527, endPoint y: 50, distance: 9.4
click at [1536, 55] on button "Save" at bounding box center [1543, 58] width 30 height 17
click at [1451, 57] on button "Send Test" at bounding box center [1446, 58] width 40 height 17
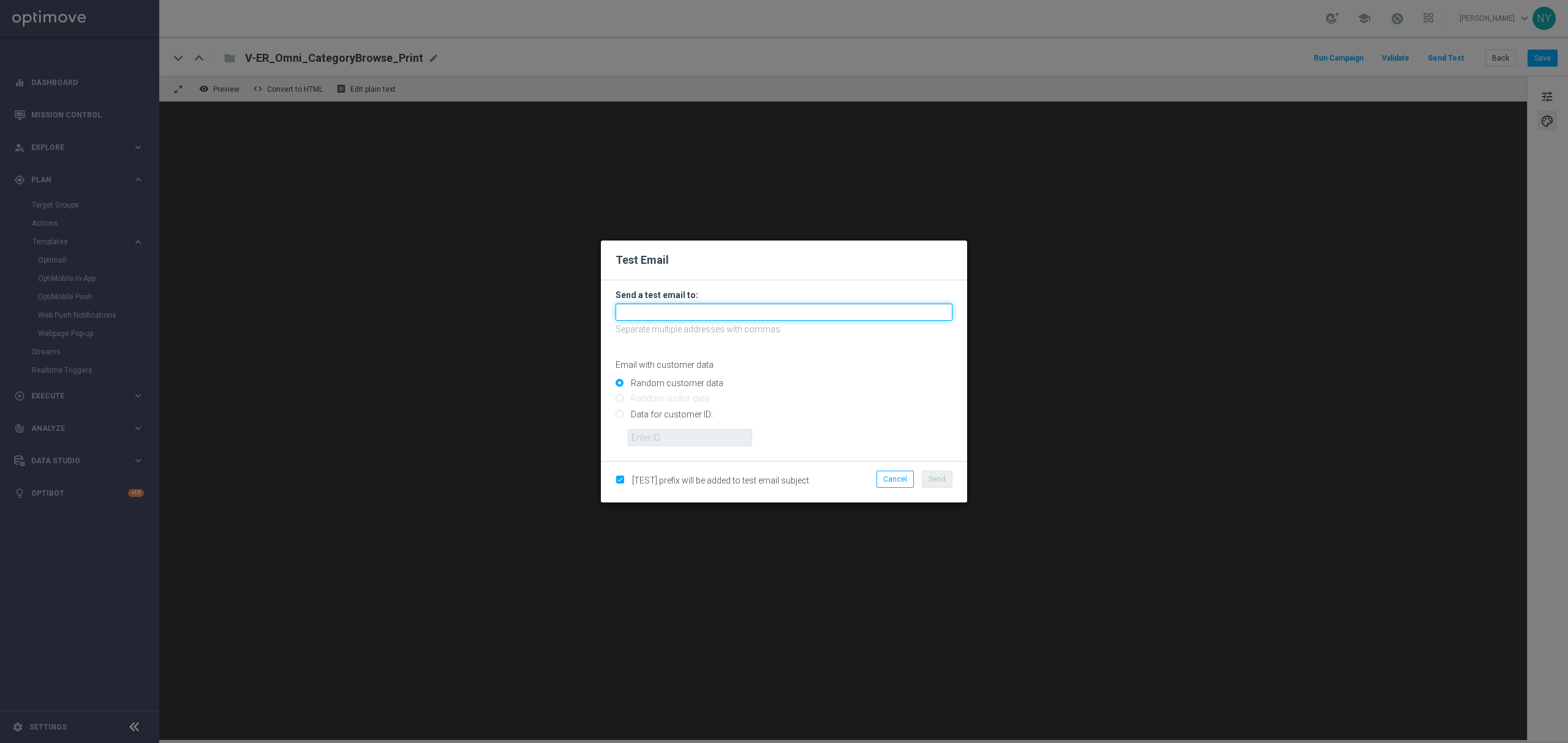
click at [655, 310] on input "text" at bounding box center [783, 312] width 337 height 17
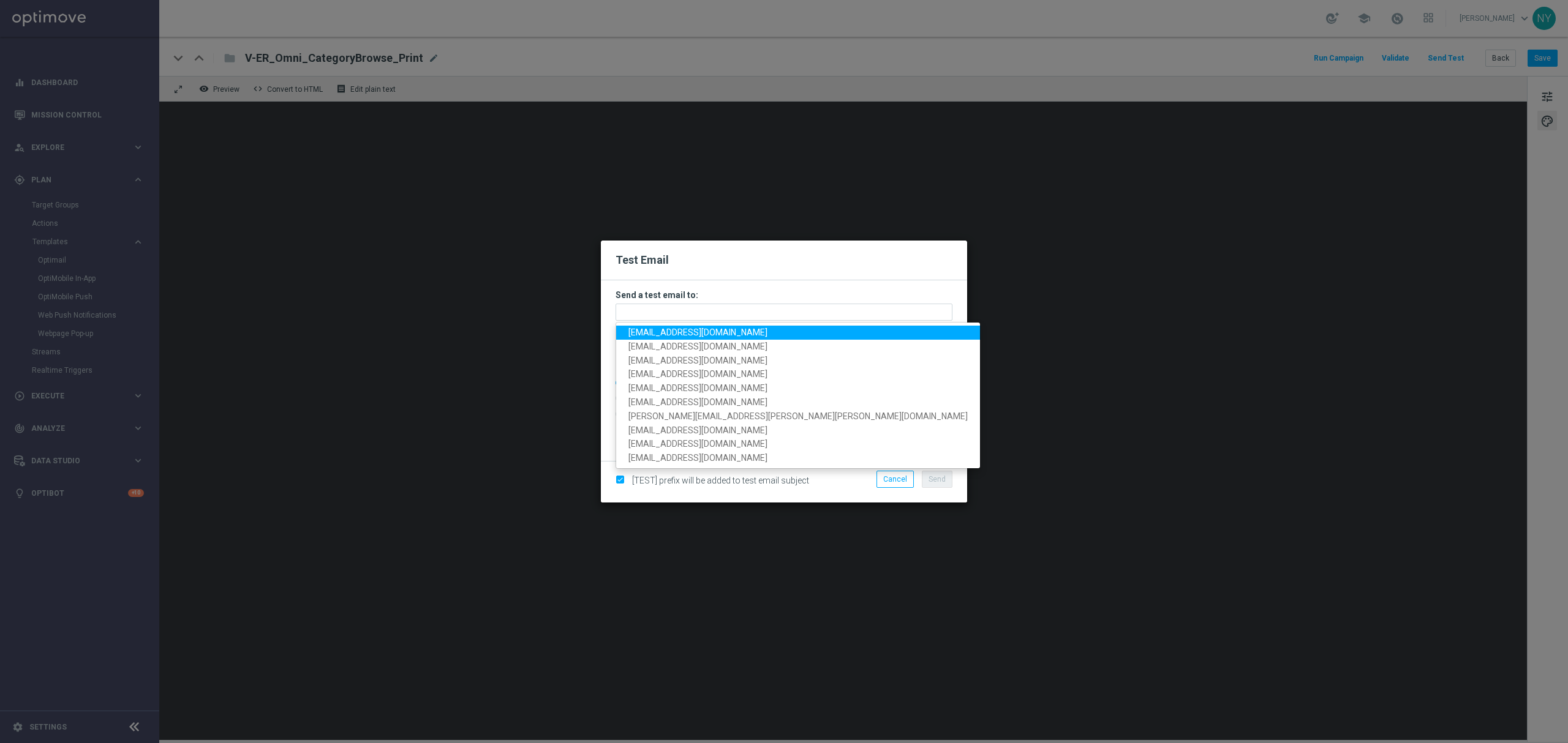
click at [673, 337] on span "[EMAIL_ADDRESS][DOMAIN_NAME]" at bounding box center [698, 332] width 139 height 10
type input "[EMAIL_ADDRESS][DOMAIN_NAME]"
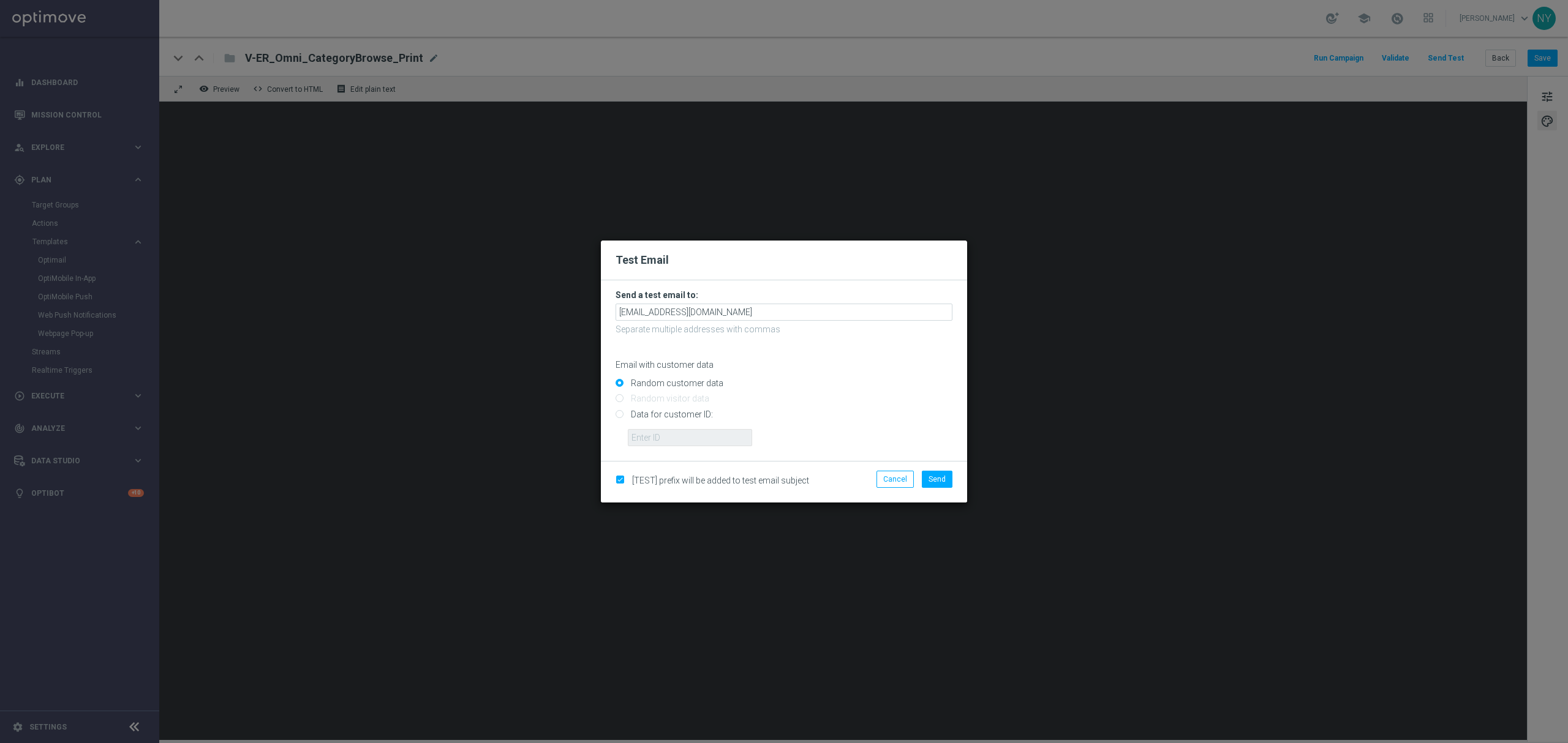
click at [615, 414] on input "Data for customer ID:" at bounding box center [783, 419] width 337 height 17
radio input "true"
click at [672, 434] on input "text" at bounding box center [690, 437] width 125 height 17
paste input "10000020539"
type input "10000020539"
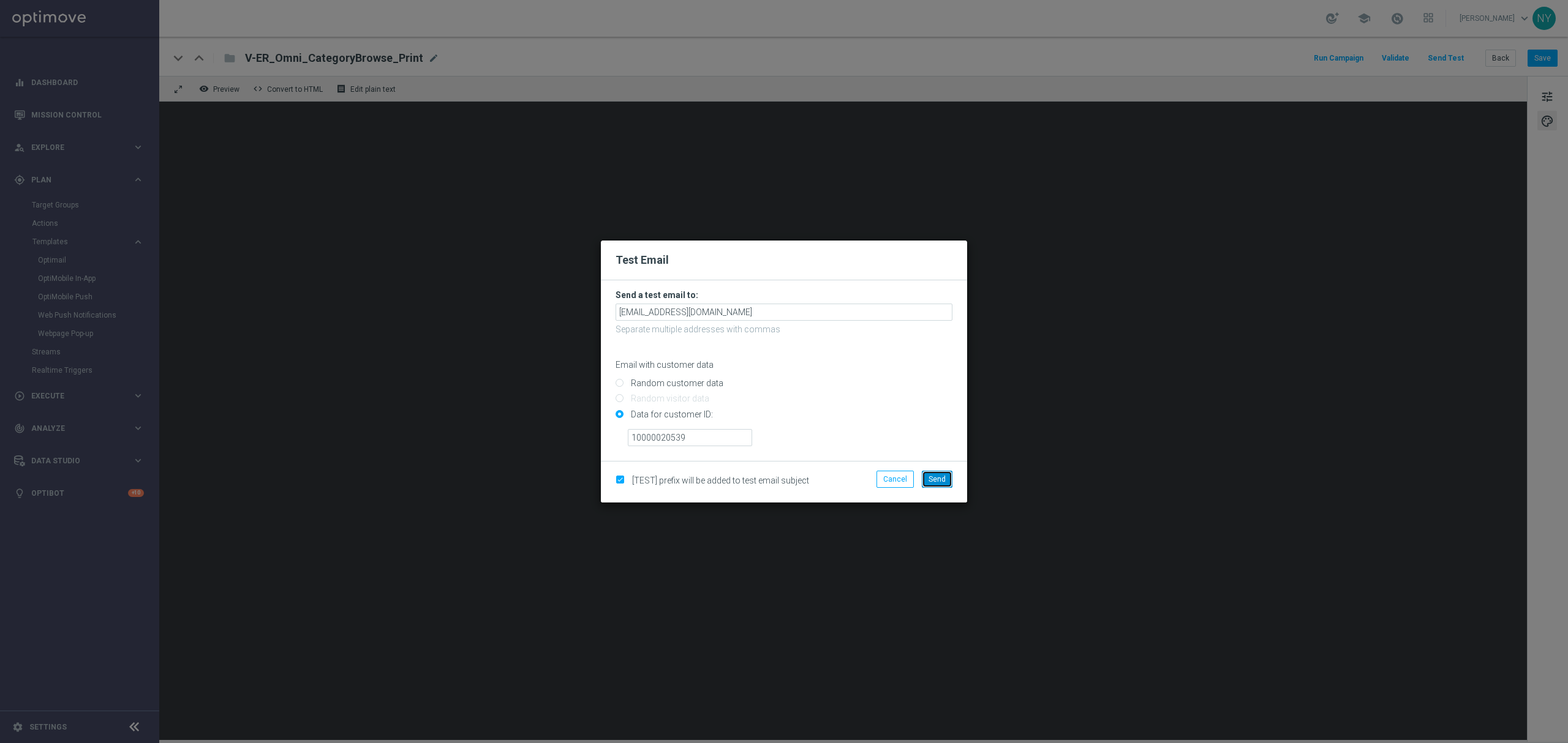
click at [939, 475] on span "Send" at bounding box center [937, 480] width 17 height 8
